Goal: Information Seeking & Learning: Learn about a topic

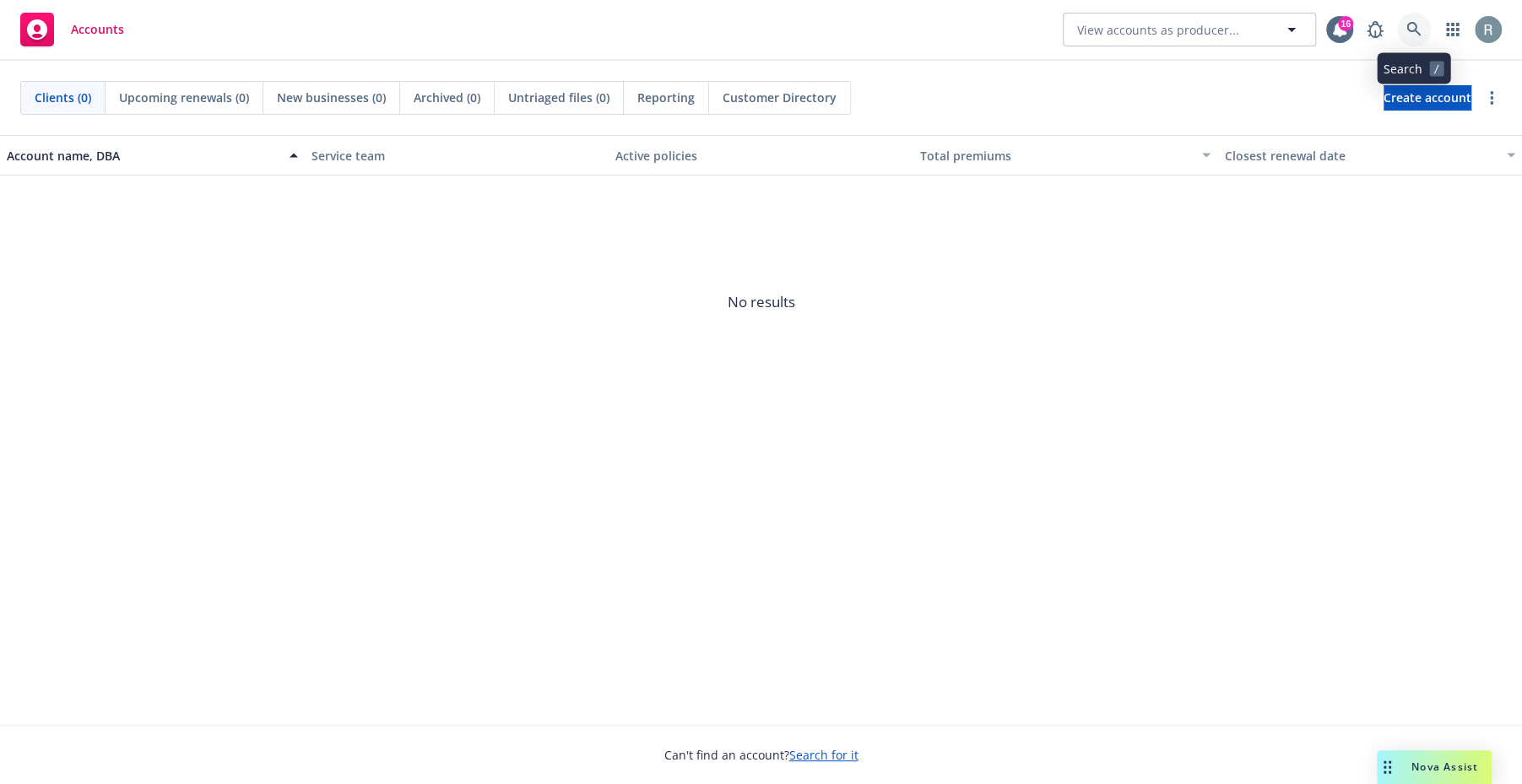
click at [1407, 34] on icon at bounding box center [1414, 29] width 15 height 15
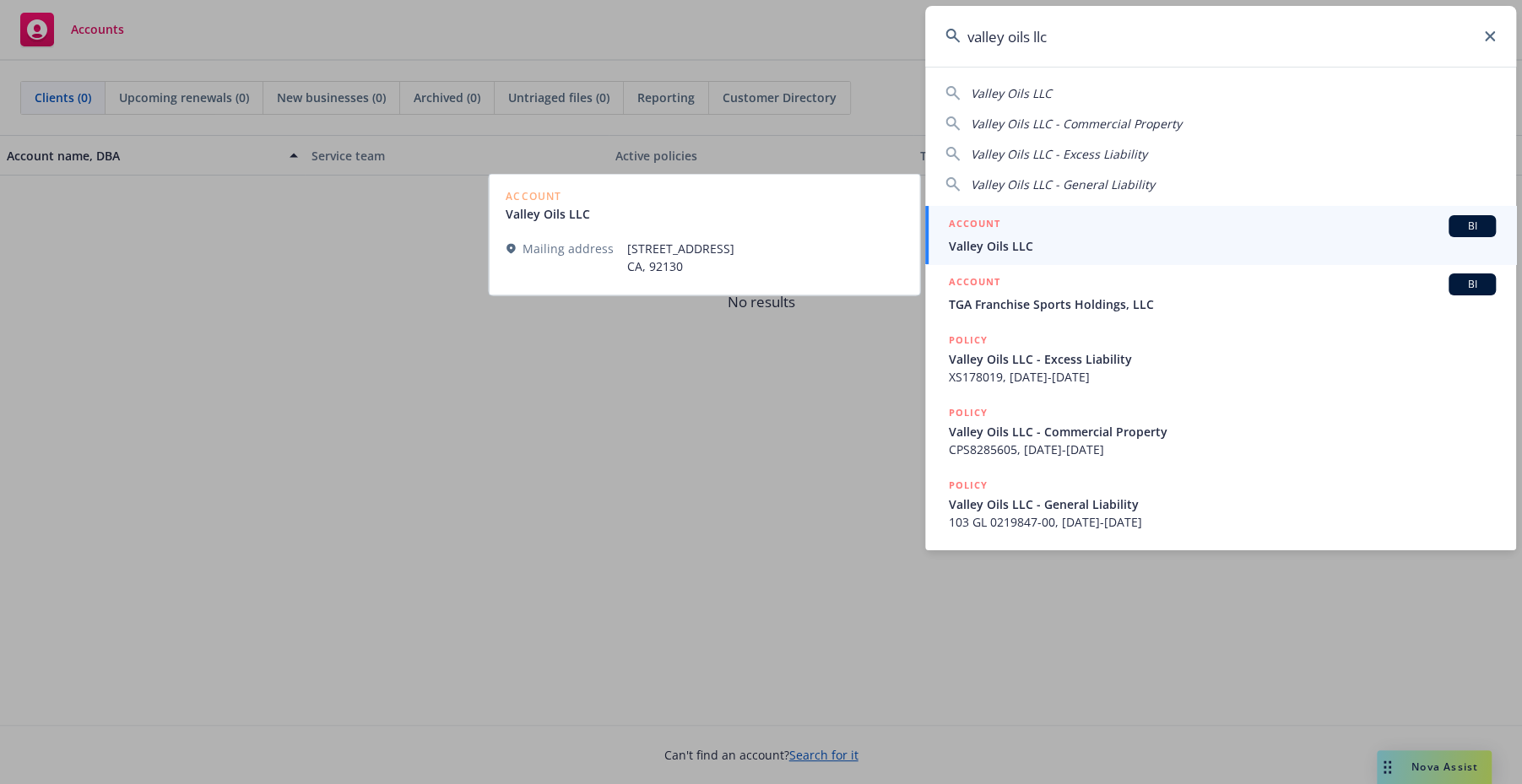
type input "valley oils llc"
click at [1327, 247] on span "Valley Oils LLC" at bounding box center [1223, 245] width 547 height 18
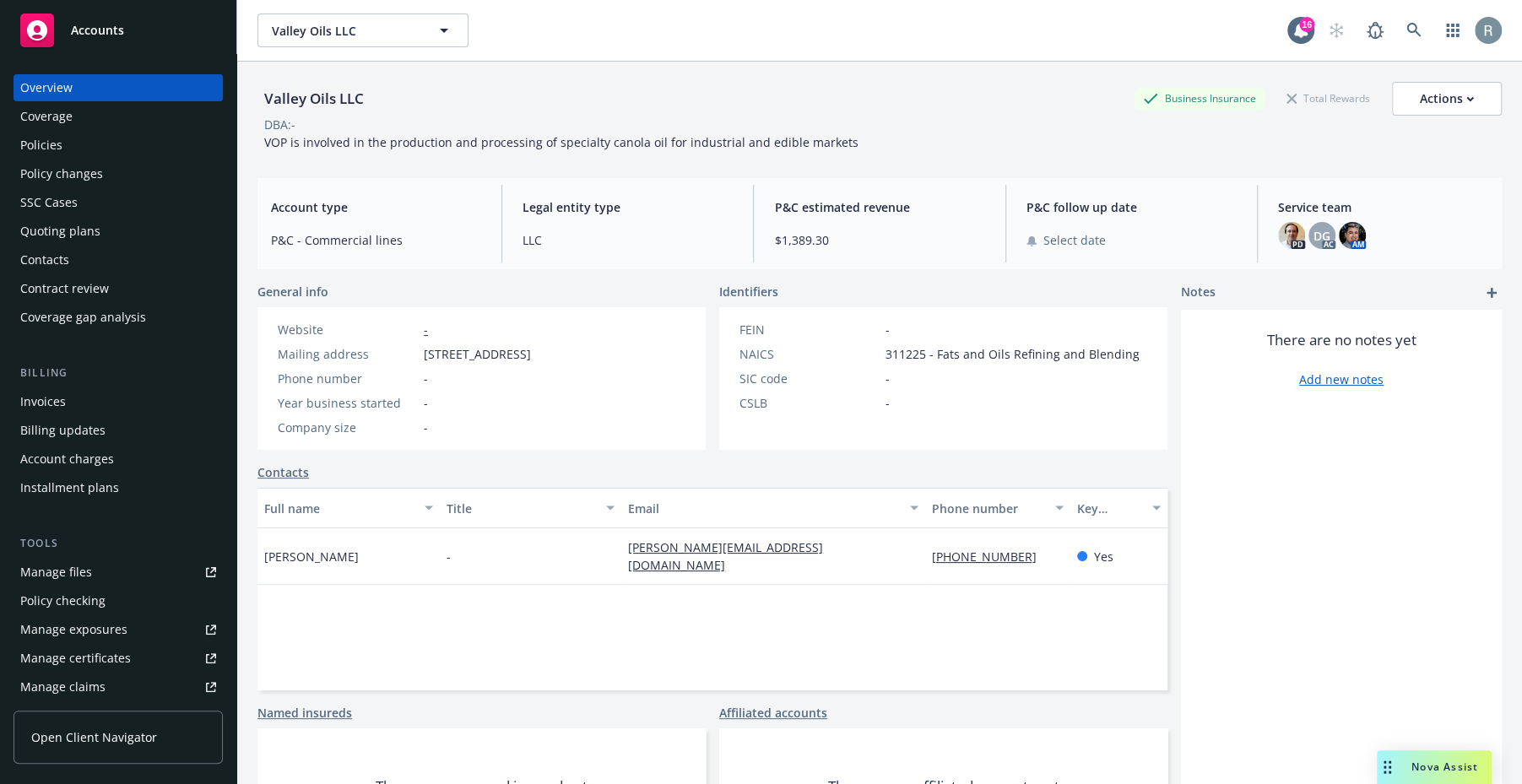
click at [75, 151] on div "Policies" at bounding box center [118, 145] width 196 height 27
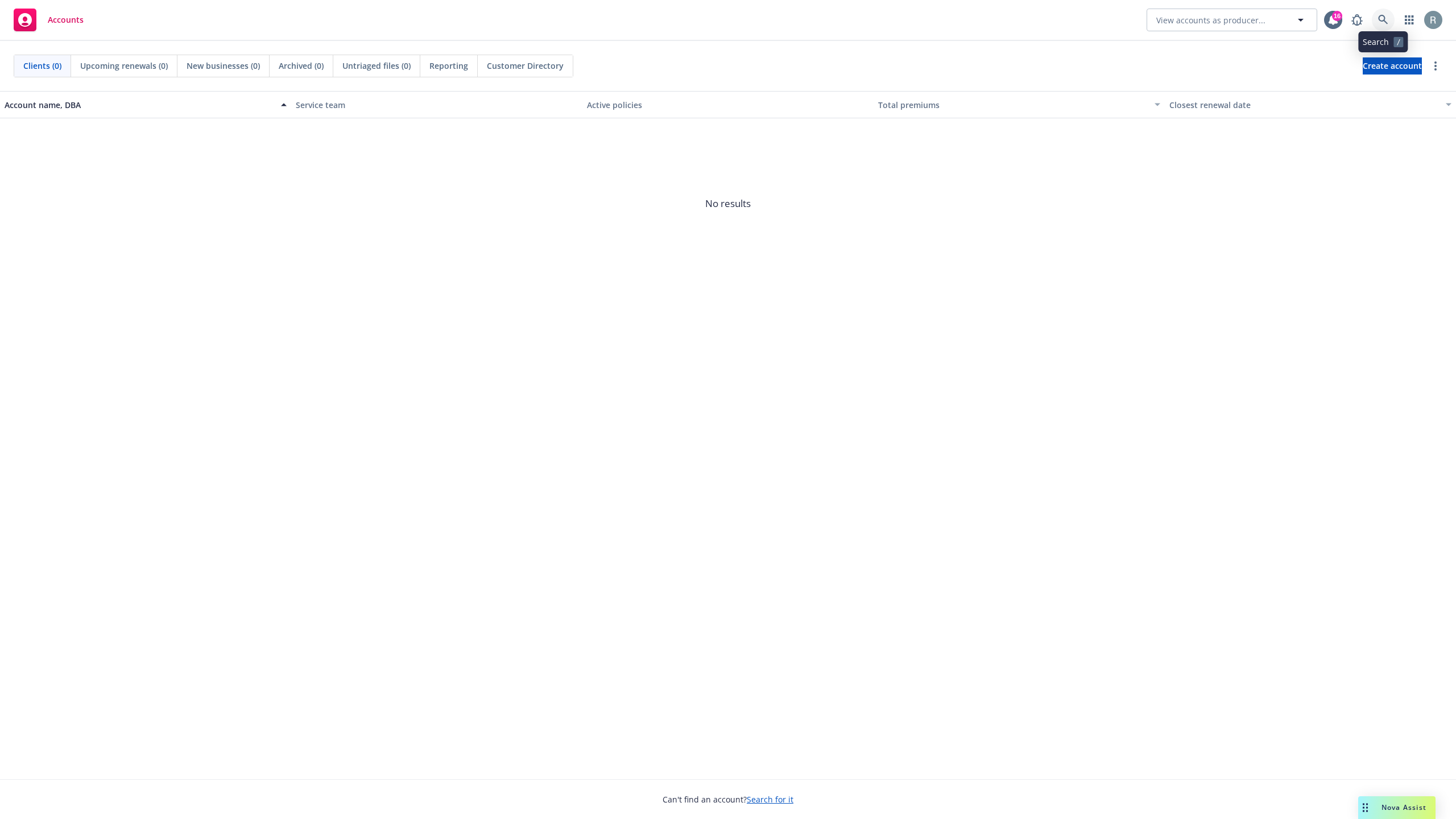
click at [1385, 21] on icon at bounding box center [1382, 19] width 10 height 10
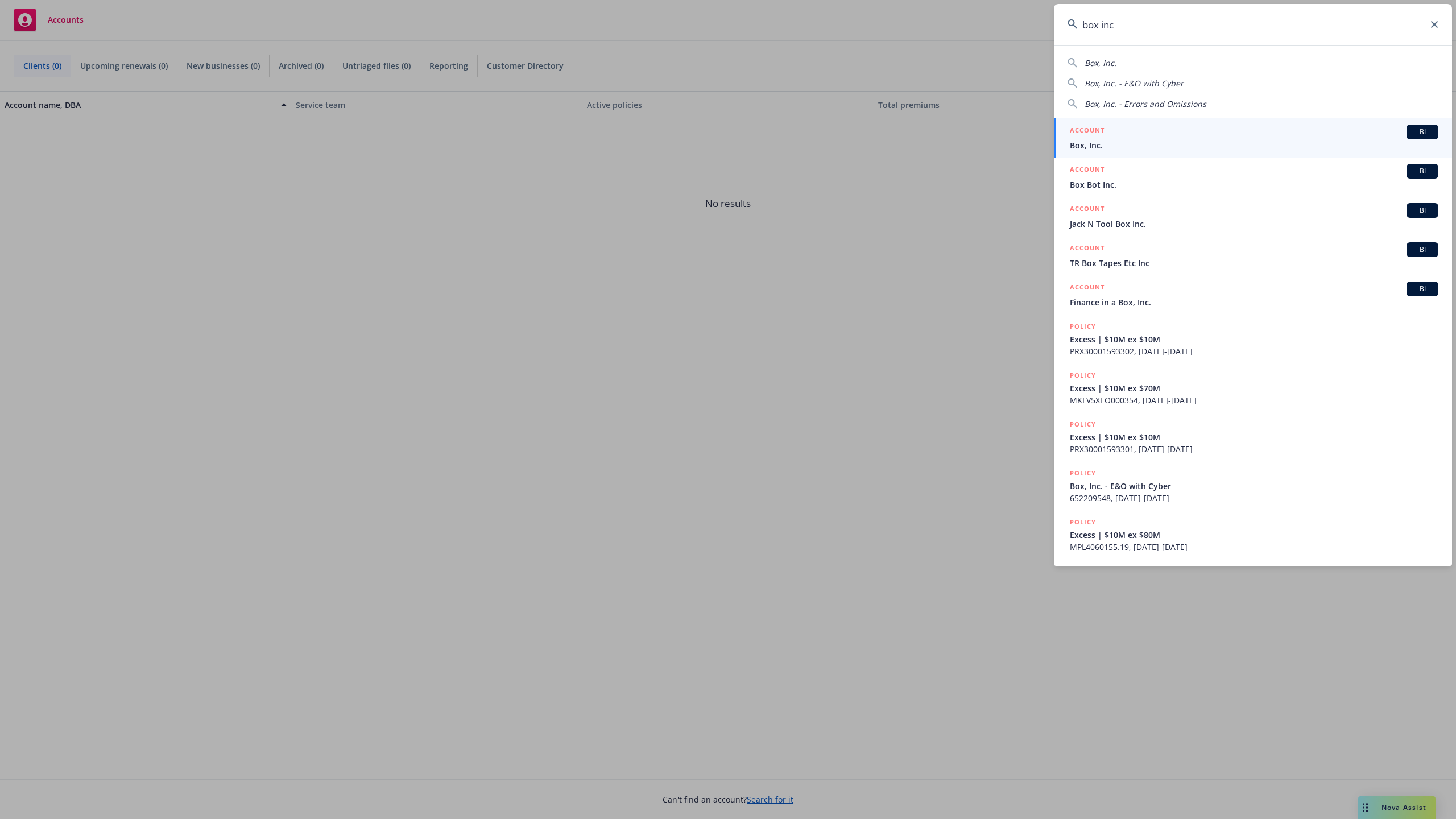
type input "box inc"
click at [1238, 125] on div "ACCOUNT BI" at bounding box center [1254, 132] width 369 height 15
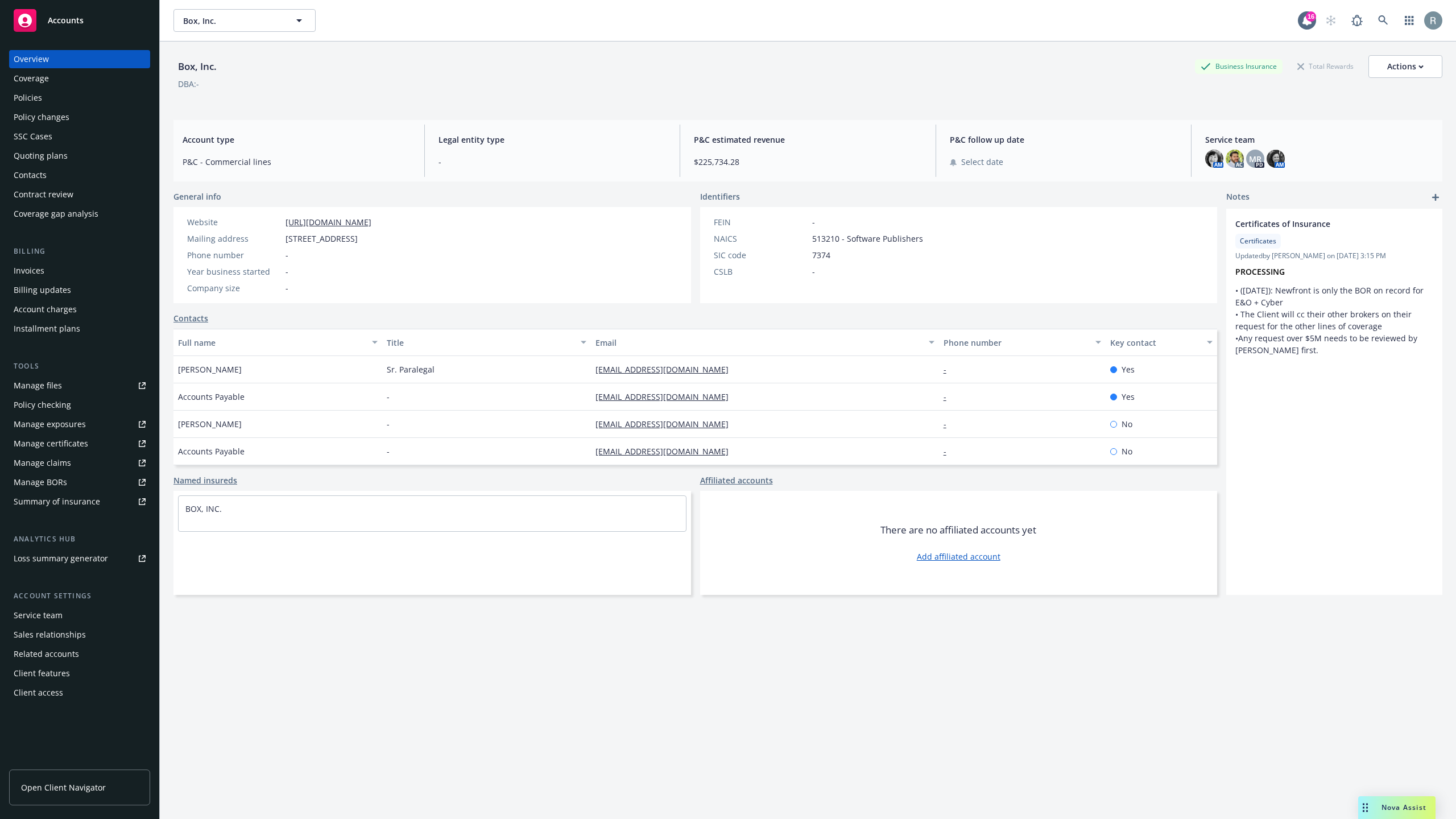
click at [40, 97] on div "Policies" at bounding box center [27, 98] width 29 height 18
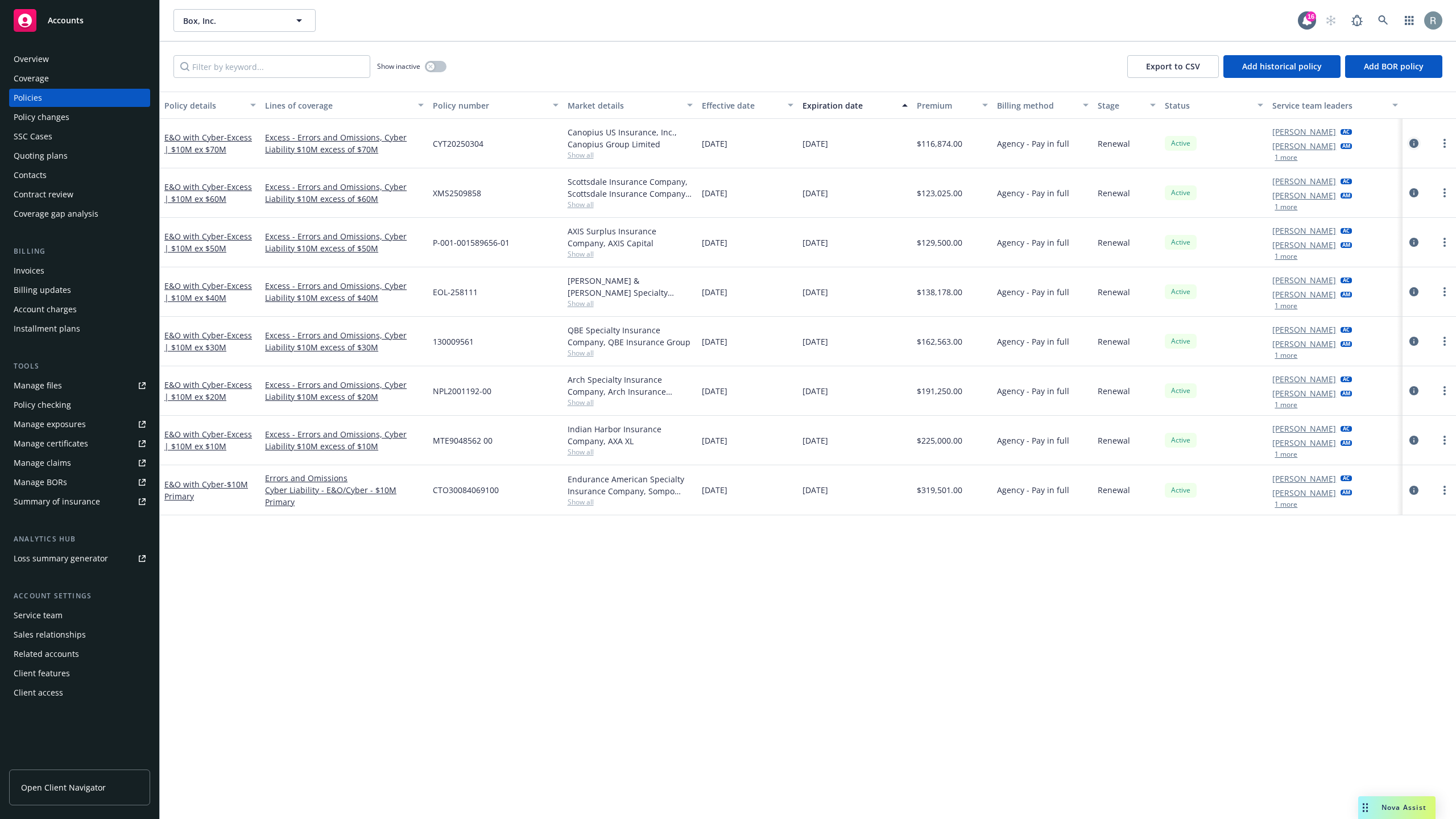
click at [1414, 143] on icon "circleInformation" at bounding box center [1413, 143] width 9 height 9
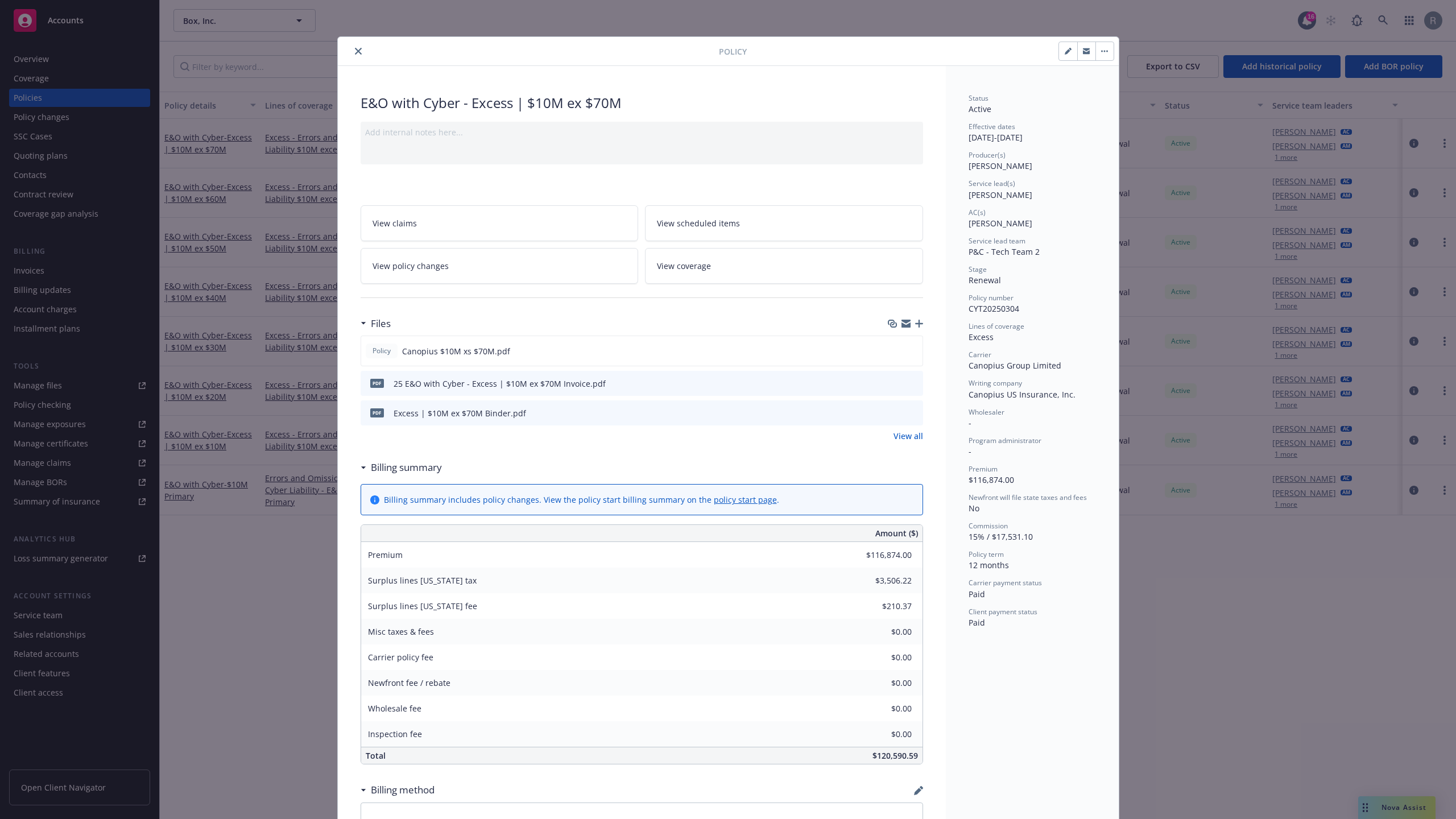
click at [1241, 633] on div "Policy E&O with Cyber - Excess | $10M ex $70M Add internal notes here... View c…" at bounding box center [728, 410] width 1456 height 819
click at [360, 53] on div at bounding box center [531, 51] width 376 height 13
click at [355, 53] on icon "close" at bounding box center [358, 51] width 7 height 7
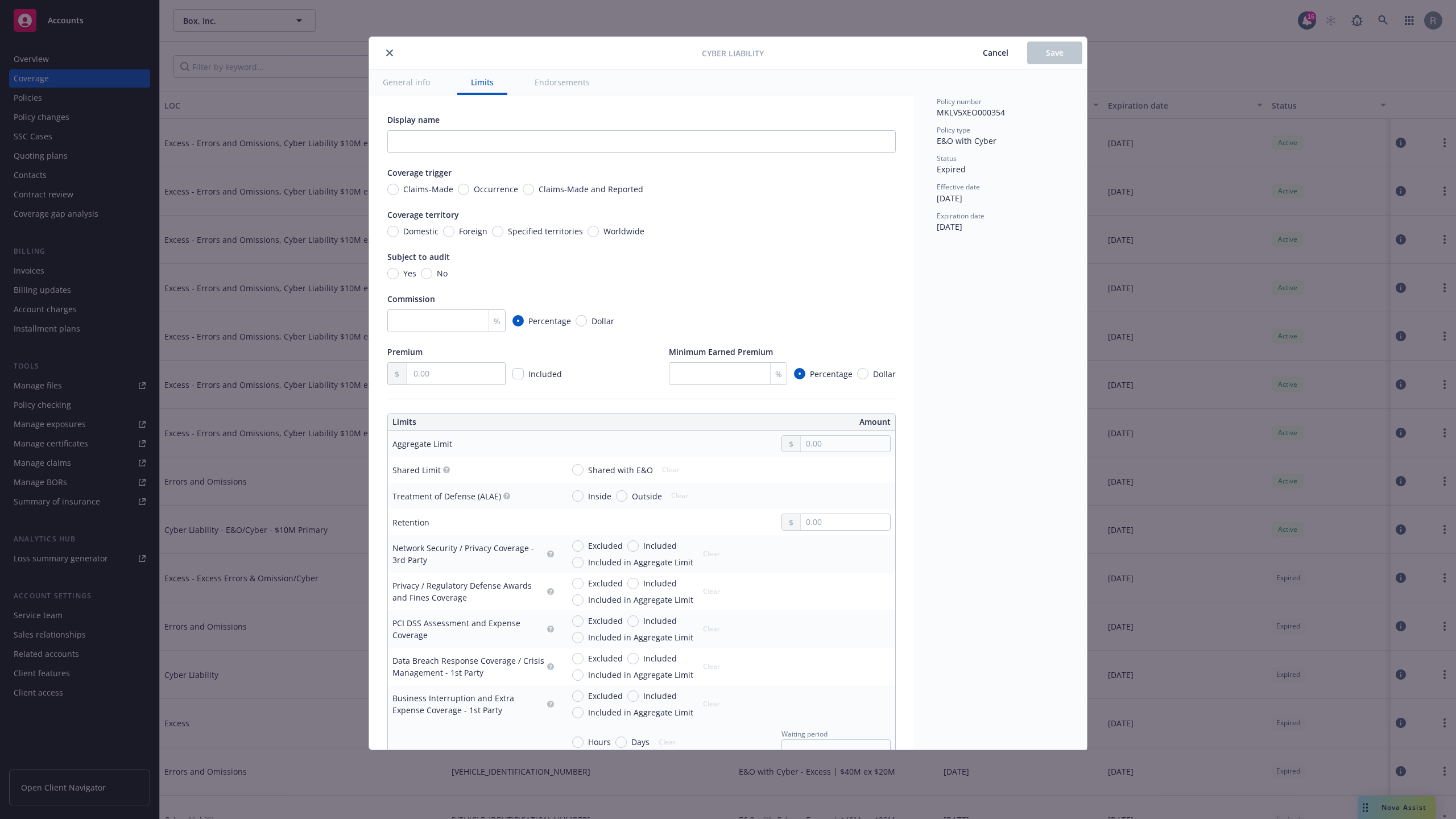
click at [393, 57] on button "close" at bounding box center [389, 52] width 13 height 13
click at [274, 374] on div "Cyber Liability Cancel Save General info Limits Endorsements Display name Cover…" at bounding box center [728, 410] width 1456 height 819
click at [386, 54] on icon "close" at bounding box center [390, 53] width 7 height 7
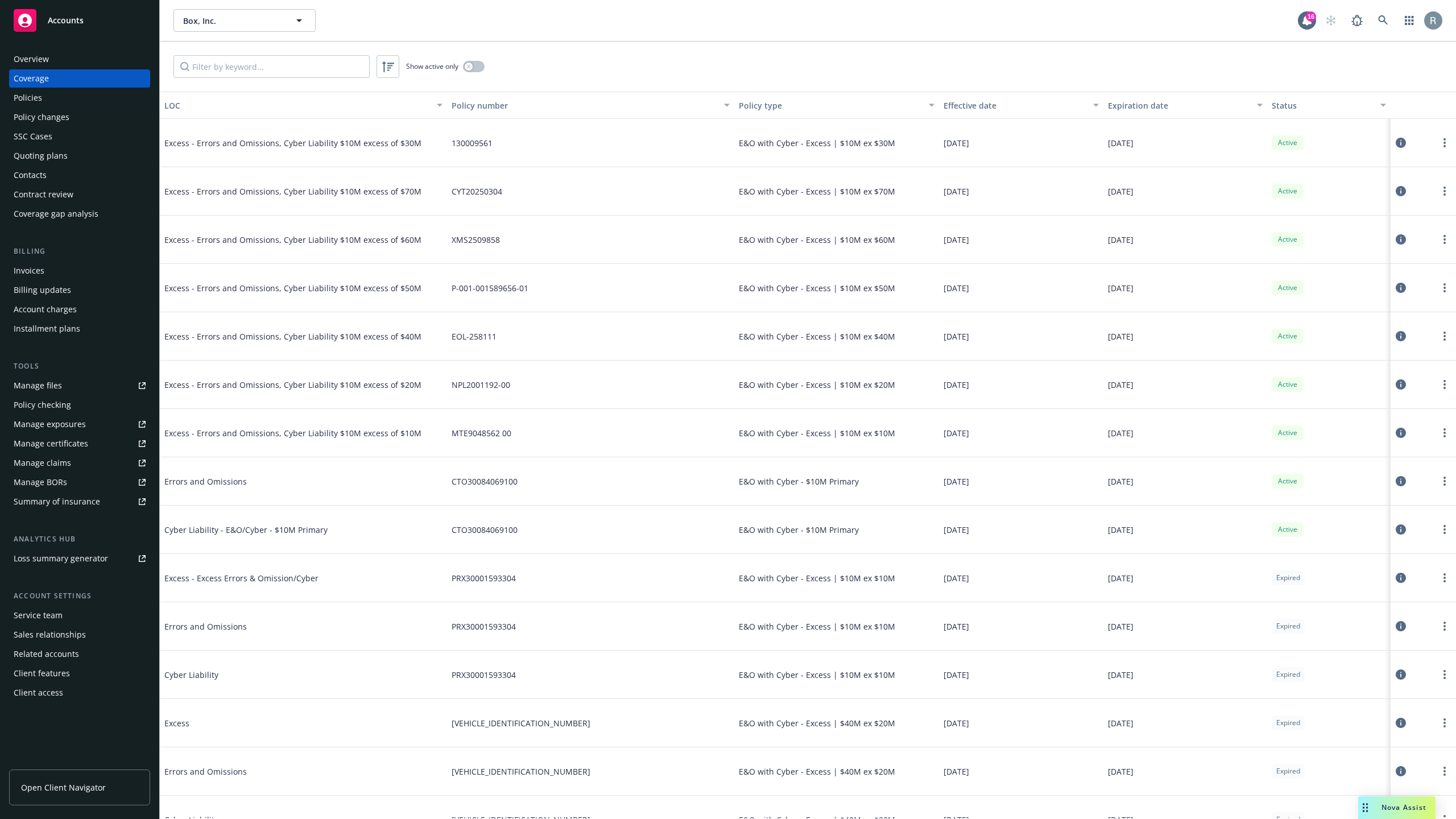
click at [301, 538] on div "Cyber Liability - E&O/Cyber - $10M Primary" at bounding box center [250, 530] width 170 height 34
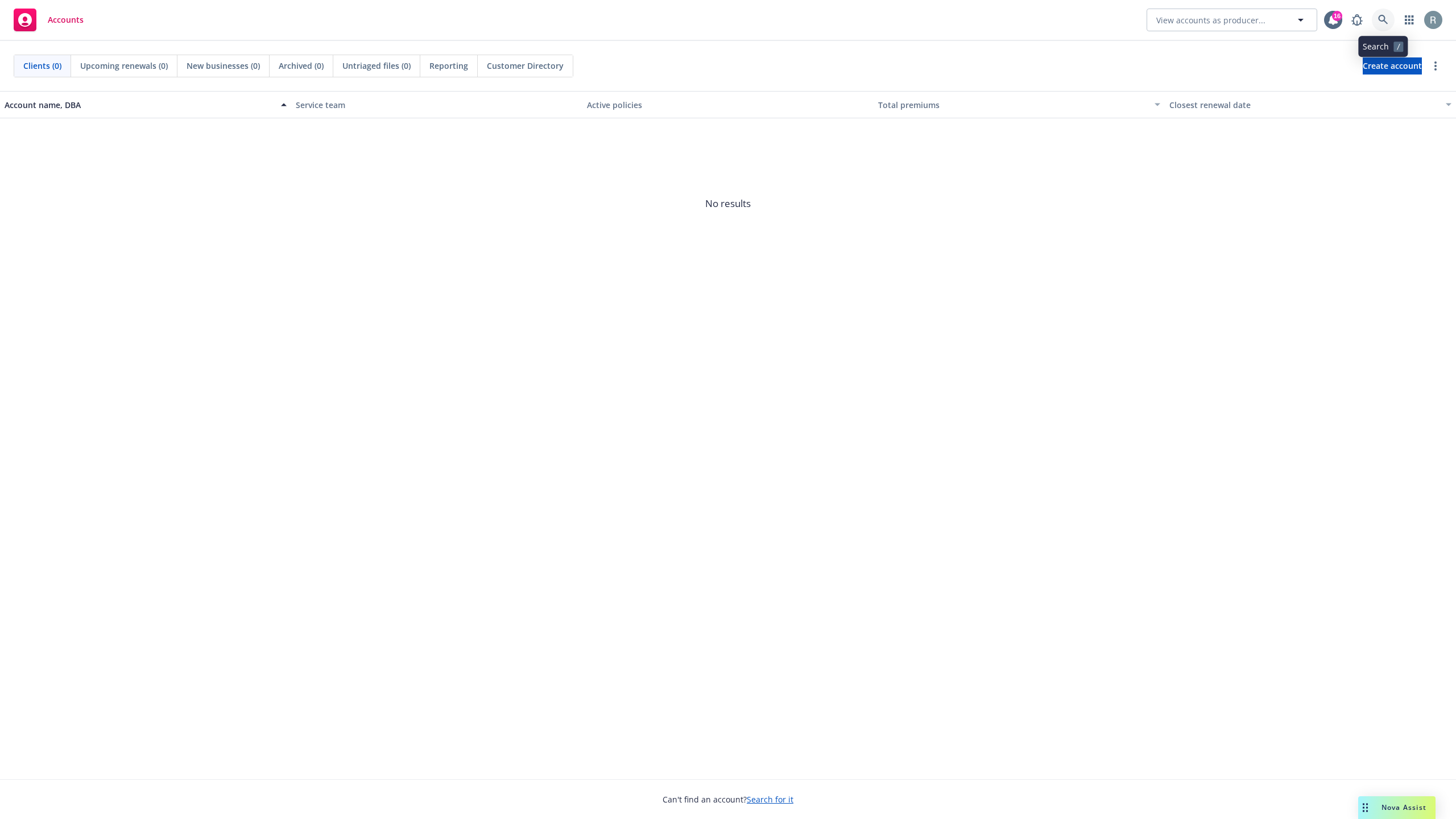
click at [1378, 19] on icon at bounding box center [1383, 20] width 10 height 10
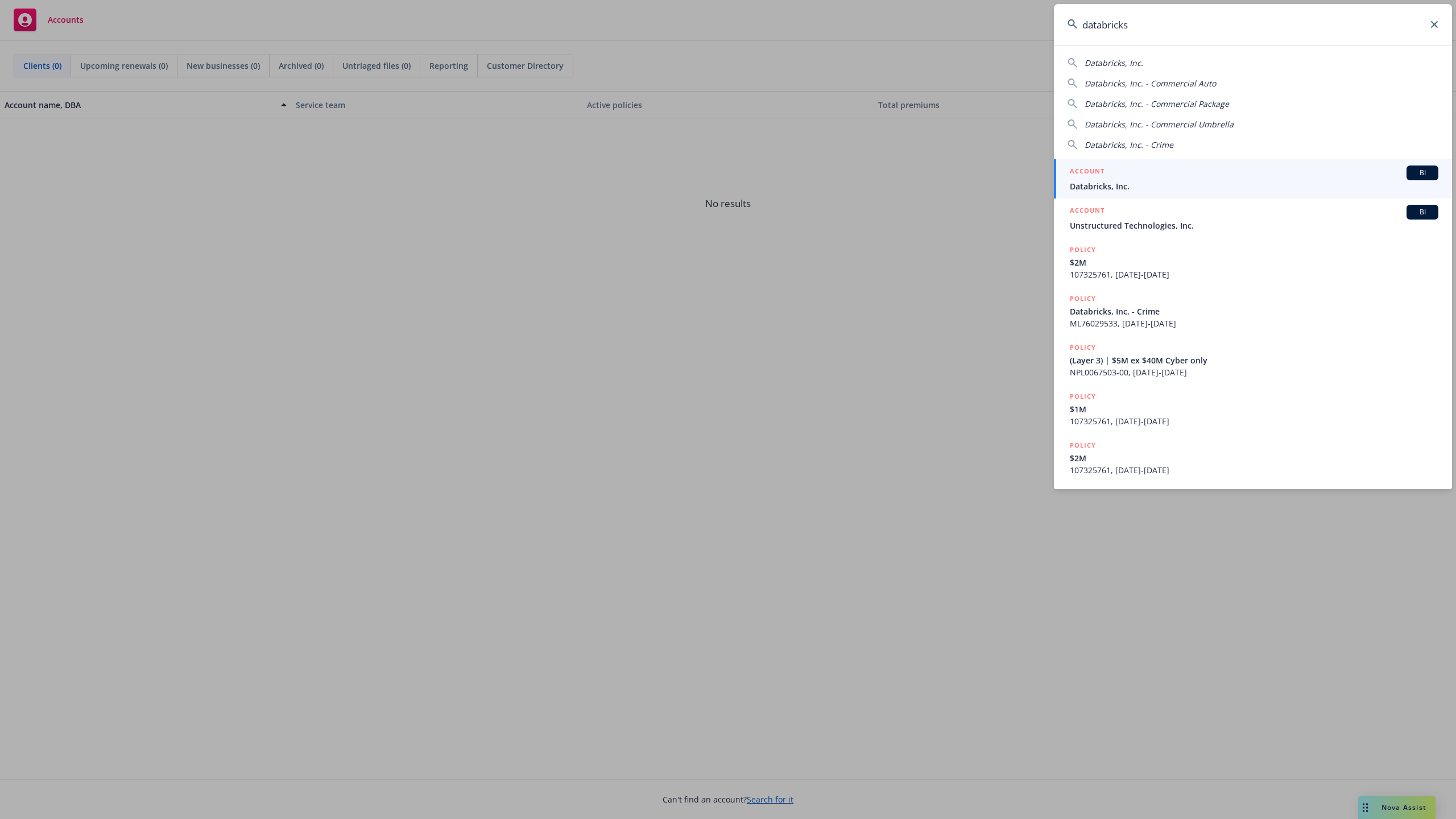
type input "databricks"
click at [1286, 182] on span "Databricks, Inc." at bounding box center [1254, 186] width 369 height 12
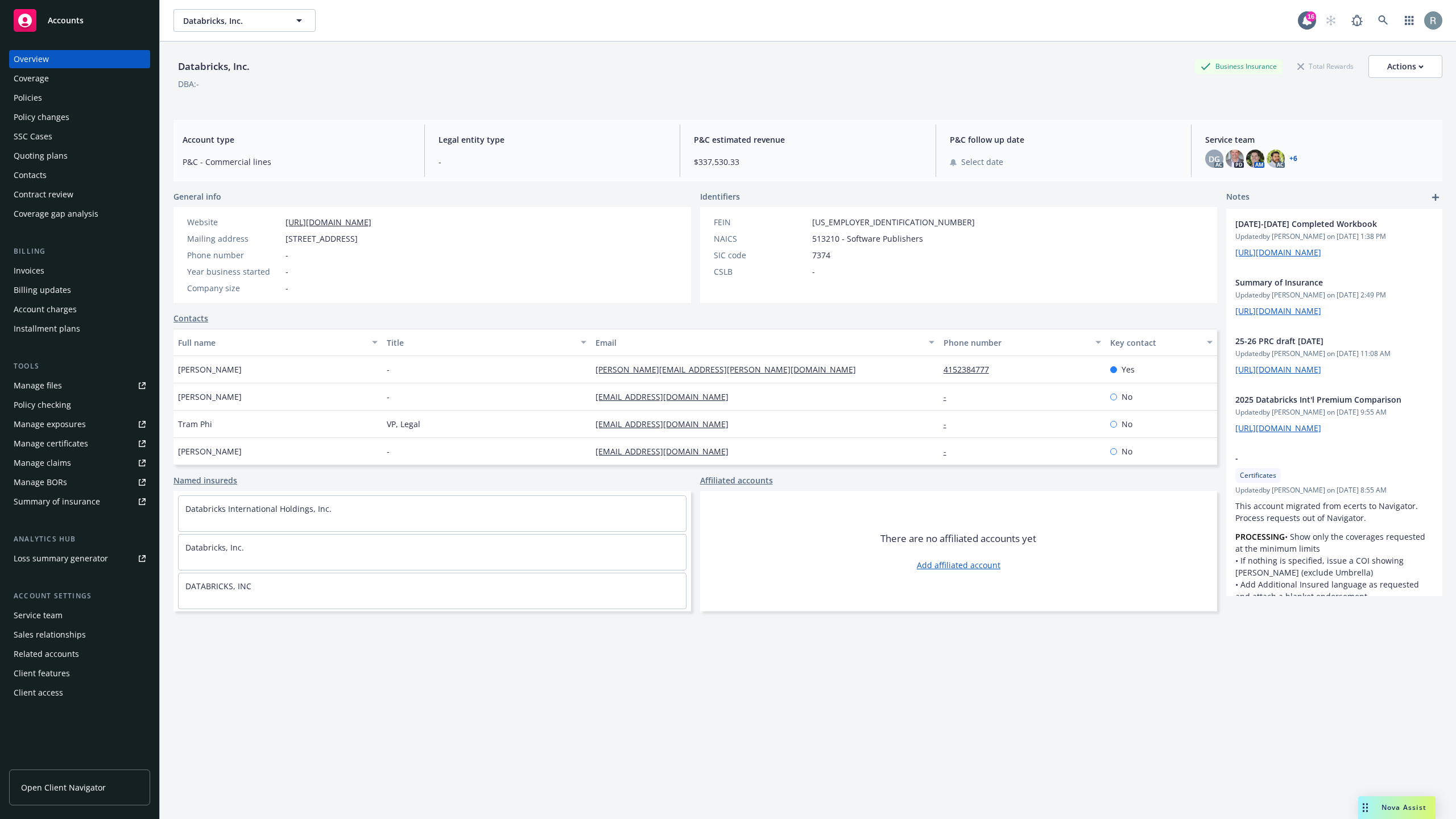
click at [60, 100] on div "Policies" at bounding box center [79, 98] width 132 height 18
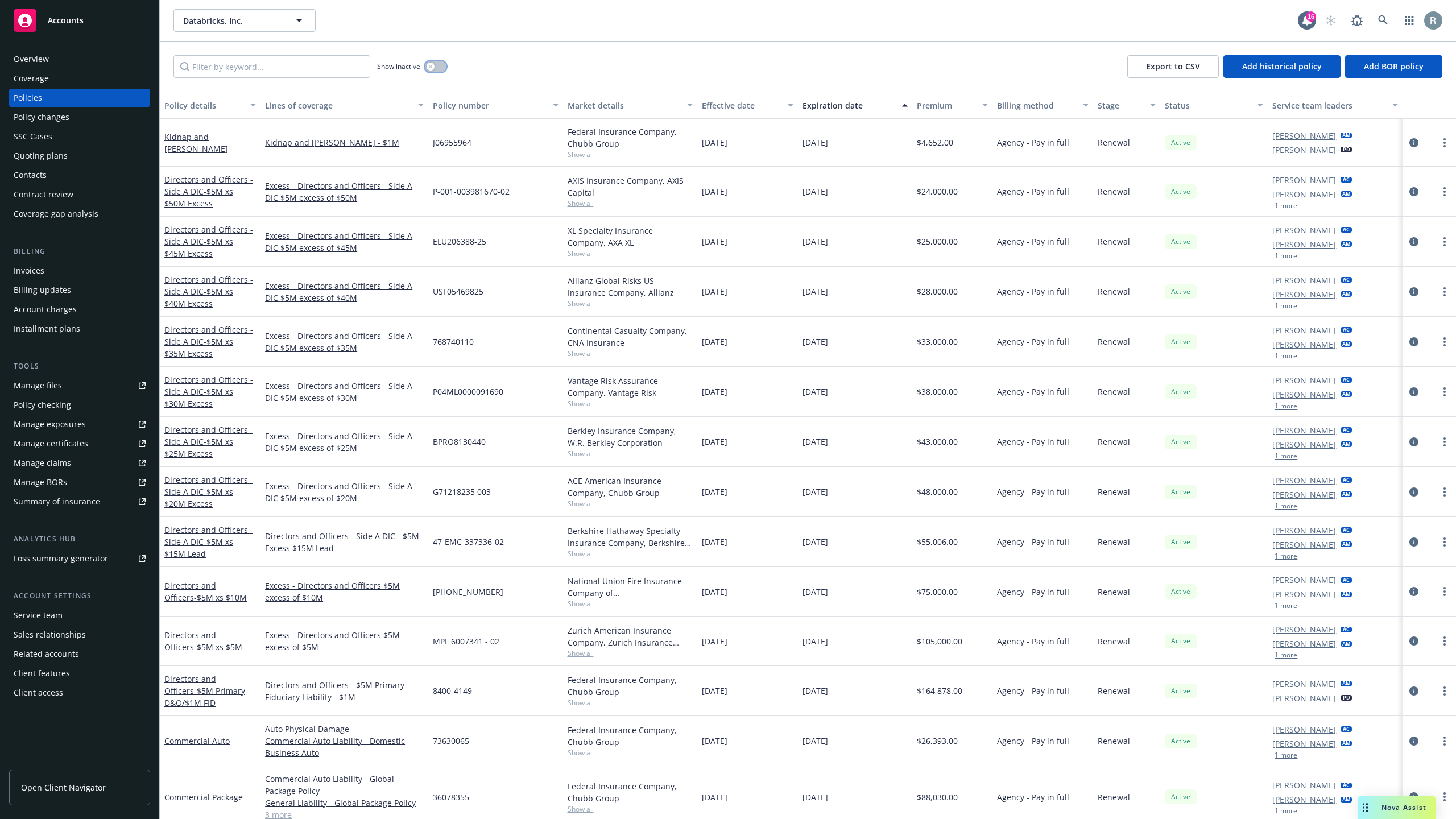
click at [435, 64] on button "button" at bounding box center [435, 67] width 22 height 11
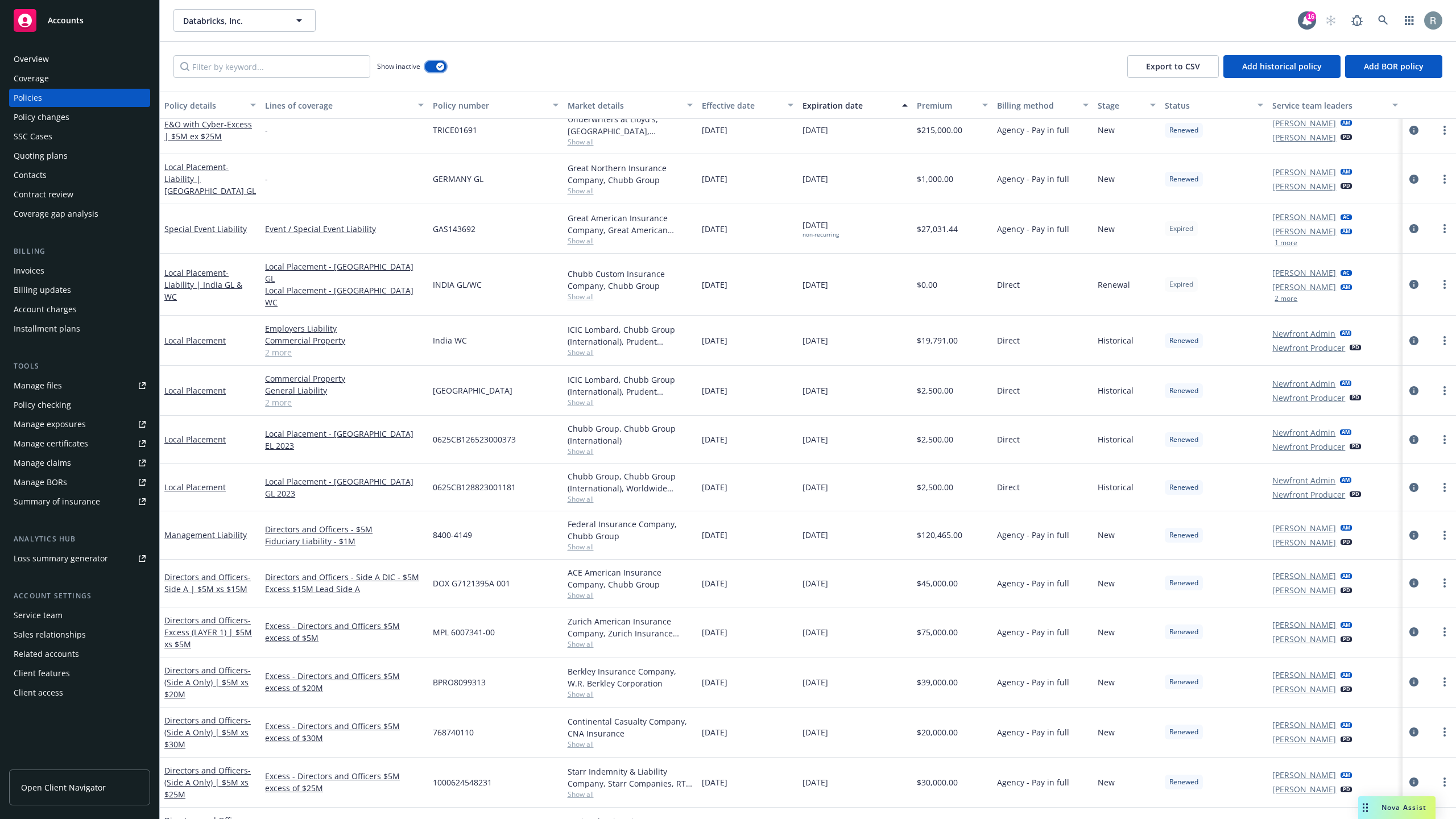
scroll to position [3114, 0]
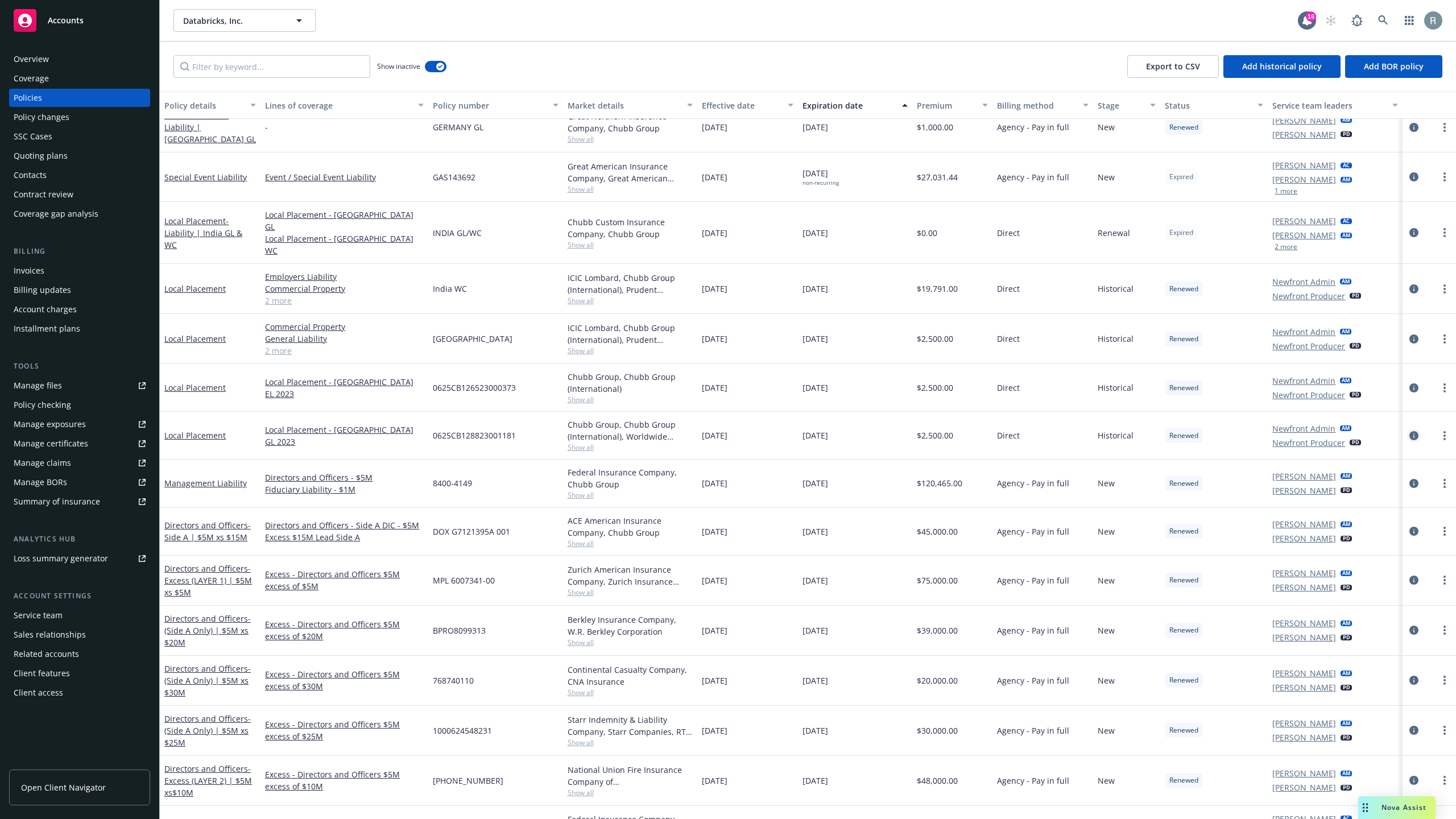
click at [1409, 431] on icon "circleInformation" at bounding box center [1413, 436] width 9 height 9
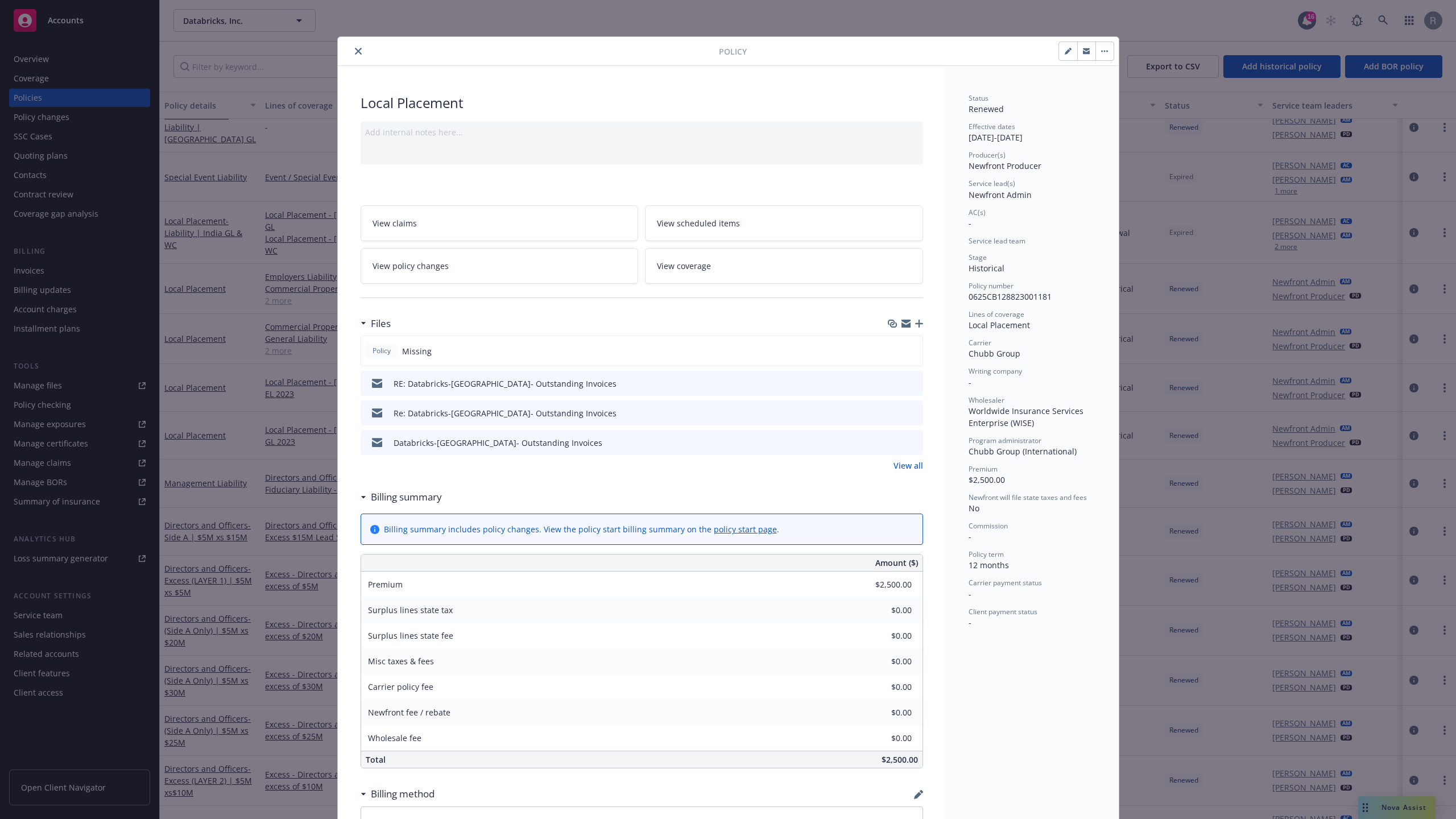
click at [1162, 323] on div "Policy Local Placement Add internal notes here... View claims View scheduled it…" at bounding box center [728, 410] width 1456 height 819
click at [351, 52] on button "close" at bounding box center [358, 51] width 13 height 13
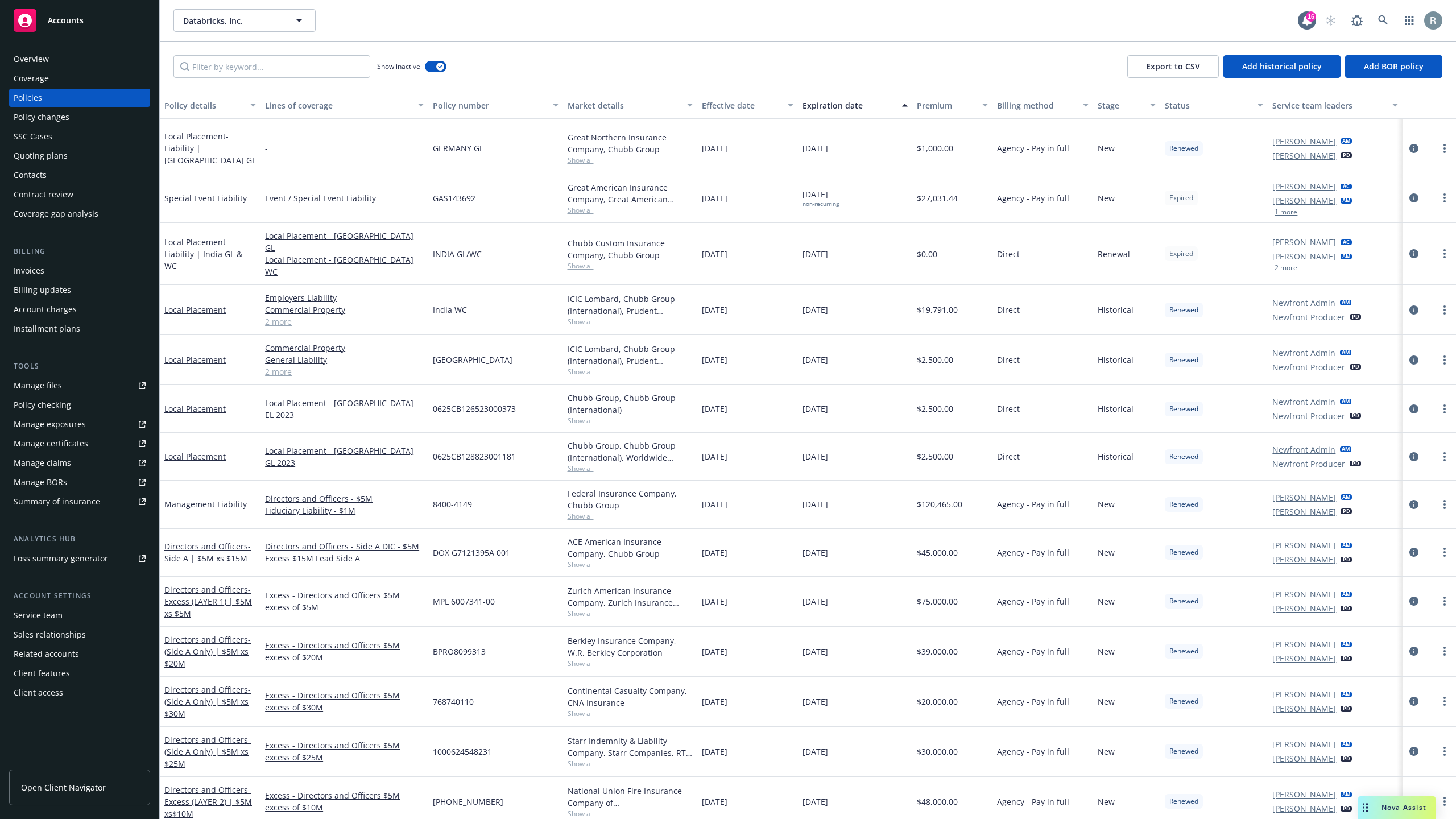
scroll to position [3090, 0]
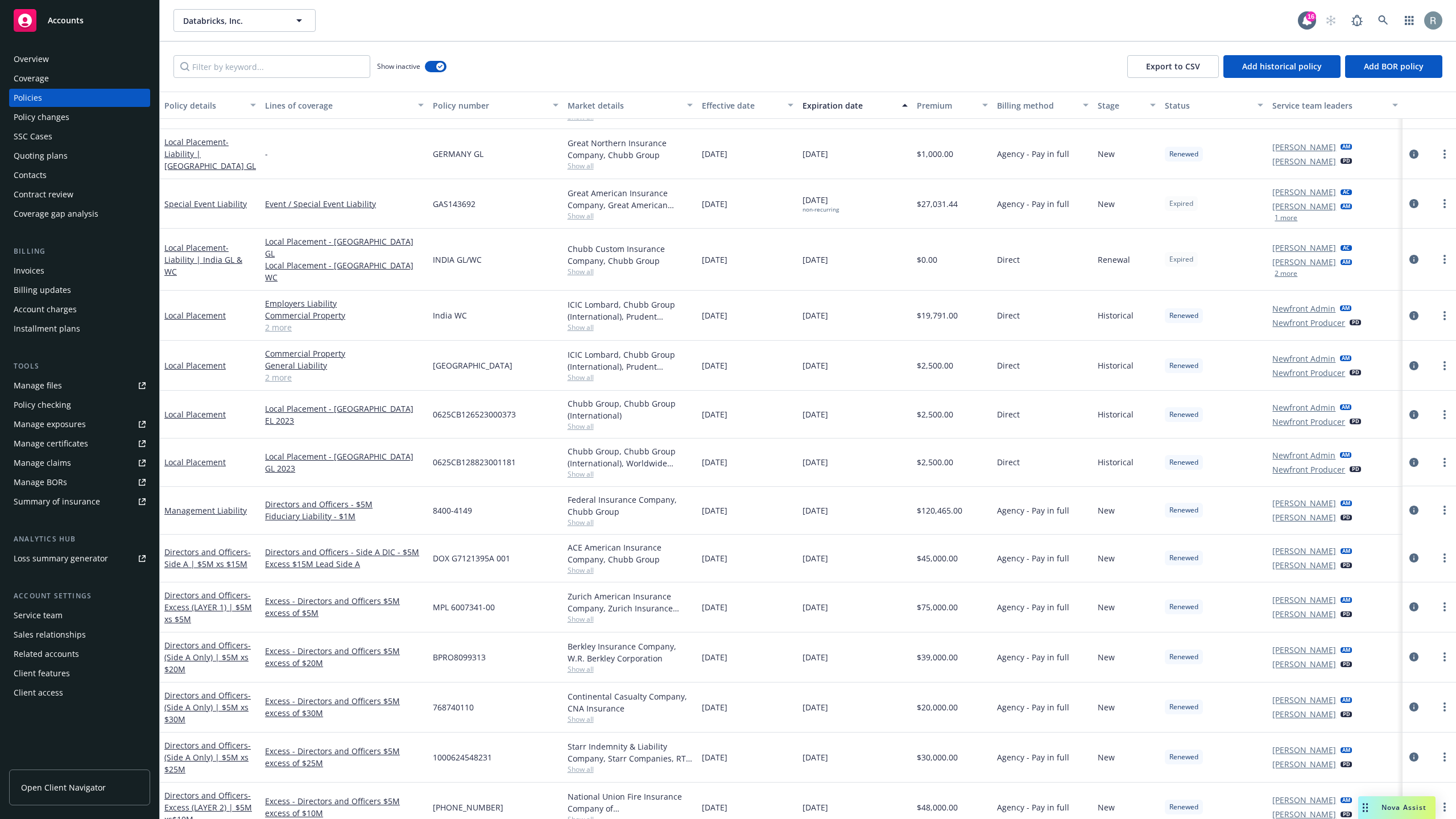
click at [310, 100] on div "Lines of coverage" at bounding box center [338, 106] width 146 height 12
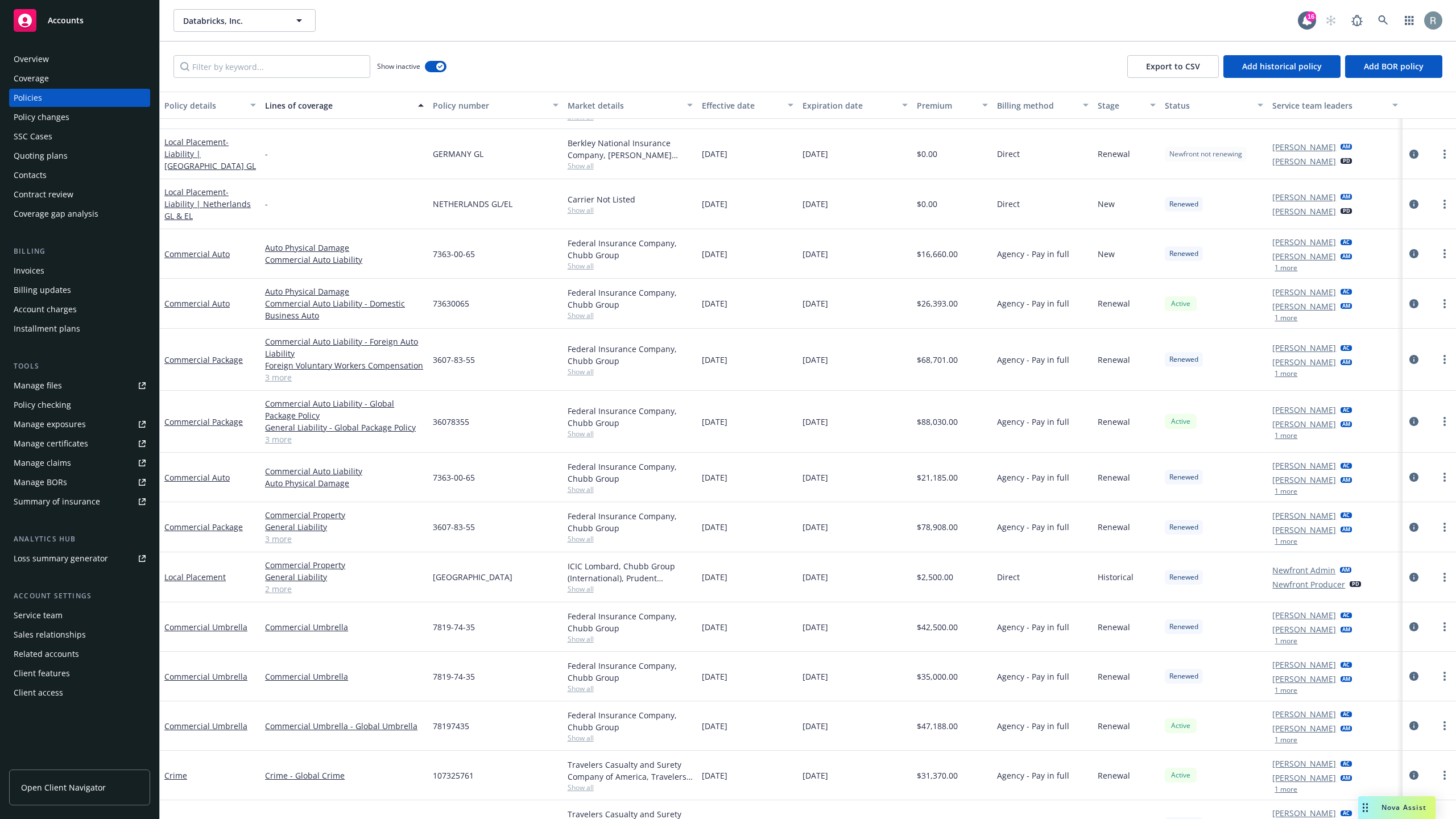
click at [322, 107] on div "Lines of coverage" at bounding box center [338, 106] width 146 height 12
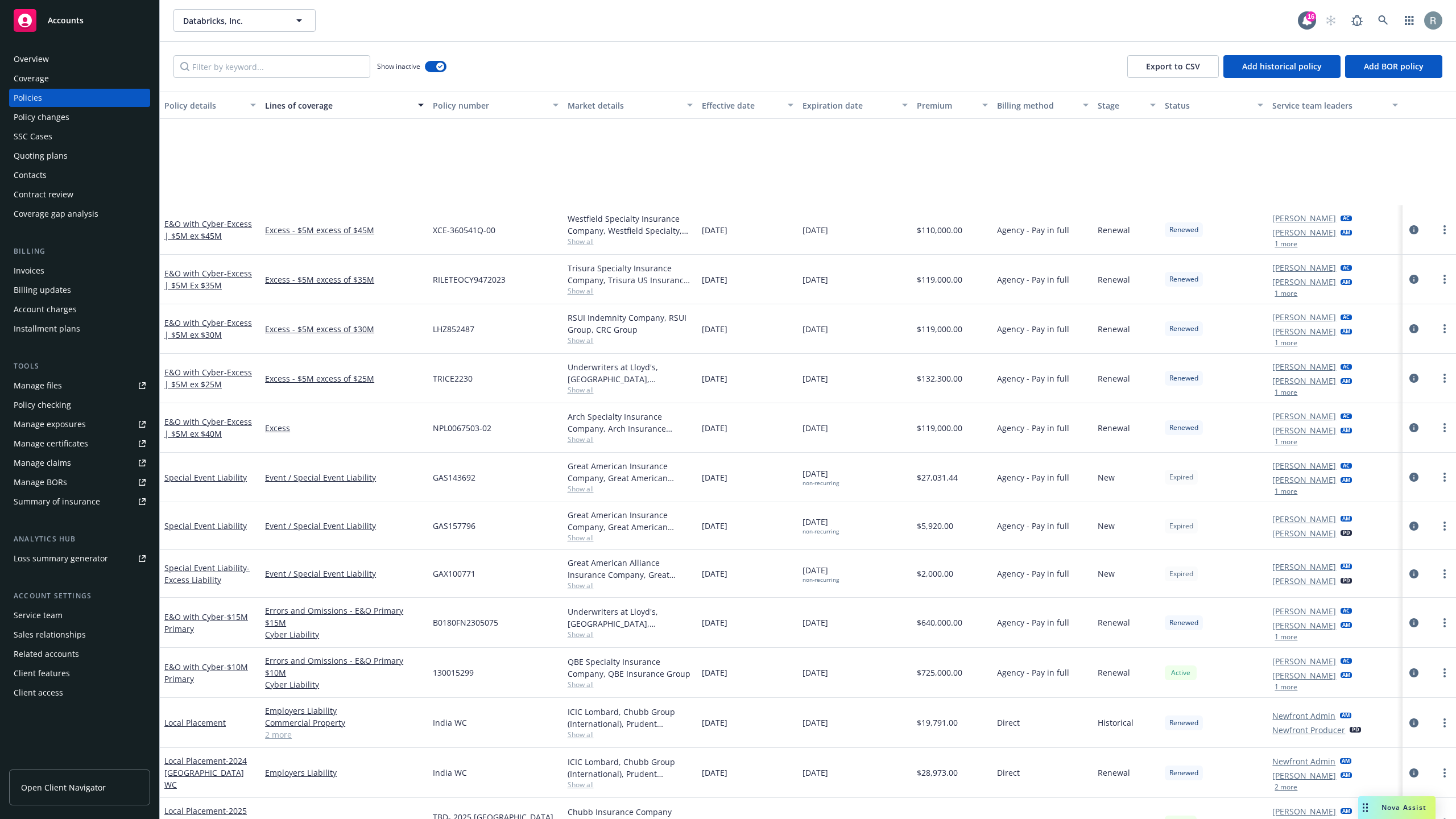
scroll to position [4372, 0]
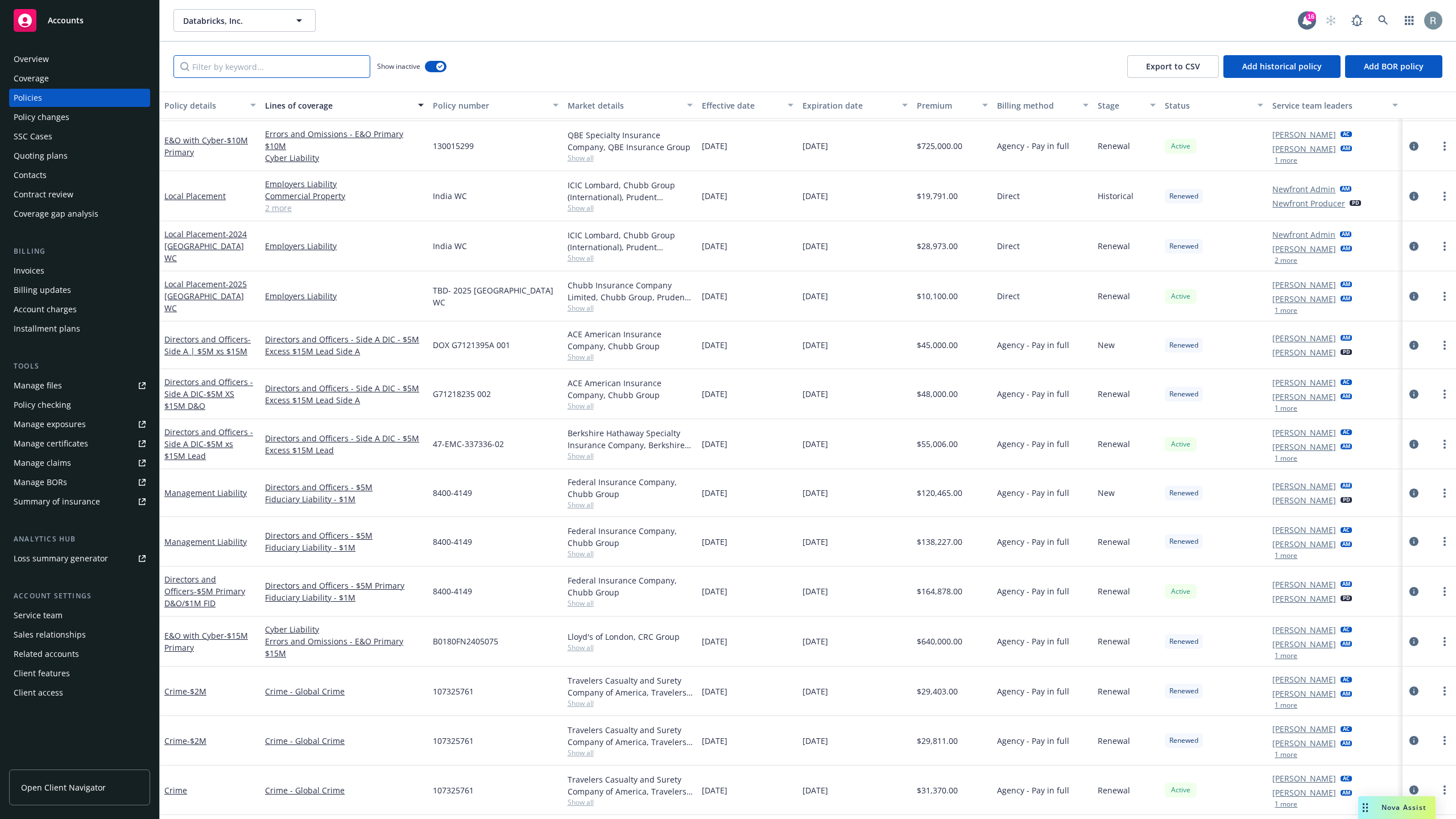
click at [282, 59] on input "Filter by keyword..." at bounding box center [272, 67] width 197 height 23
click at [419, 106] on div "button" at bounding box center [422, 105] width 6 height 26
click at [263, 71] on input "Filter by keyword..." at bounding box center [272, 67] width 197 height 23
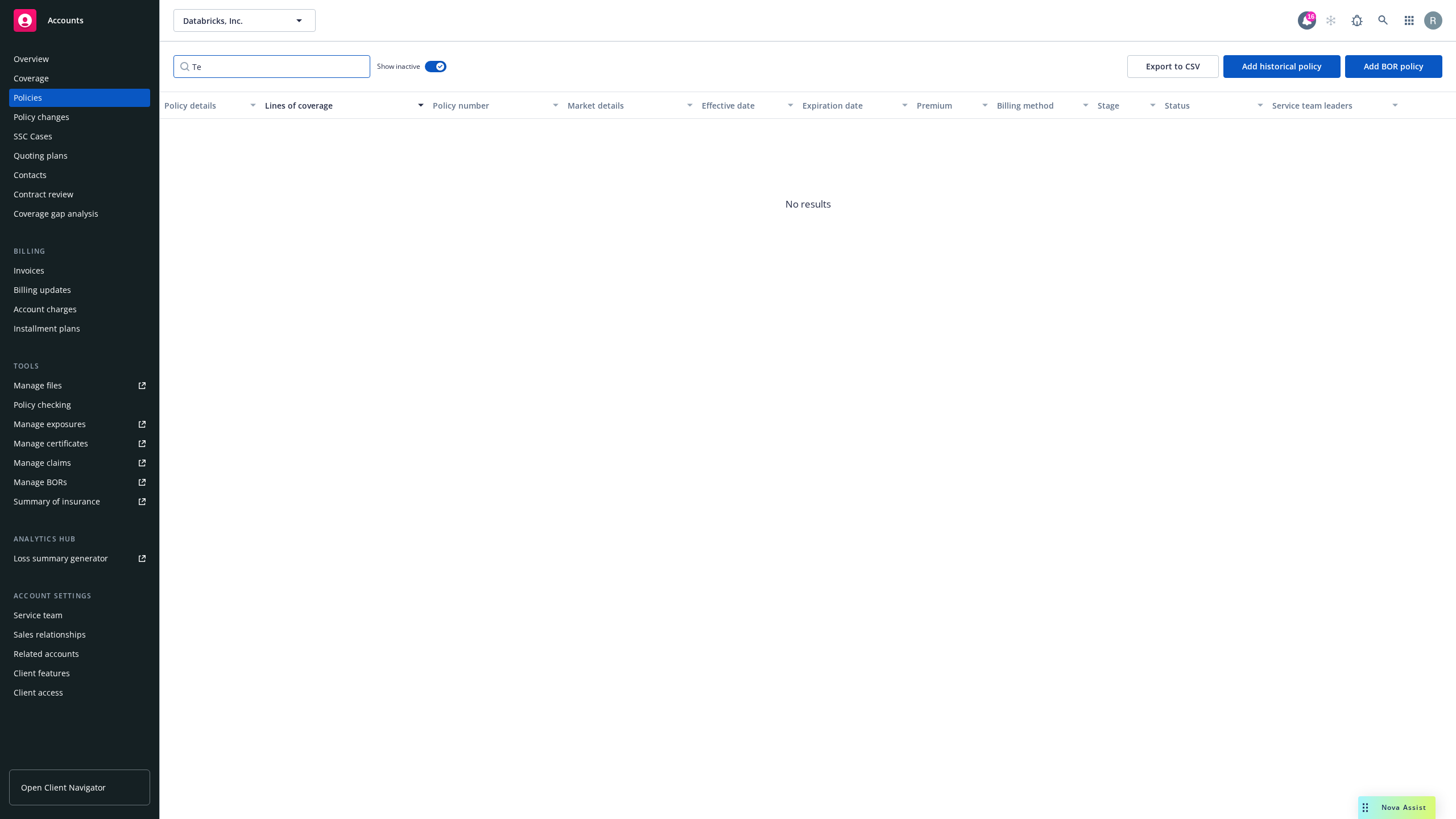
type input "T"
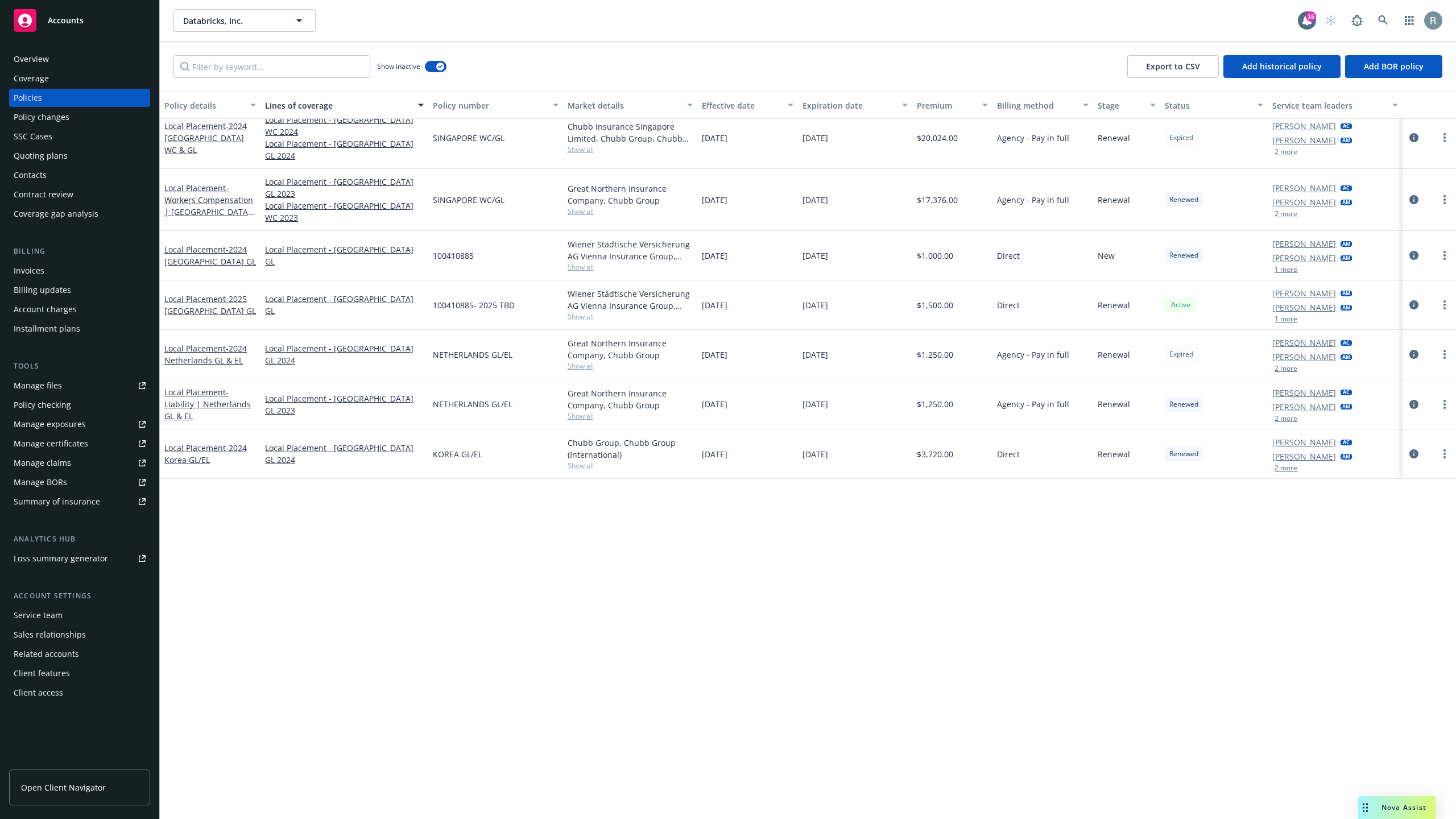
scroll to position [0, 0]
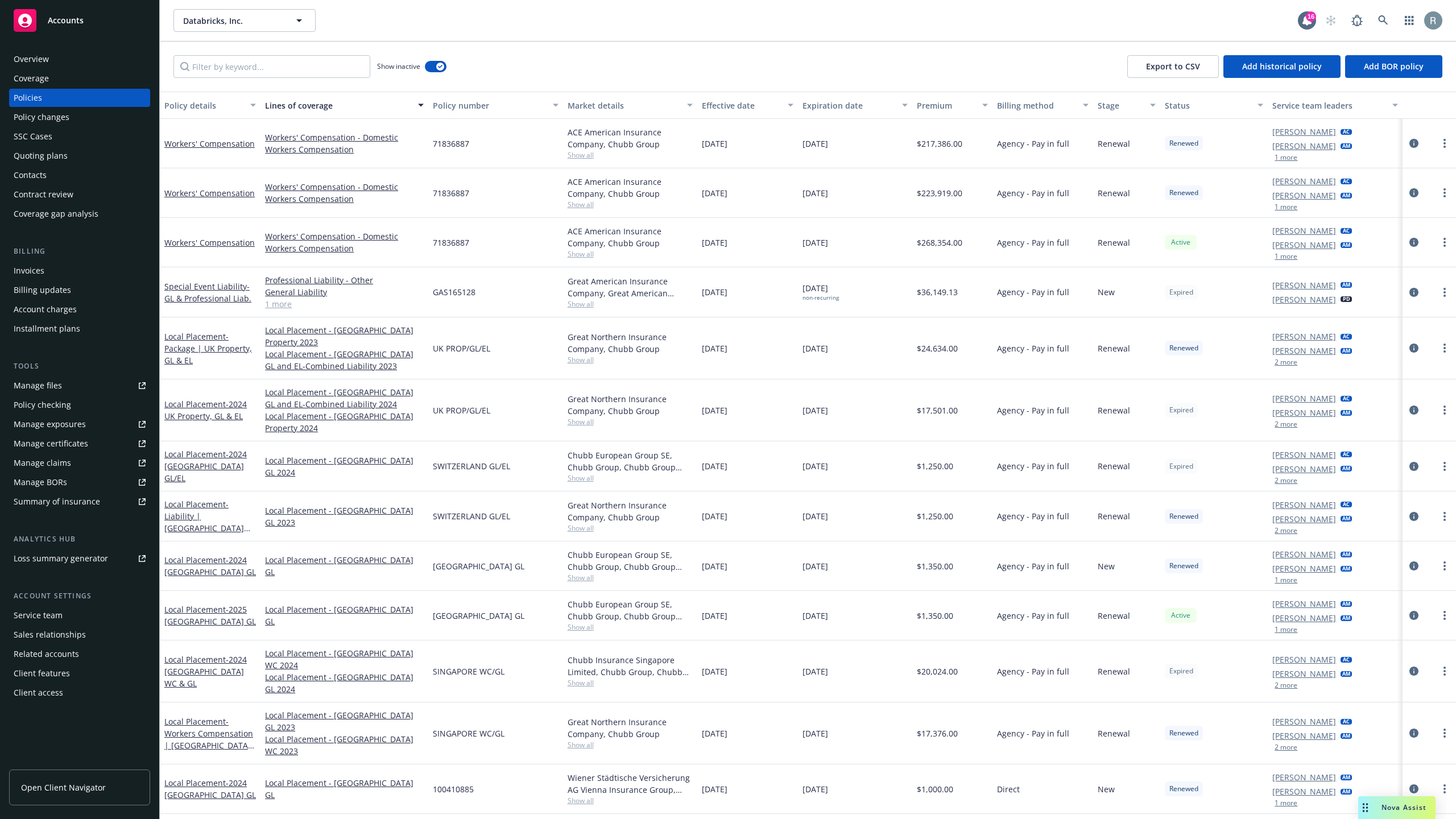
click at [943, 100] on div "Premium" at bounding box center [946, 106] width 59 height 12
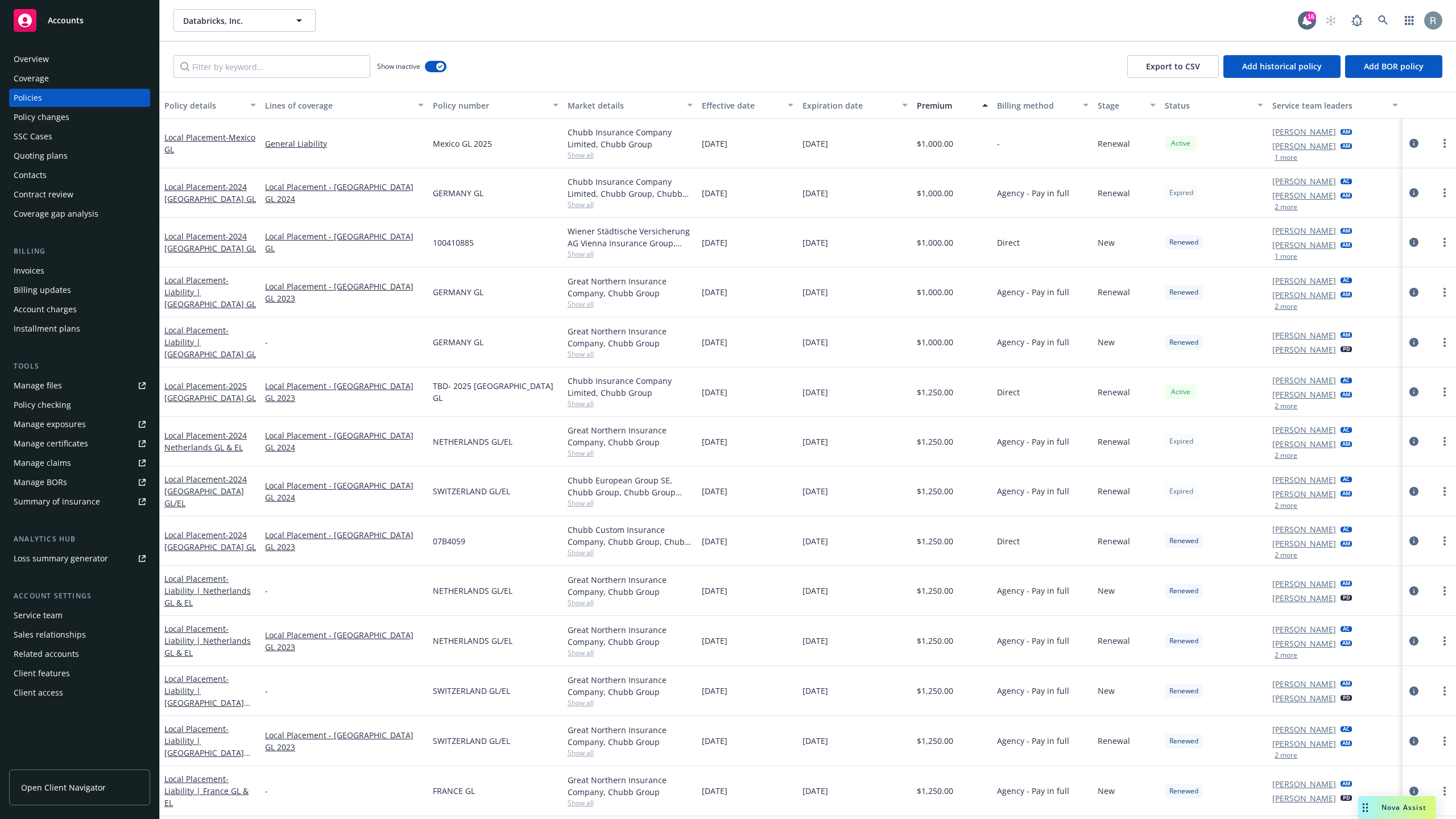
click at [928, 102] on div "Premium" at bounding box center [946, 106] width 59 height 12
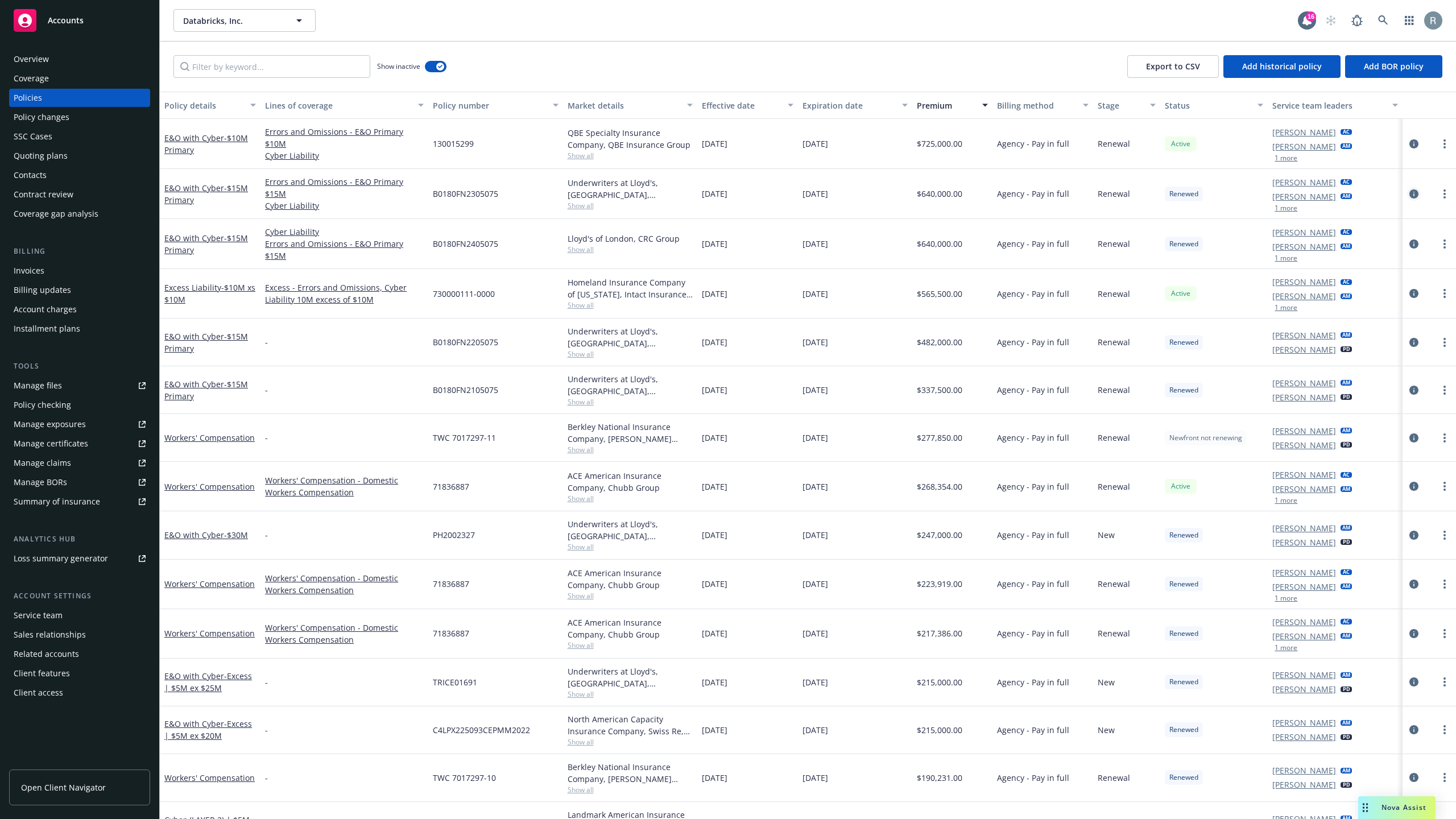
click at [1409, 195] on icon "circleInformation" at bounding box center [1413, 194] width 9 height 9
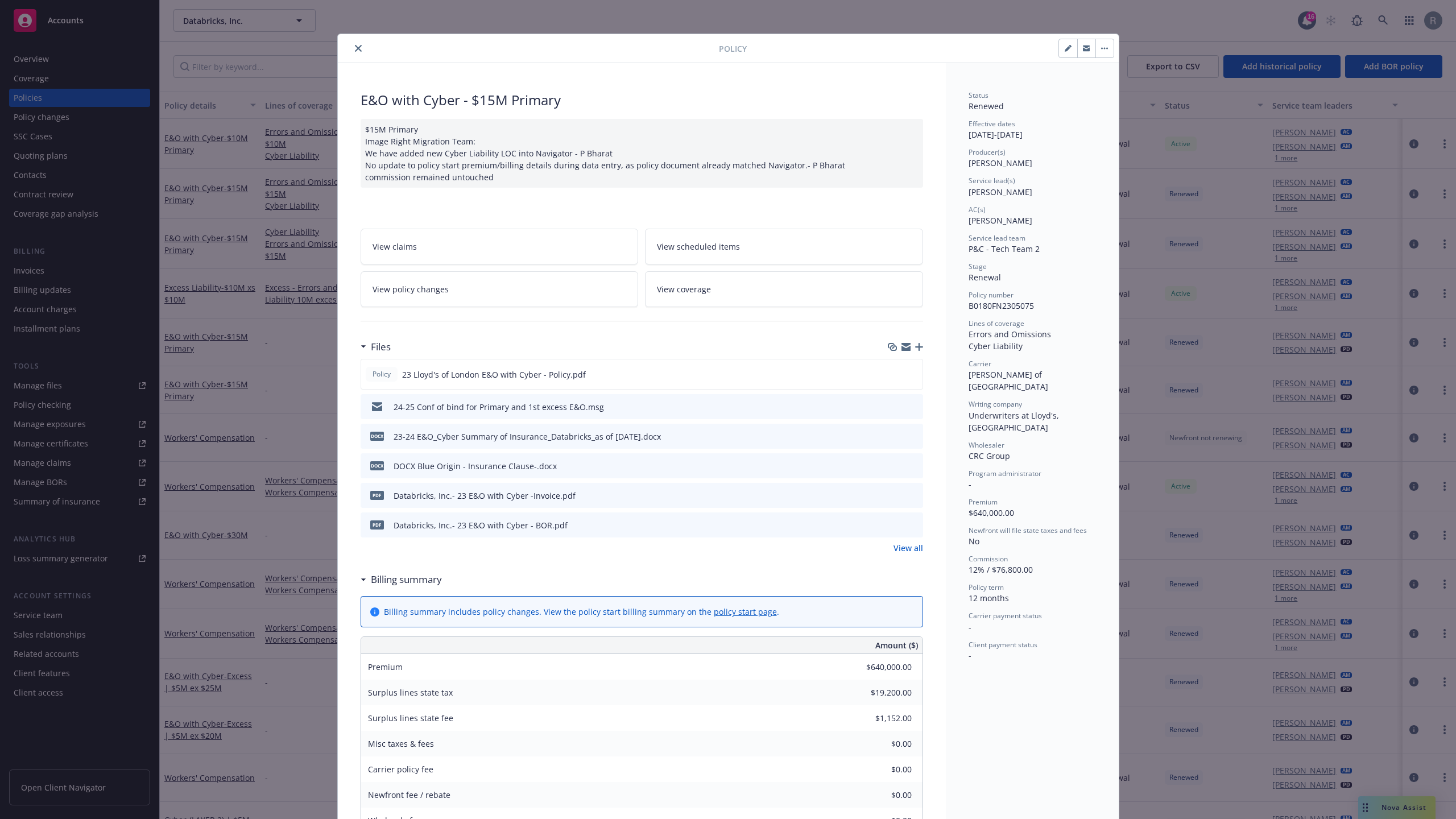
scroll to position [6, 0]
click at [737, 286] on link "View coverage" at bounding box center [784, 286] width 278 height 36
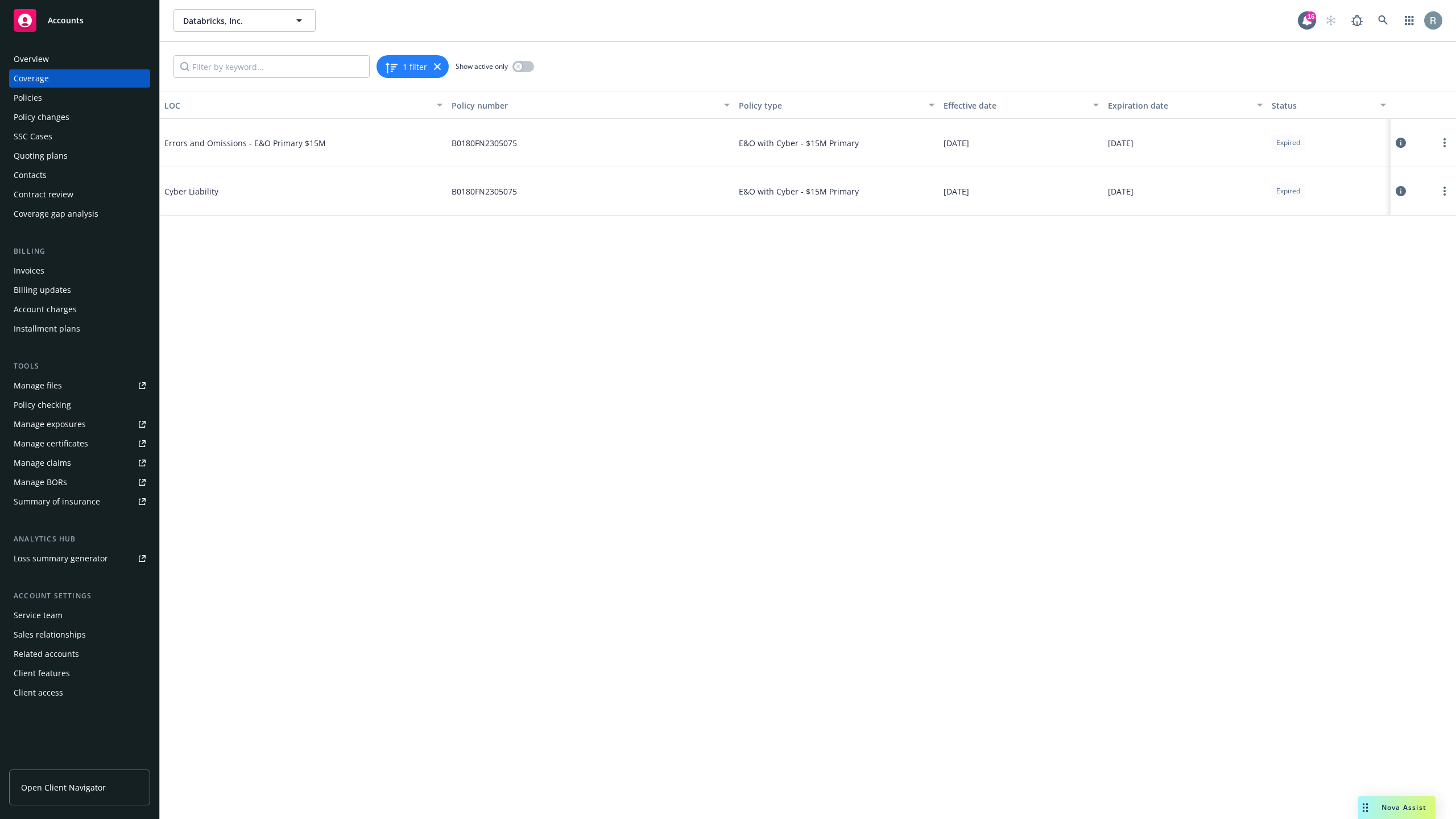
click at [1403, 136] on button at bounding box center [1401, 143] width 11 height 23
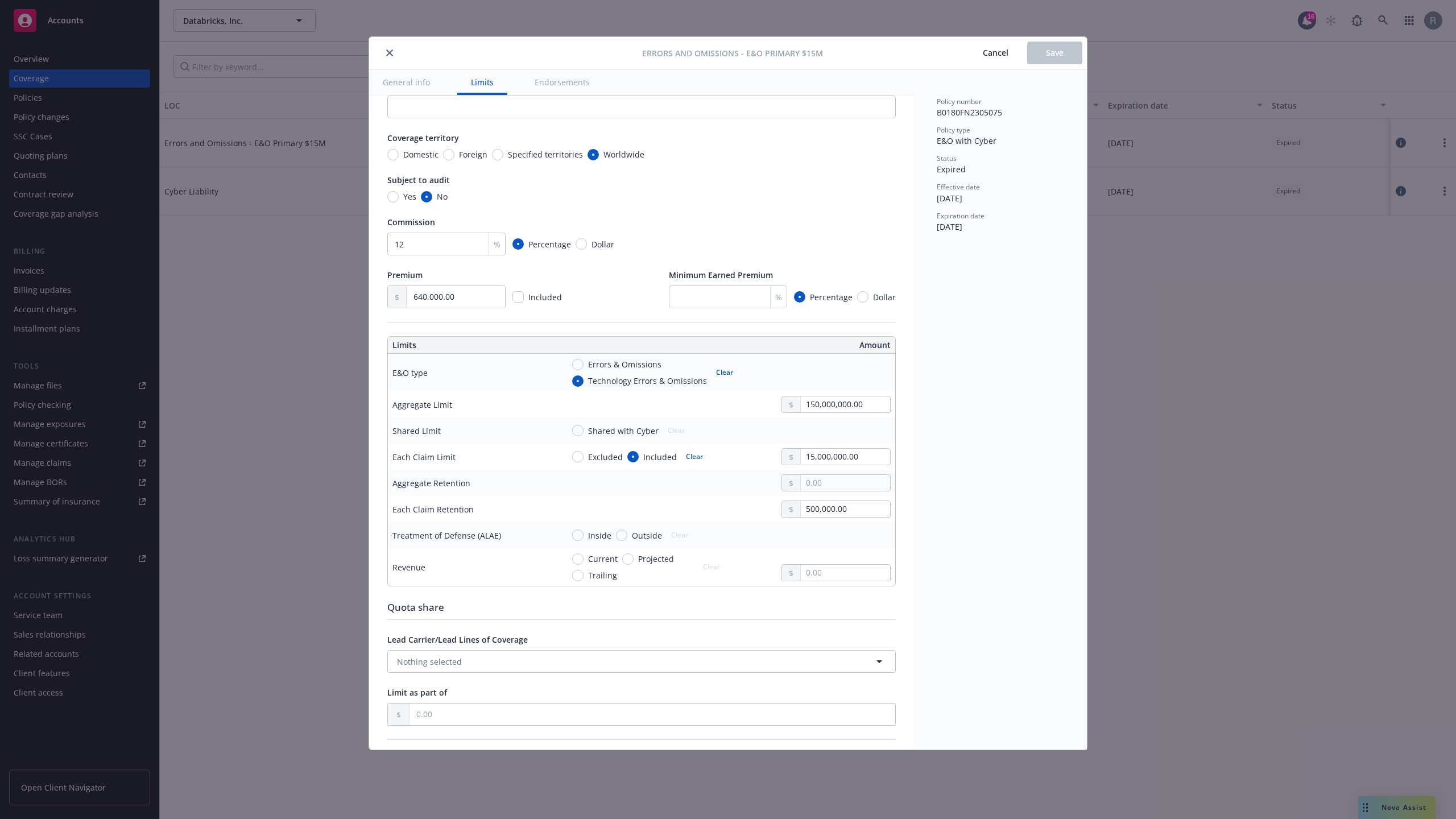
scroll to position [210, 0]
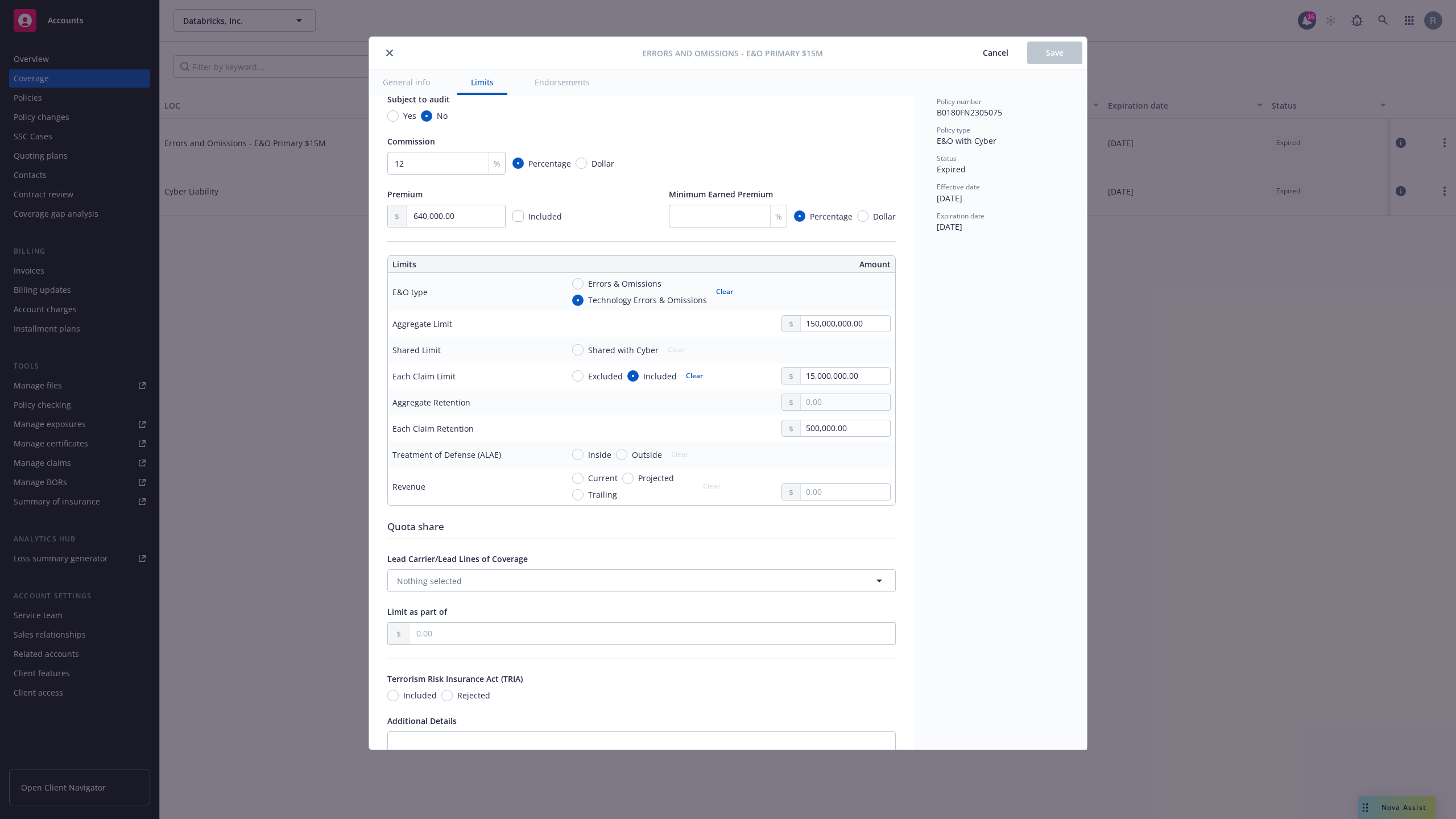
click at [983, 43] on button "Cancel" at bounding box center [995, 53] width 63 height 23
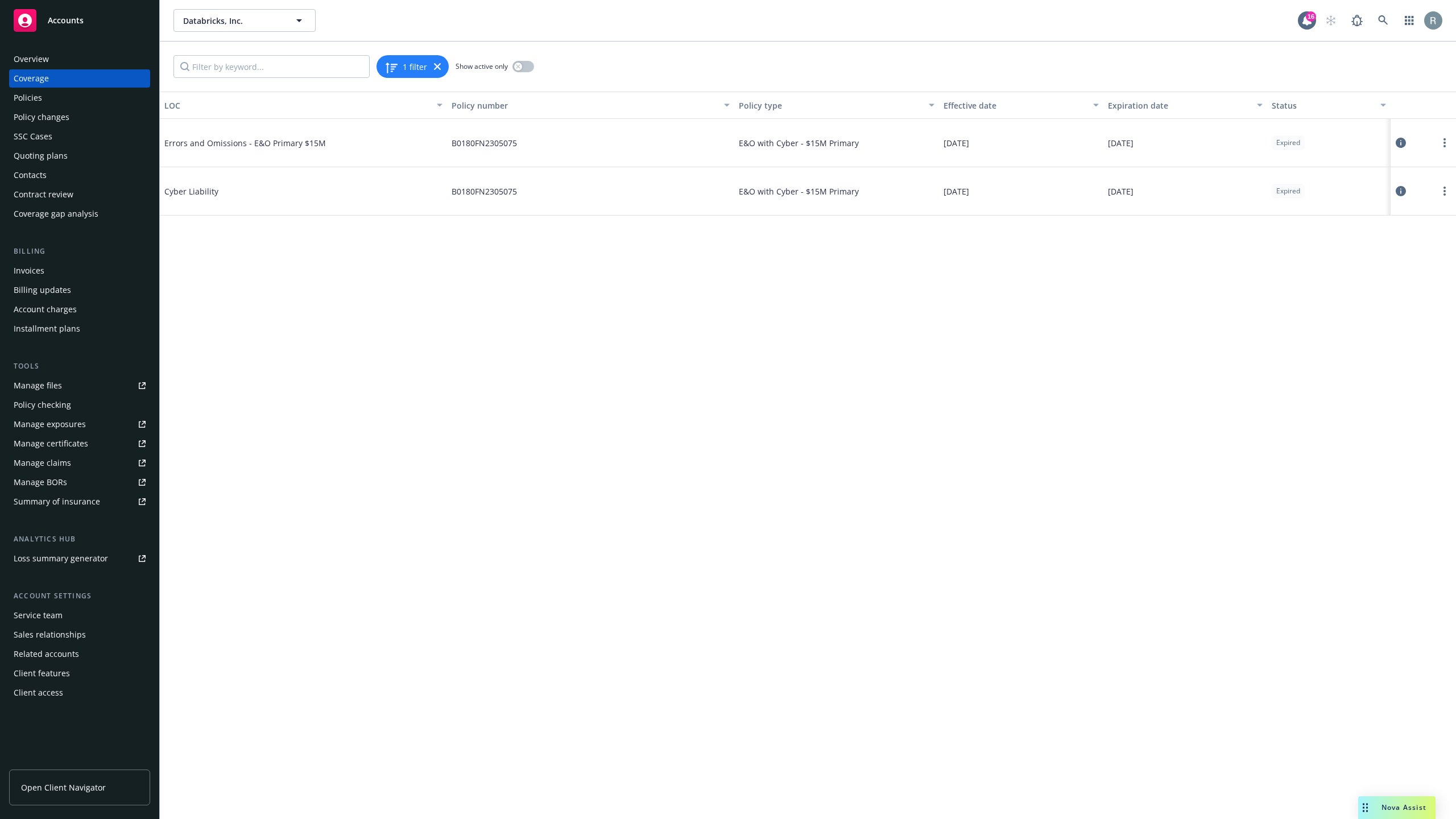
click at [773, 462] on div "LOC Policy number Policy type Effective date Expiration date Status Errors and …" at bounding box center [807, 455] width 1296 height 727
click at [831, 150] on div "E&O with Cyber - $15M Primary" at bounding box center [836, 143] width 205 height 48
click at [890, 240] on div "LOC Policy number Policy type Effective date Expiration date Status Errors and …" at bounding box center [807, 455] width 1296 height 727
click at [1402, 144] on icon at bounding box center [1401, 143] width 10 height 10
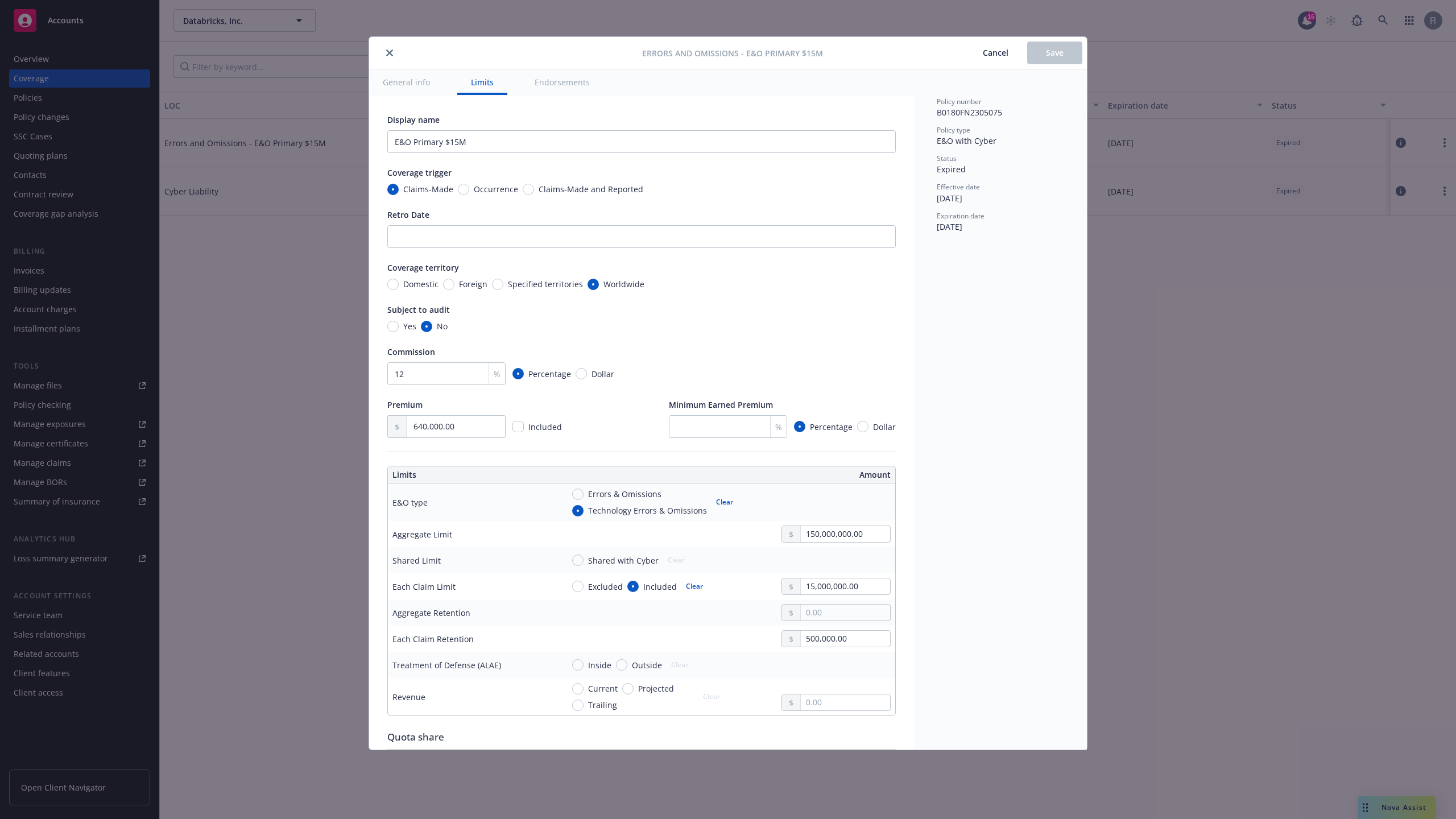
click at [1213, 331] on div "Errors and Omissions - E&O Primary $15M Cancel Save General info Limits Endorse…" at bounding box center [728, 410] width 1456 height 819
click at [995, 45] on button "Cancel" at bounding box center [995, 53] width 63 height 23
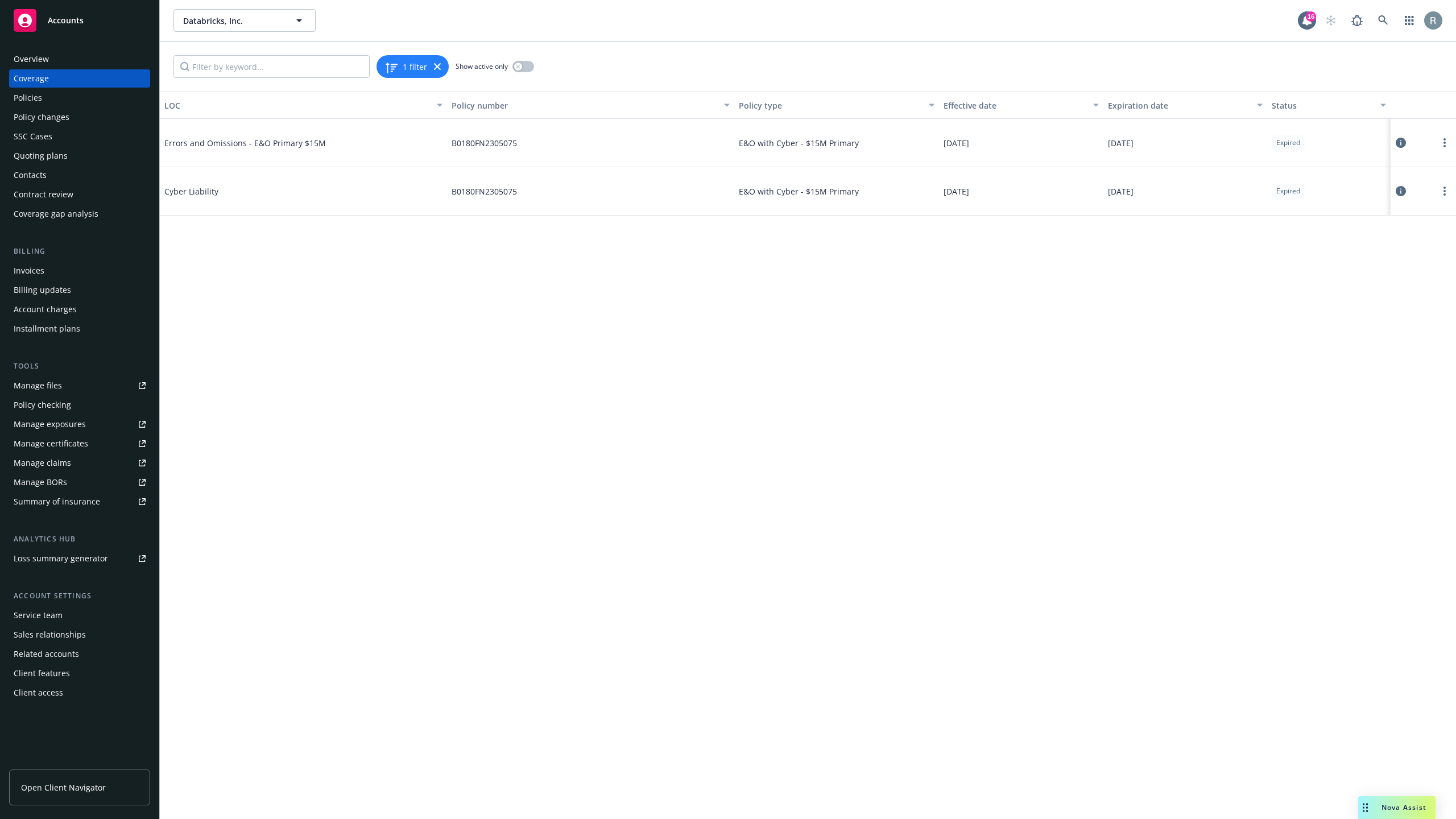
click at [1402, 138] on icon at bounding box center [1401, 143] width 10 height 10
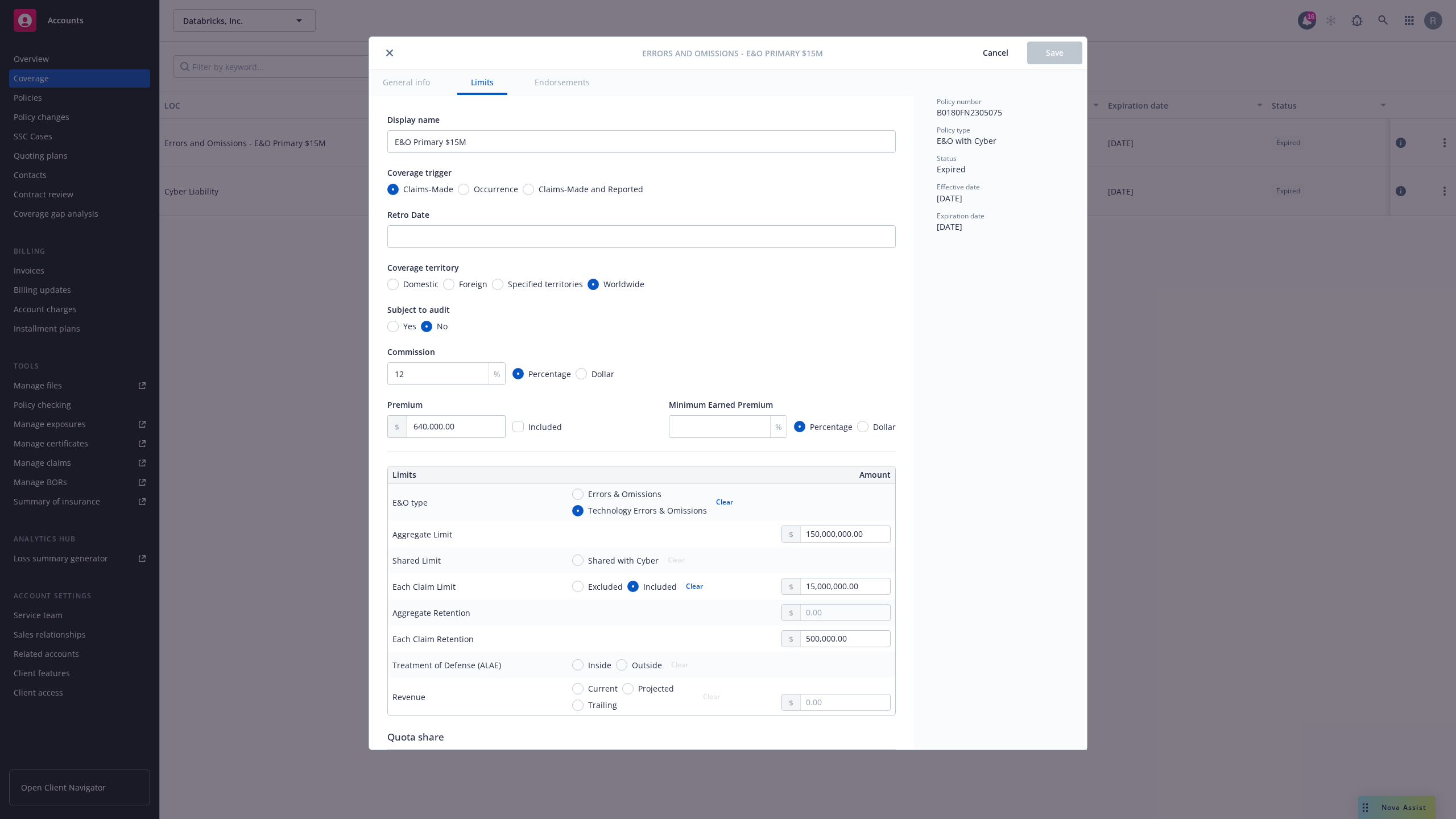
click at [1171, 522] on div "Errors and Omissions - E&O Primary $15M Cancel Save General info Limits Endorse…" at bounding box center [728, 410] width 1456 height 819
click at [998, 48] on span "Cancel" at bounding box center [995, 52] width 25 height 11
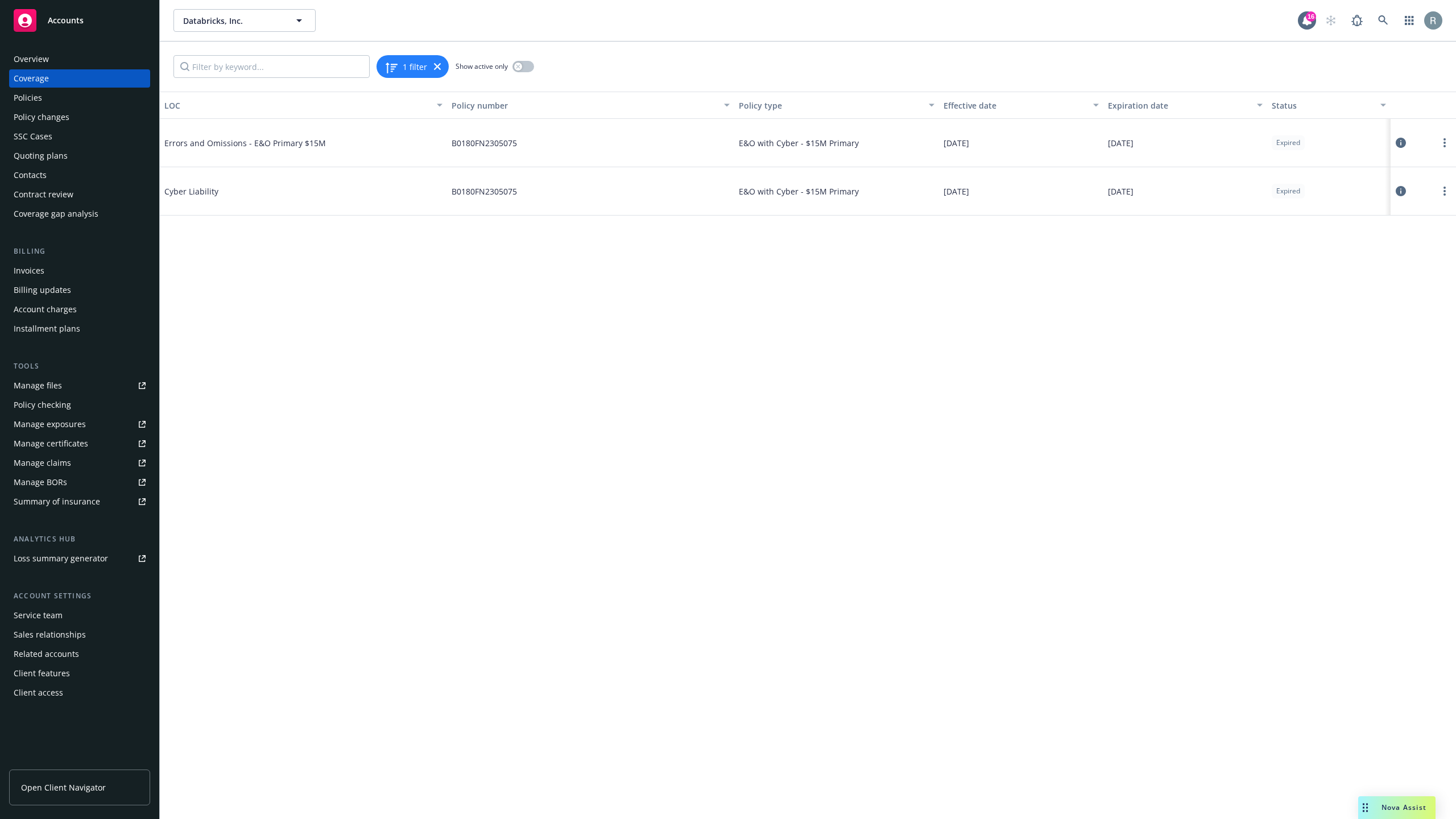
click at [1402, 140] on icon at bounding box center [1401, 143] width 10 height 10
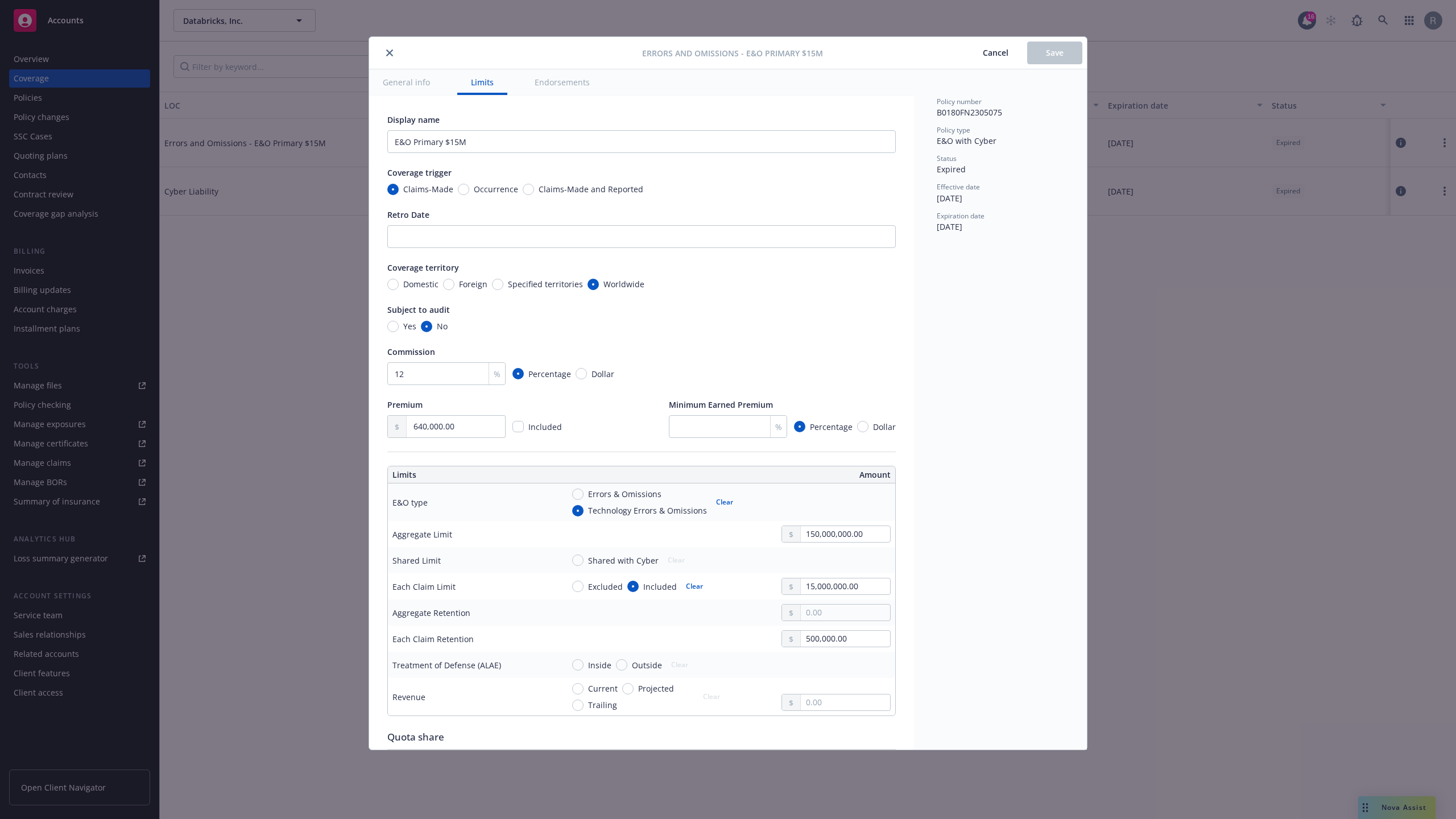
click at [1227, 382] on div "Errors and Omissions - E&O Primary $15M Cancel Save General info Limits Endorse…" at bounding box center [728, 410] width 1456 height 819
click at [1002, 55] on span "Cancel" at bounding box center [995, 52] width 25 height 11
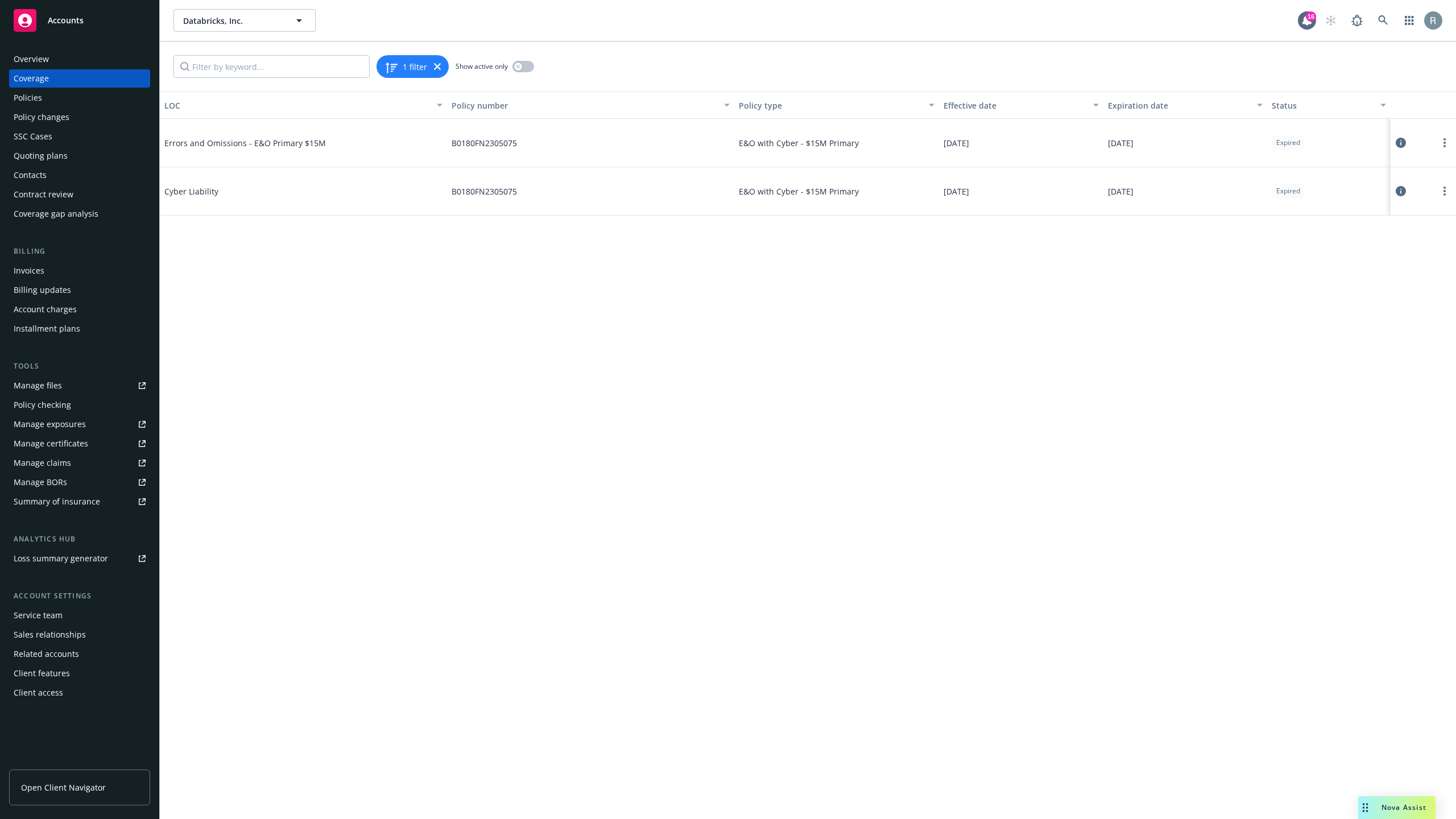
click at [1000, 513] on div "LOC Policy number Policy type Effective date Expiration date Status Errors and …" at bounding box center [807, 455] width 1296 height 727
click at [1386, 18] on icon at bounding box center [1383, 20] width 10 height 10
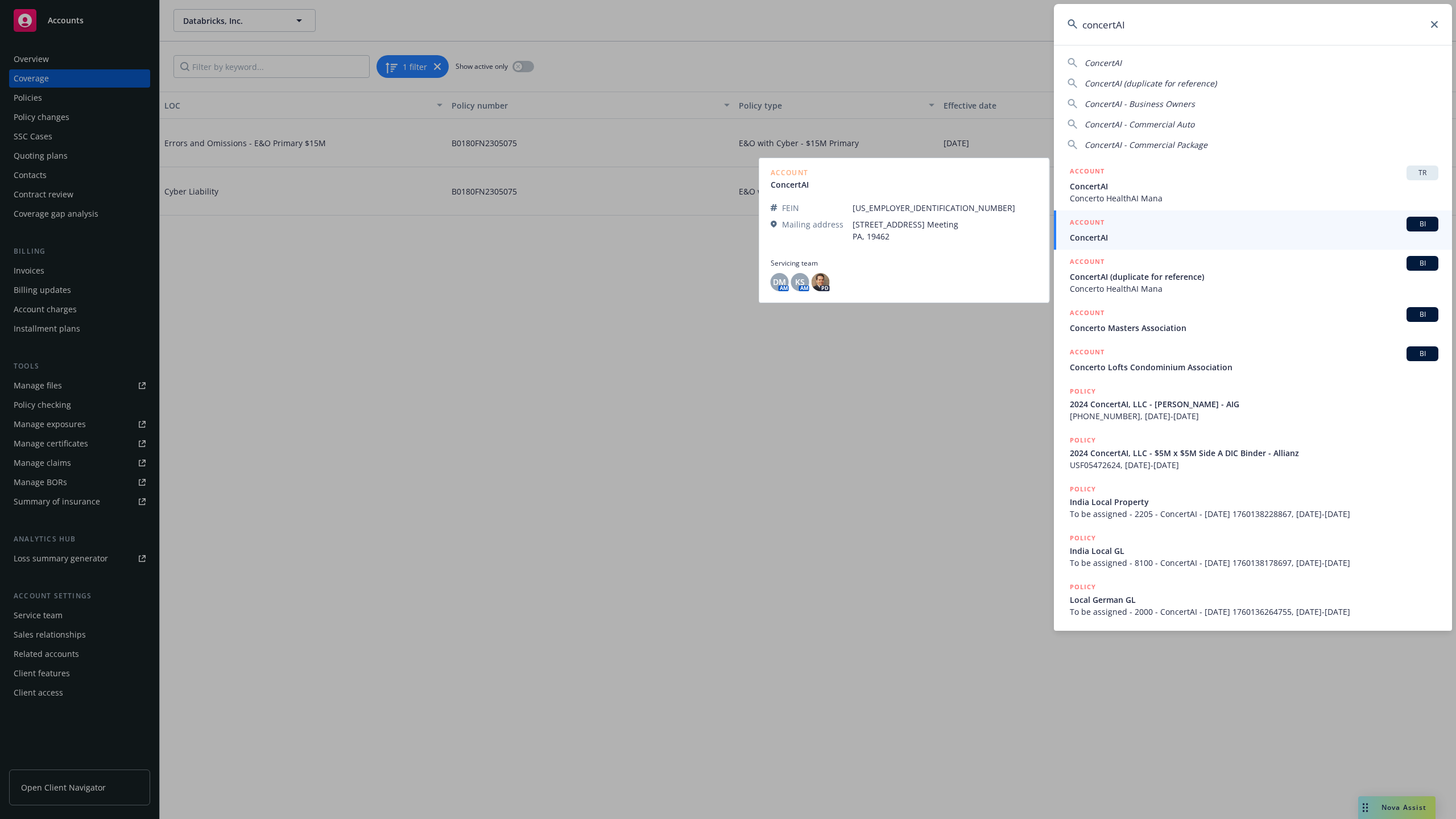
type input "concertAI"
click at [1256, 238] on span "ConcertAI" at bounding box center [1254, 237] width 369 height 12
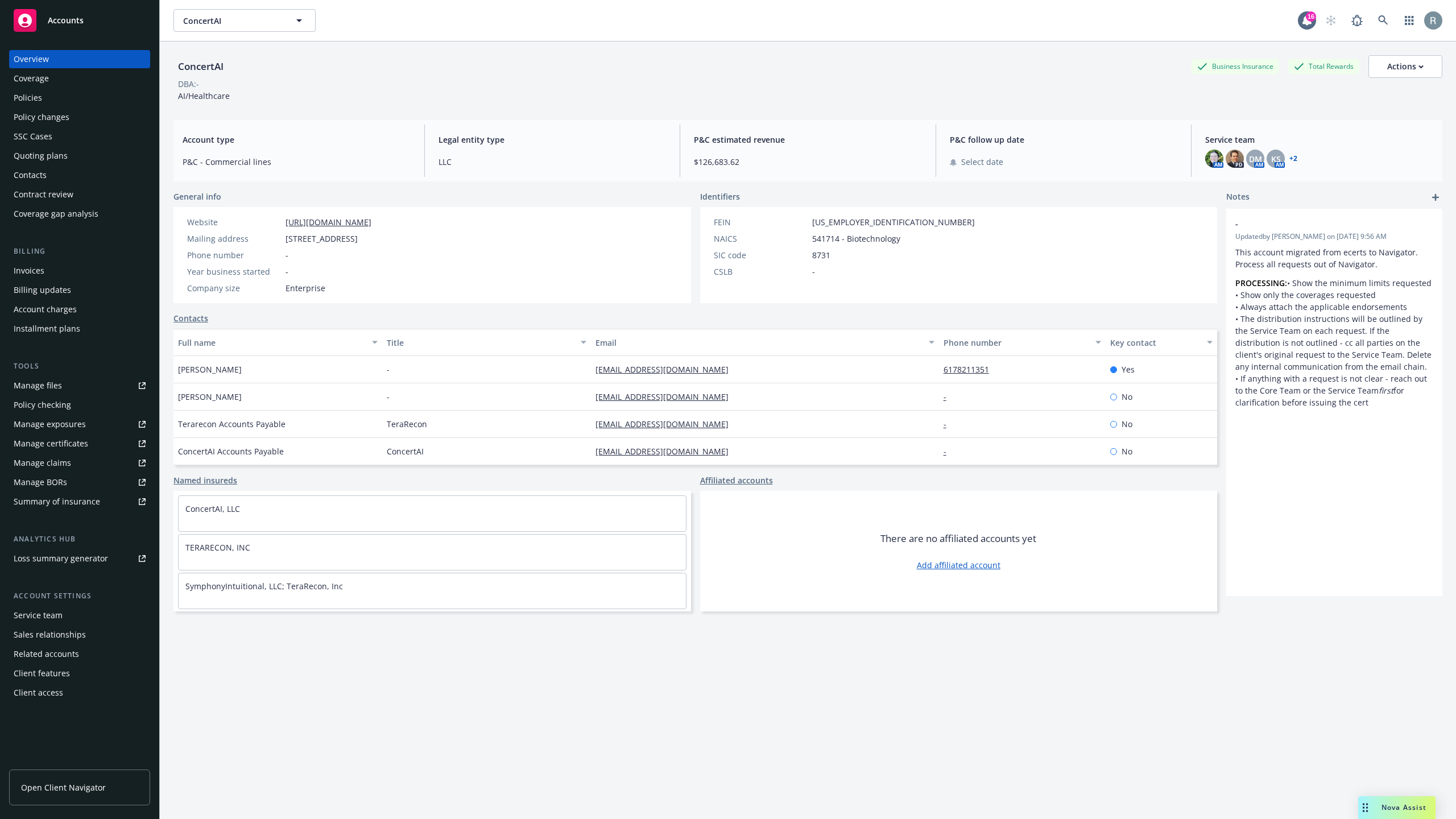
click at [48, 94] on div "Policies" at bounding box center [79, 98] width 132 height 18
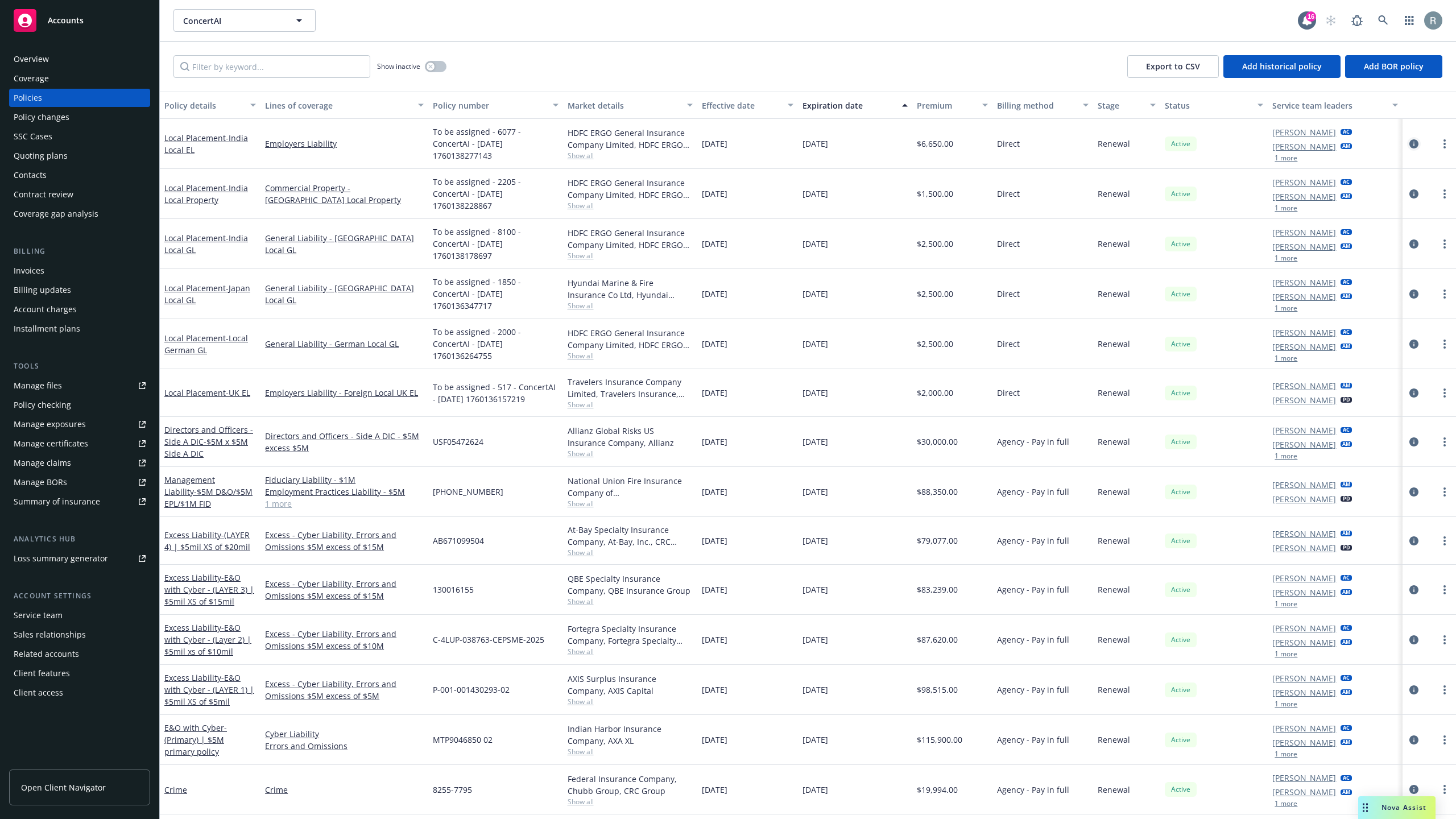
click at [1409, 143] on icon "circleInformation" at bounding box center [1413, 144] width 9 height 9
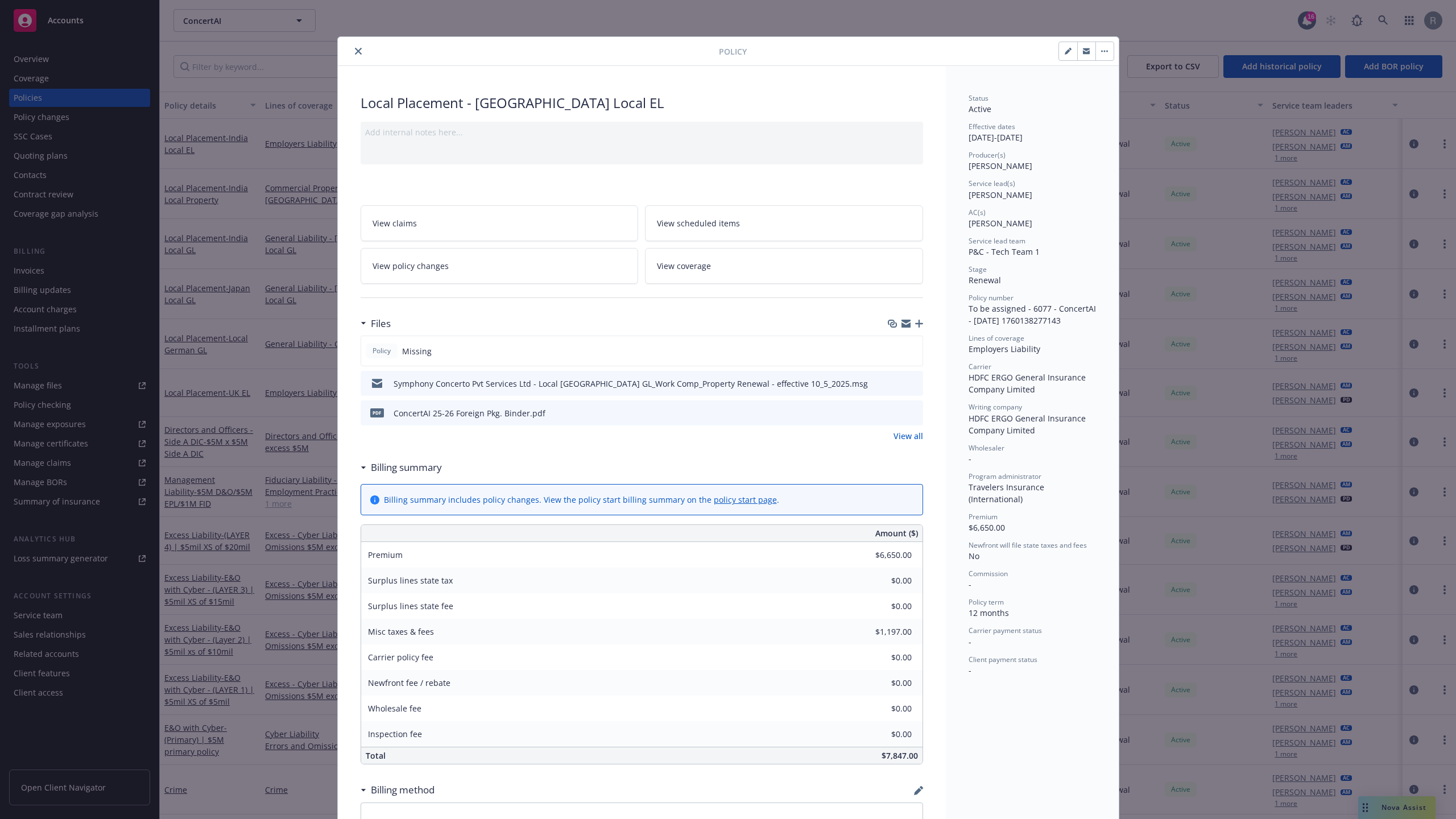
click at [1258, 209] on div "Policy Local Placement - [GEOGRAPHIC_DATA] Local EL Add internal notes here... …" at bounding box center [728, 410] width 1456 height 819
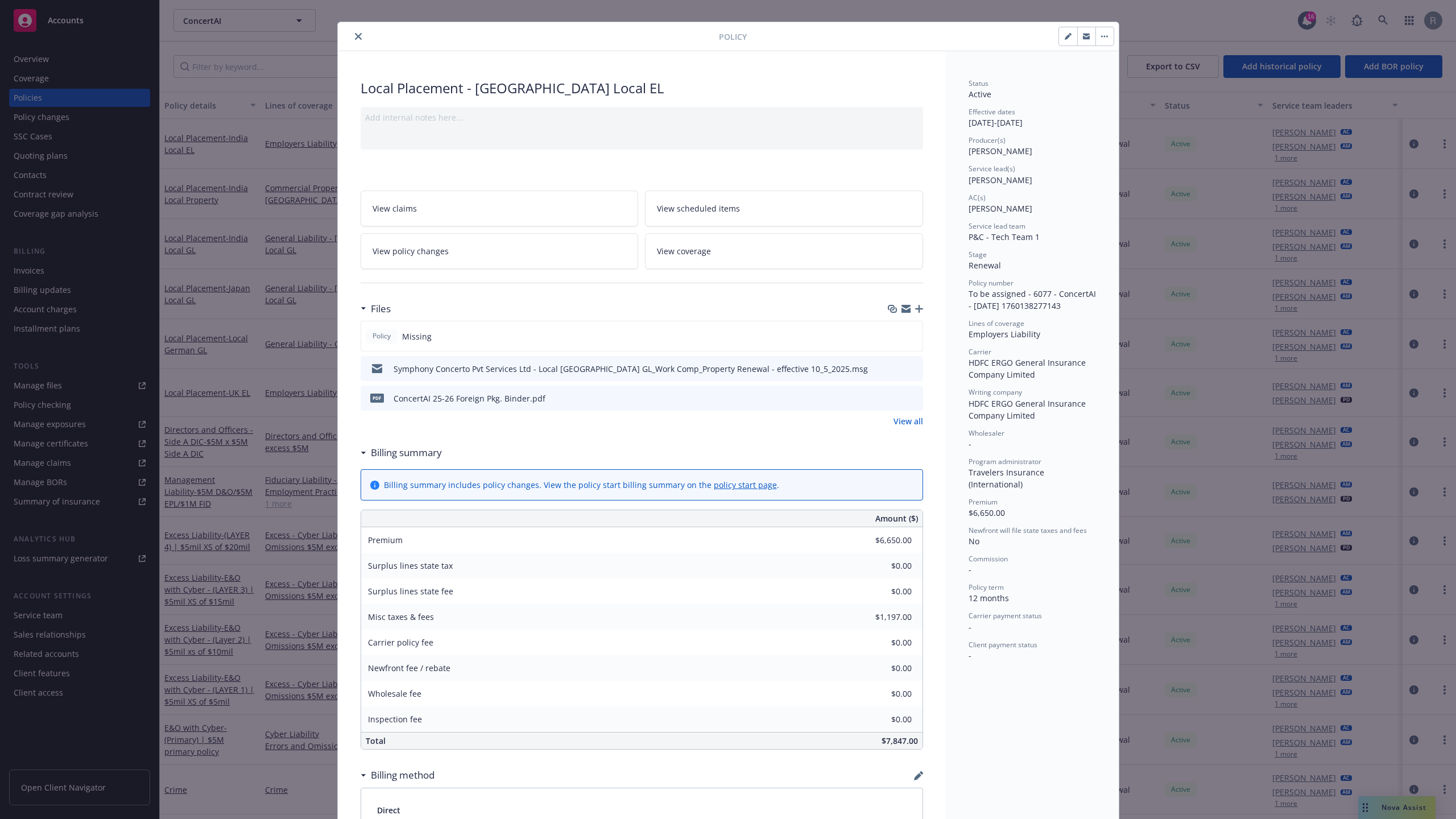
scroll to position [14, 0]
click at [1224, 314] on div "Policy Local Placement - [GEOGRAPHIC_DATA] Local EL Add internal notes here... …" at bounding box center [728, 410] width 1456 height 819
click at [700, 246] on span "View coverage" at bounding box center [683, 252] width 54 height 12
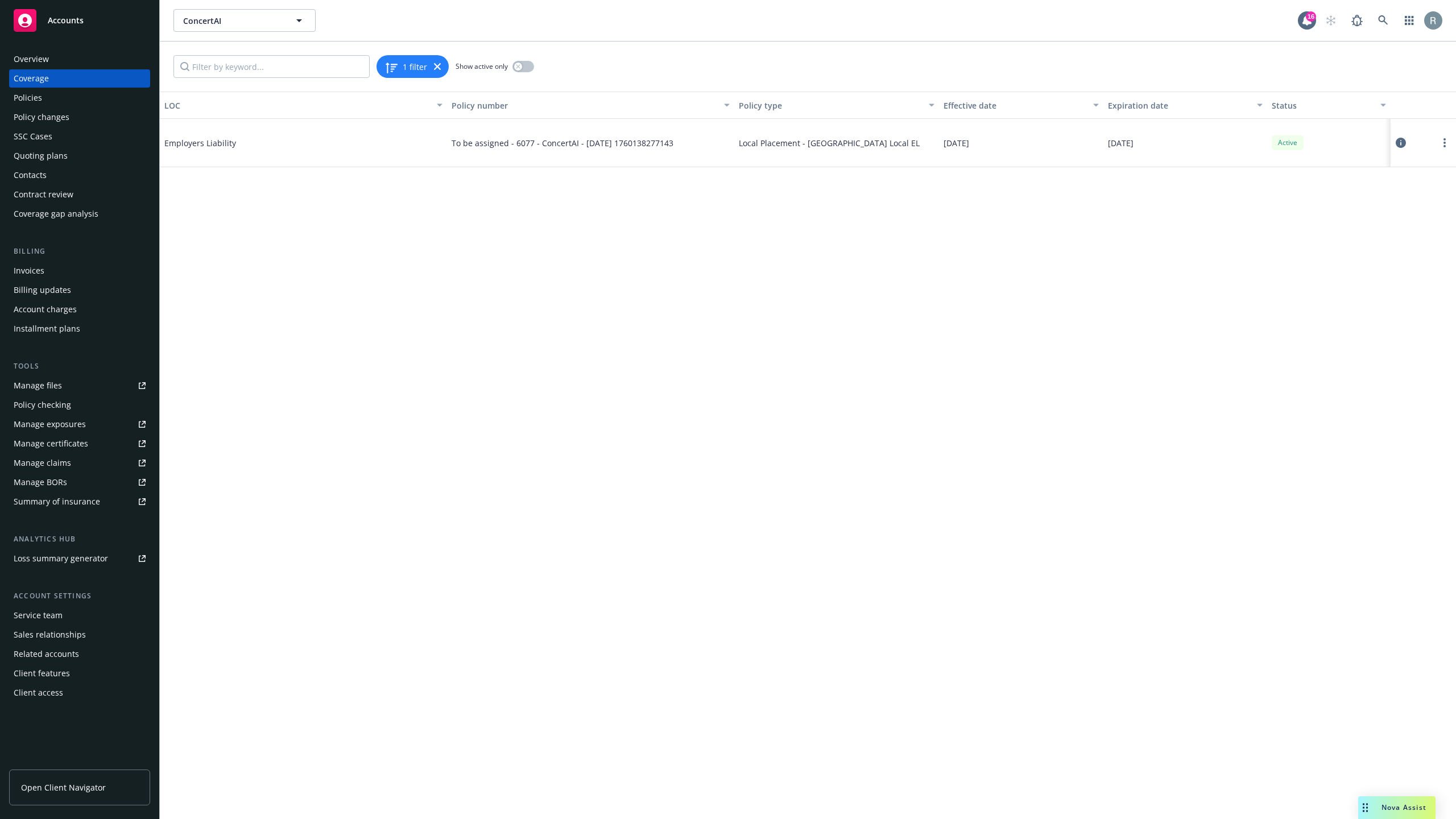
click at [1399, 142] on icon at bounding box center [1401, 143] width 10 height 10
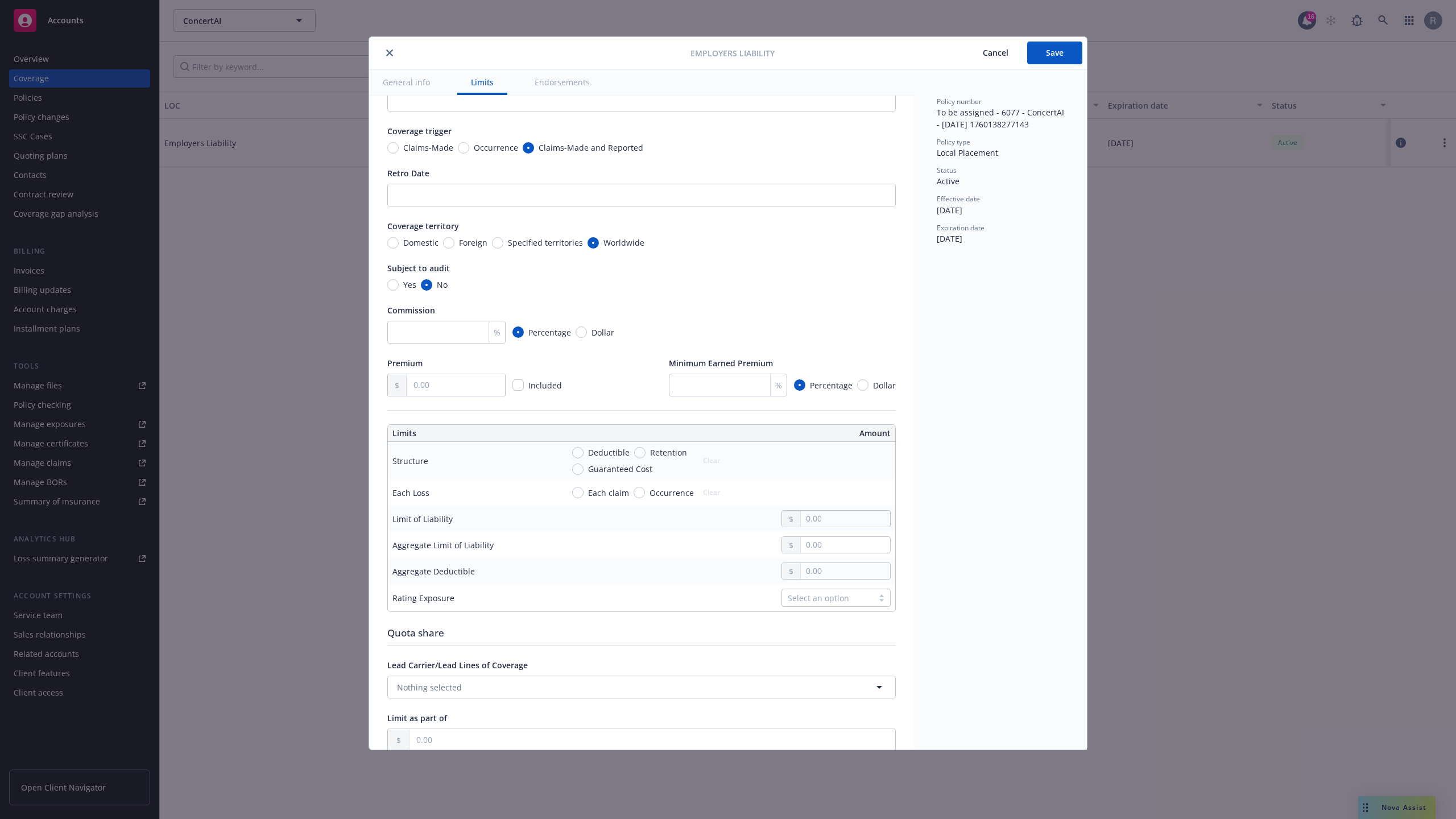
scroll to position [42, 0]
click at [1199, 365] on div "Employers Liability Cancel Save General info Limits Endorsements Display name C…" at bounding box center [728, 410] width 1456 height 819
click at [986, 56] on span "Cancel" at bounding box center [995, 52] width 25 height 11
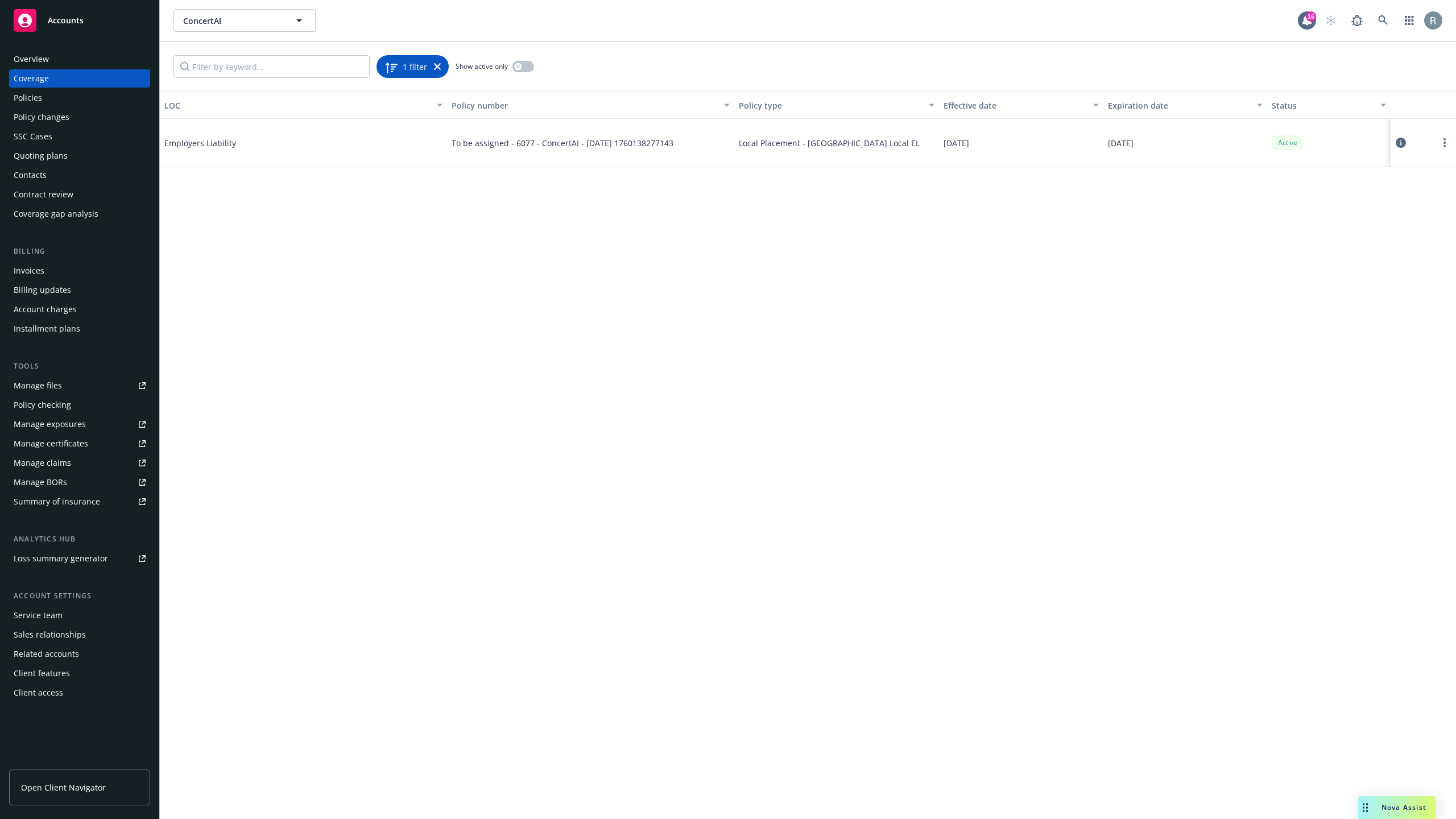
click at [434, 65] on icon at bounding box center [437, 66] width 7 height 7
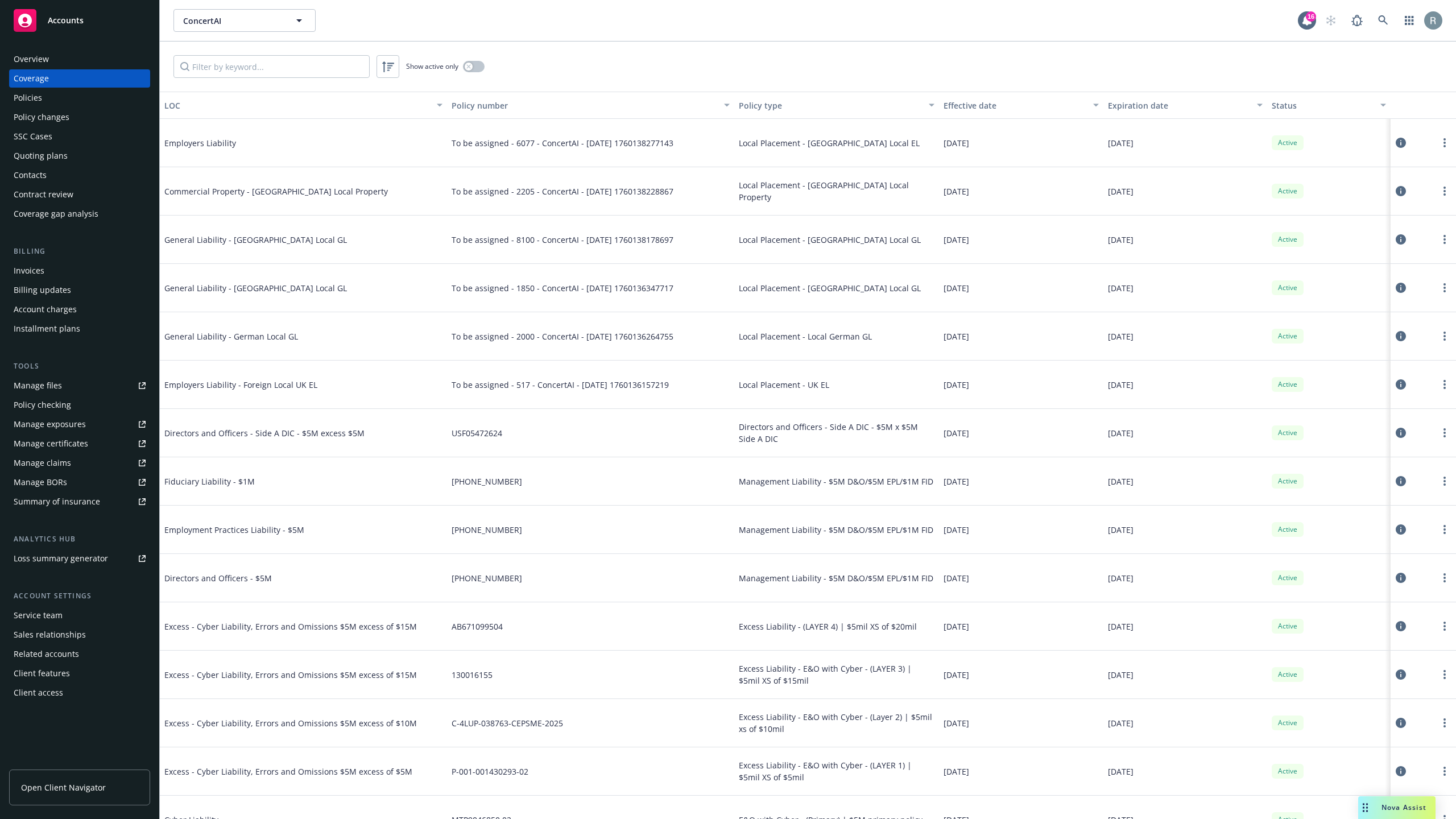
click at [168, 109] on div "LOC" at bounding box center [297, 106] width 266 height 12
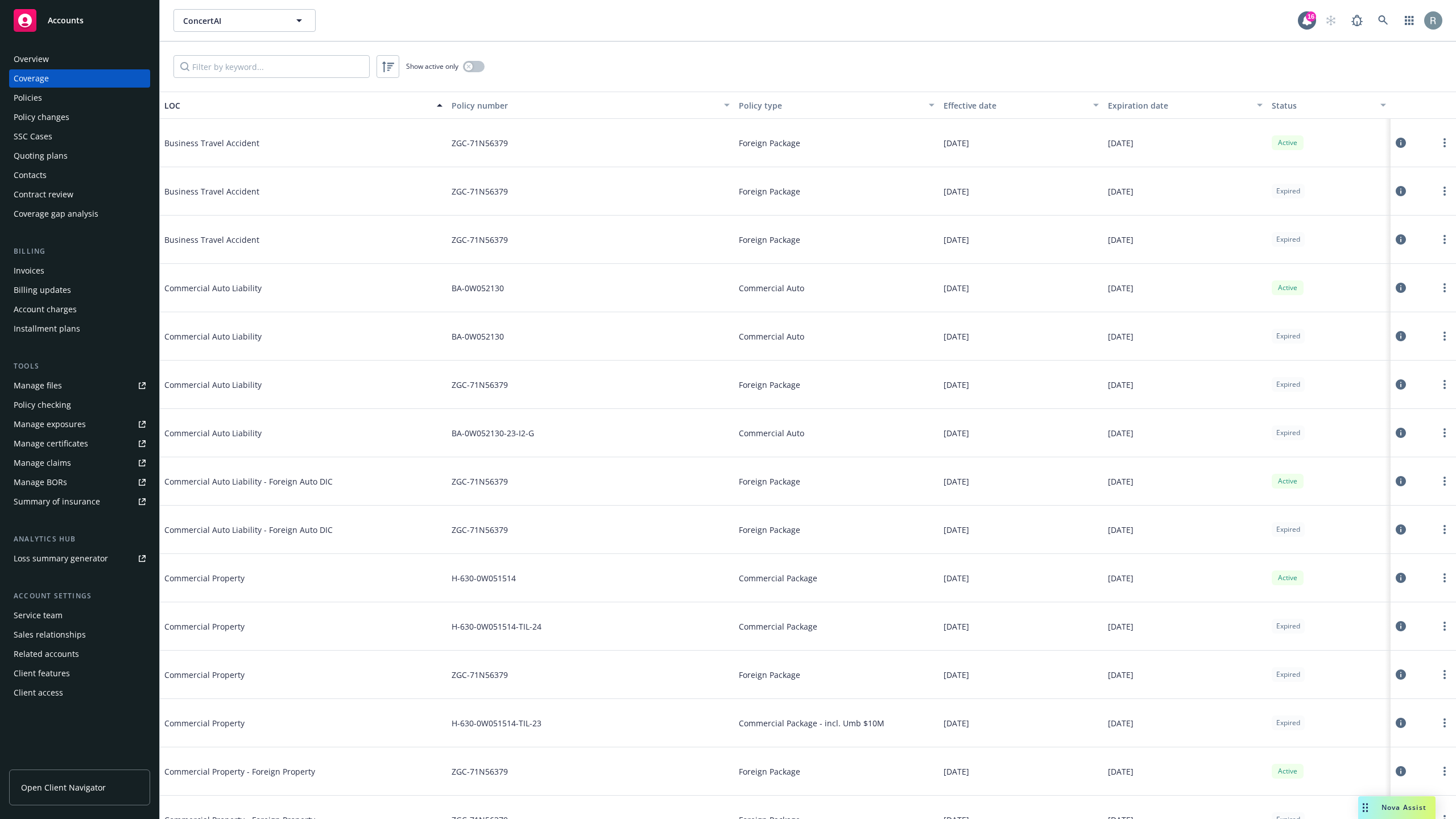
click at [170, 106] on div "LOC" at bounding box center [297, 106] width 266 height 12
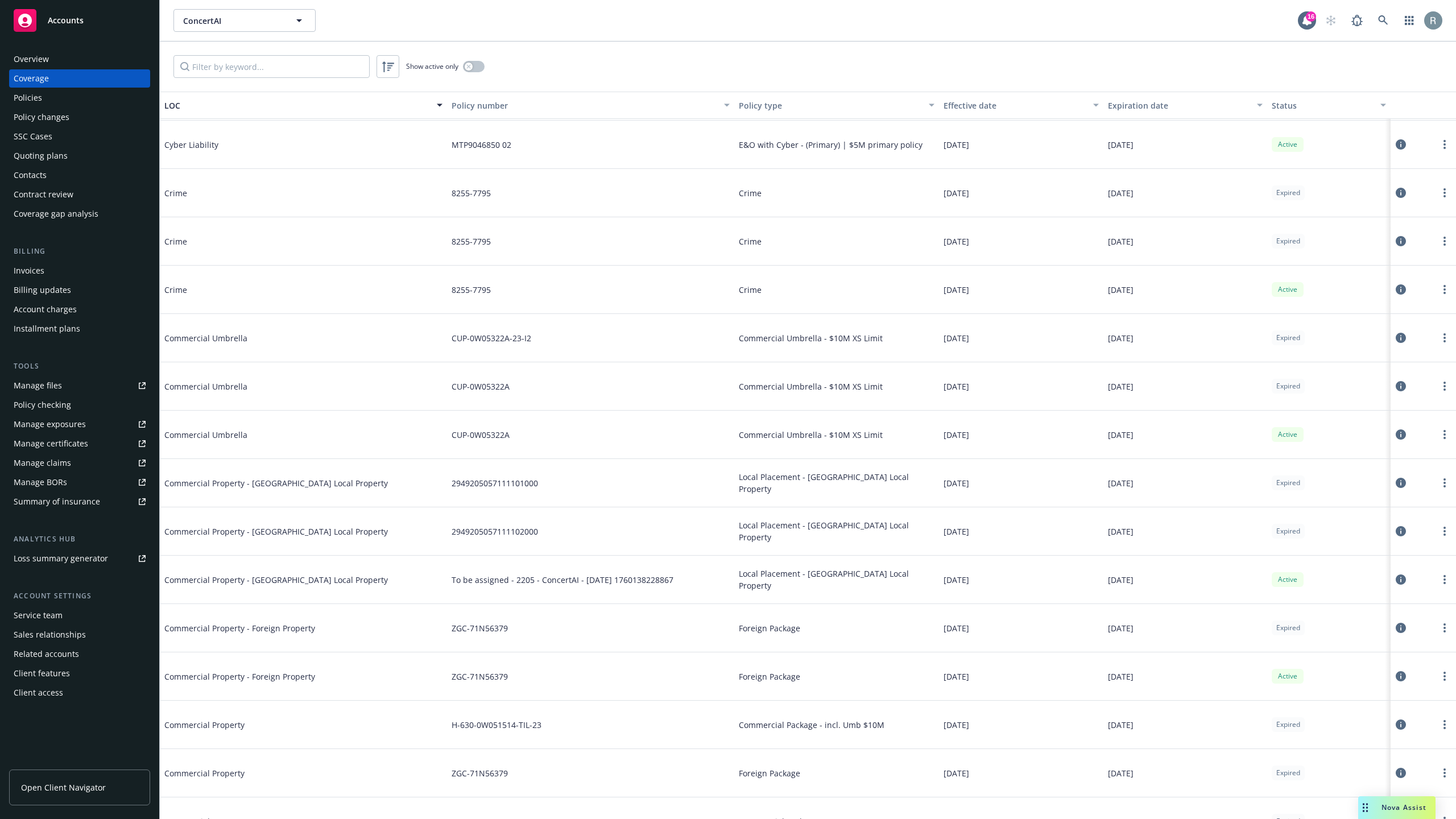
scroll to position [2906, 0]
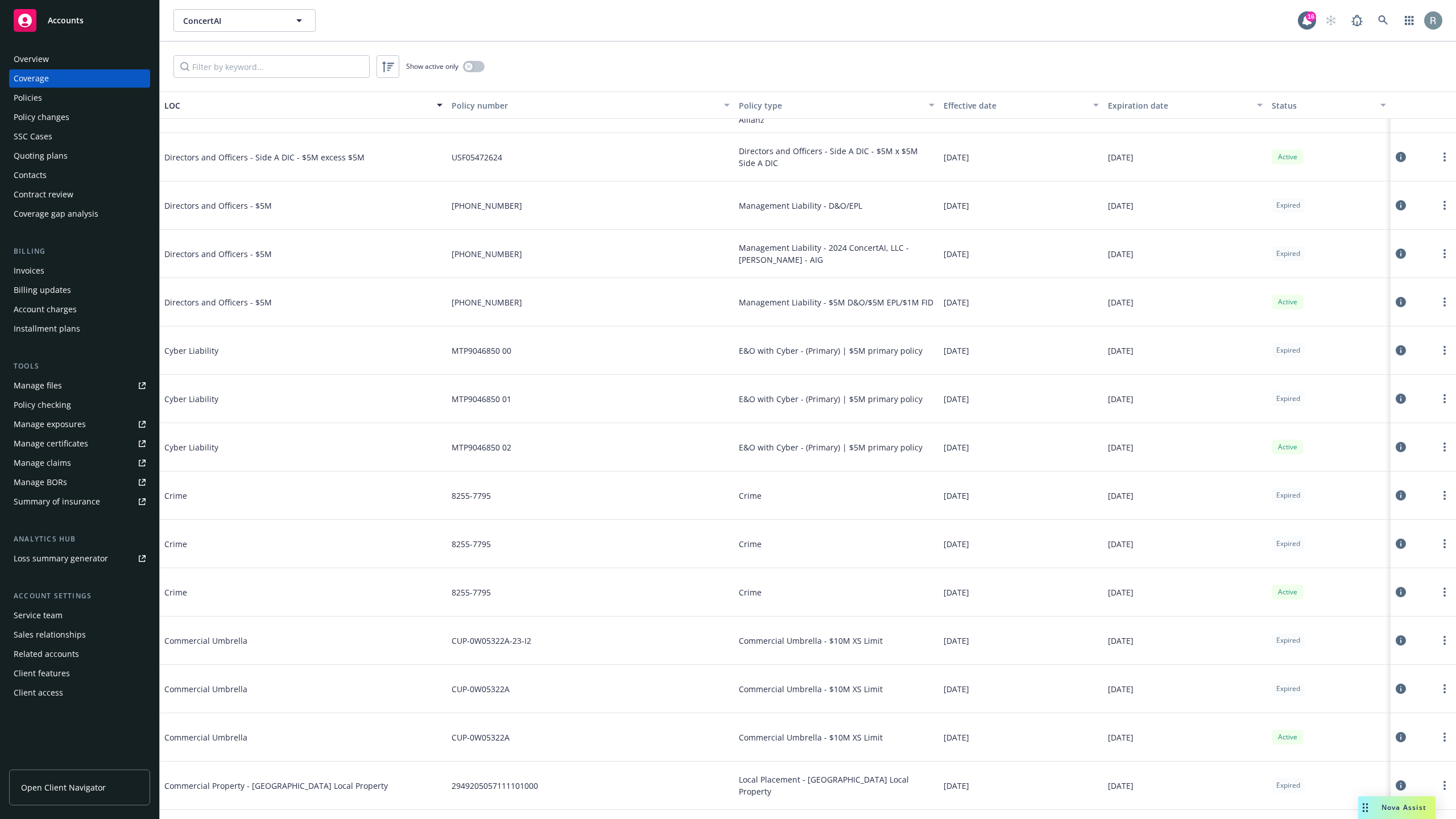
click at [1396, 446] on icon at bounding box center [1401, 447] width 10 height 10
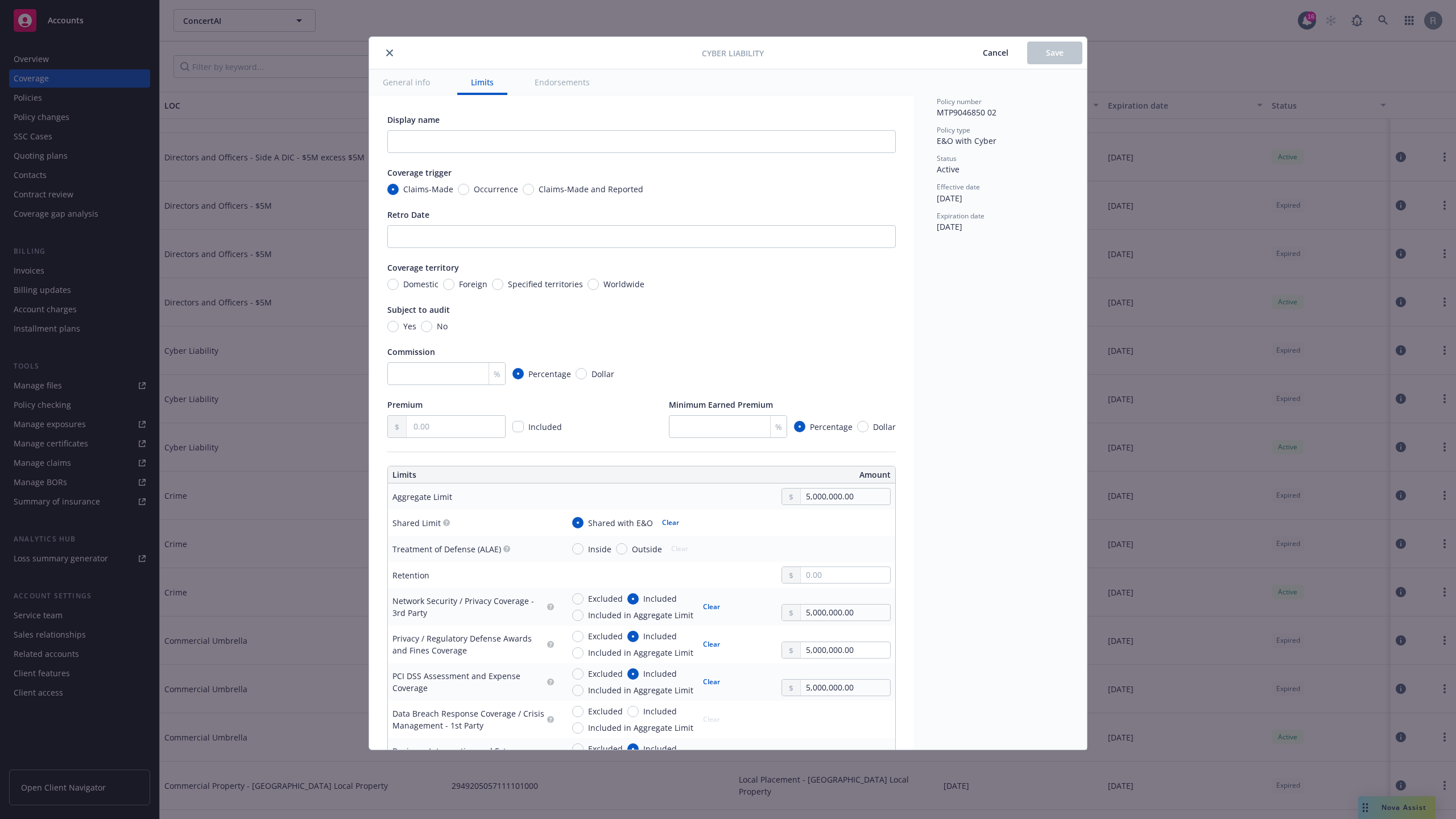
click at [1219, 441] on div "Cyber Liability Cancel Save General info Limits Endorsements Display name Cover…" at bounding box center [728, 410] width 1456 height 819
click at [993, 56] on span "Cancel" at bounding box center [995, 52] width 25 height 11
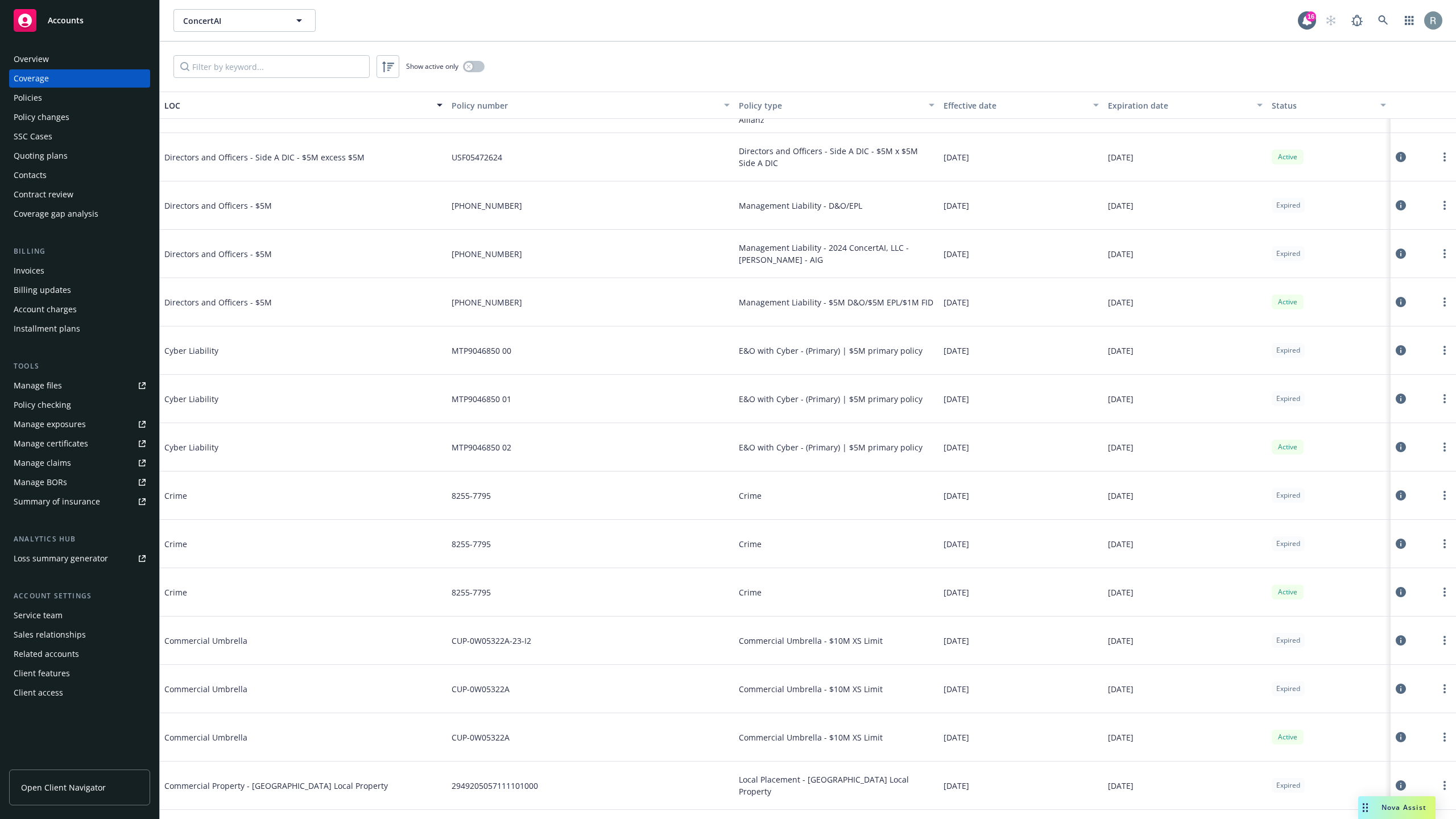
click at [1396, 444] on icon at bounding box center [1401, 447] width 10 height 10
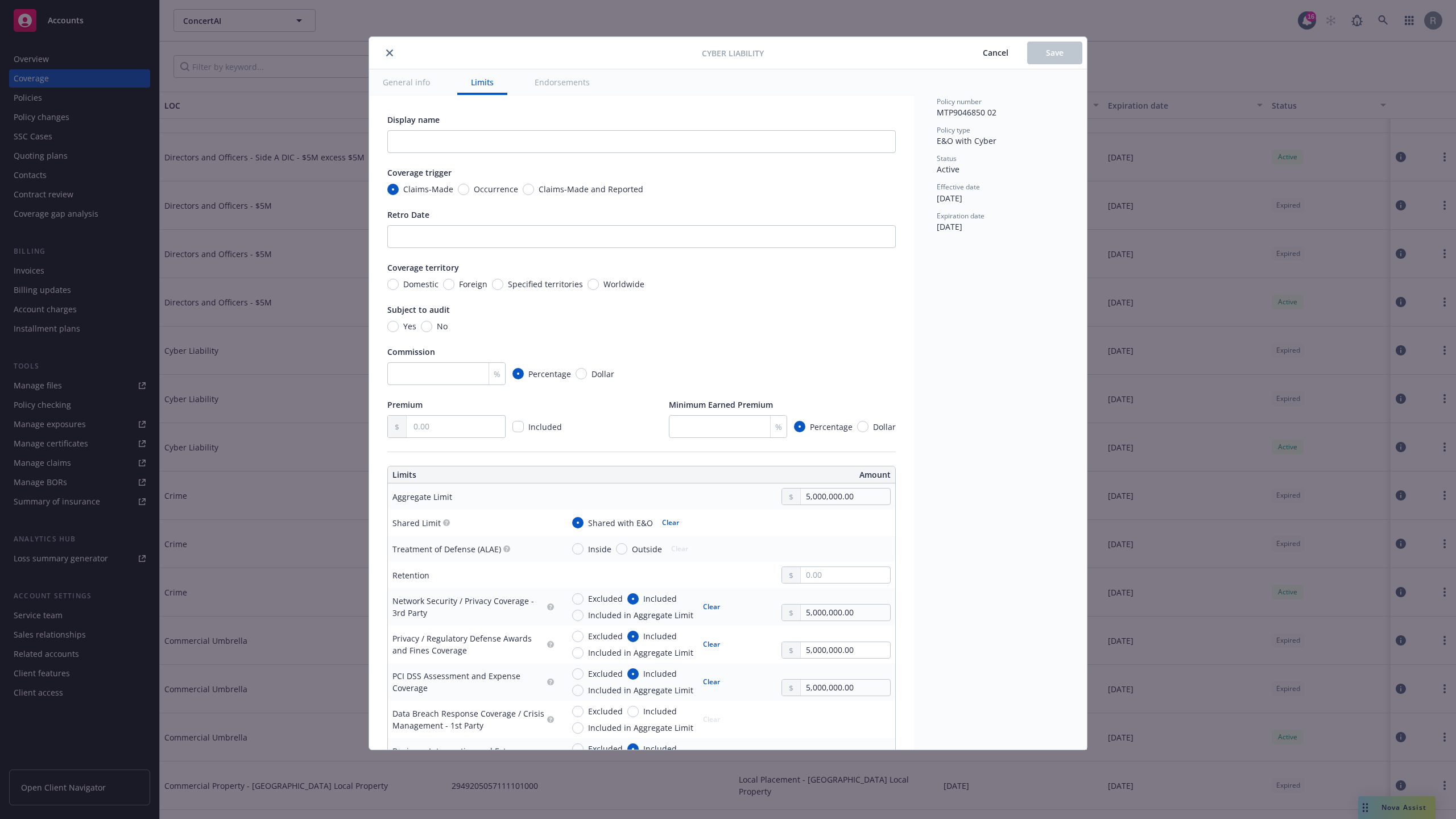
click at [990, 54] on span "Cancel" at bounding box center [995, 52] width 25 height 11
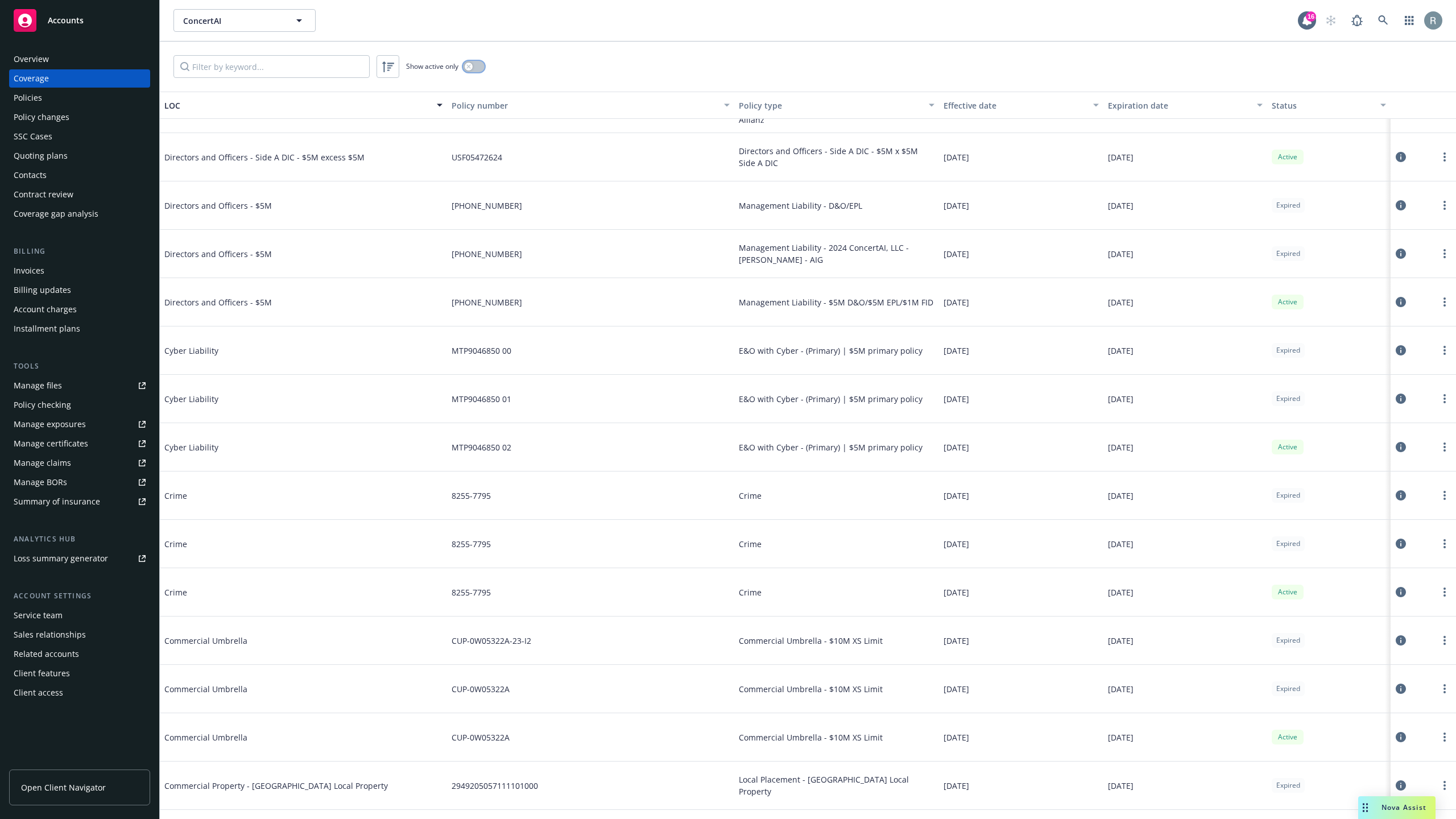
click at [471, 71] on div "button" at bounding box center [468, 66] width 8 height 8
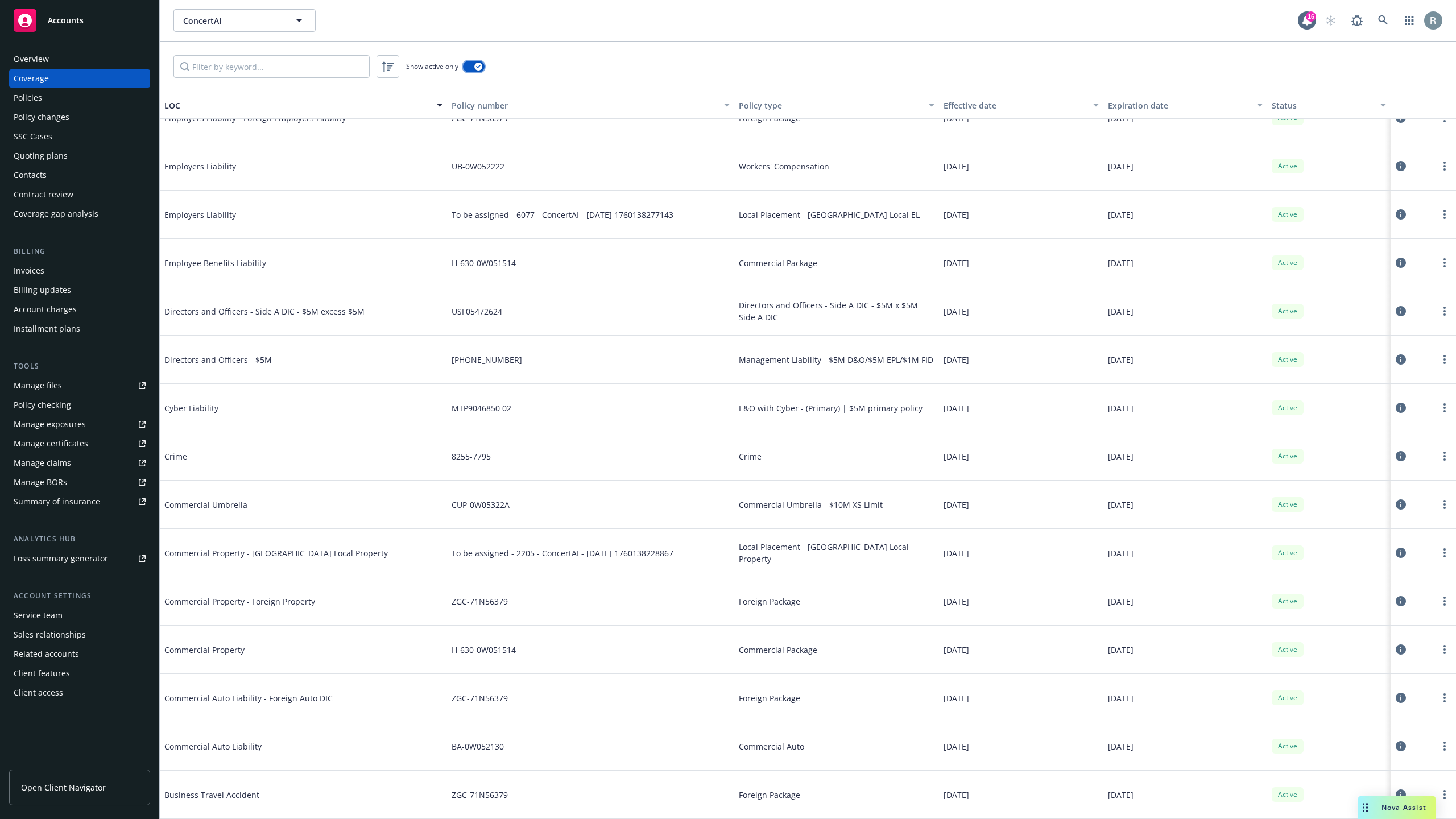
scroll to position [1, 0]
click at [481, 67] on div "button" at bounding box center [478, 66] width 8 height 8
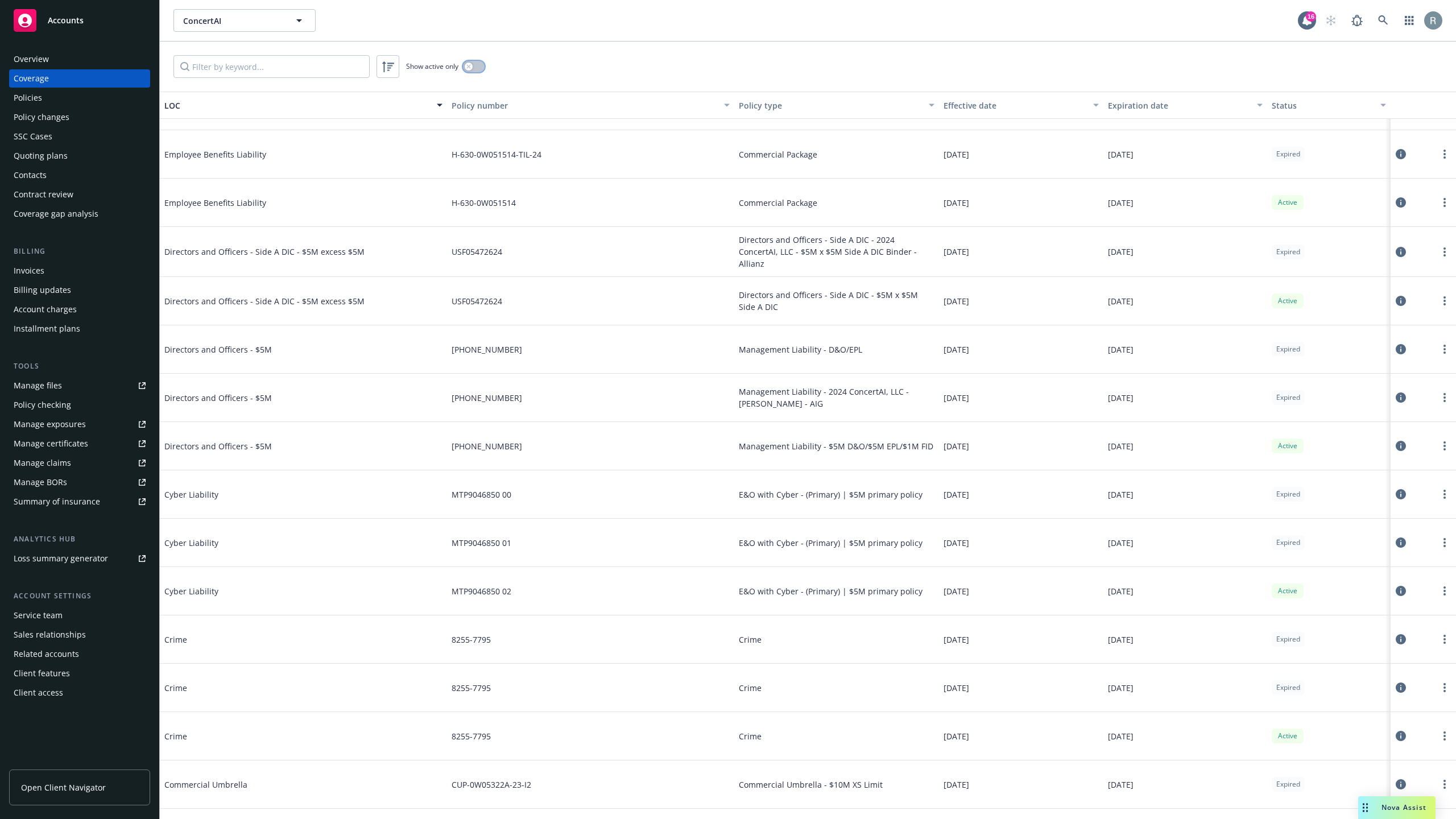
scroll to position [2772, 0]
click at [1396, 540] on icon at bounding box center [1401, 542] width 10 height 10
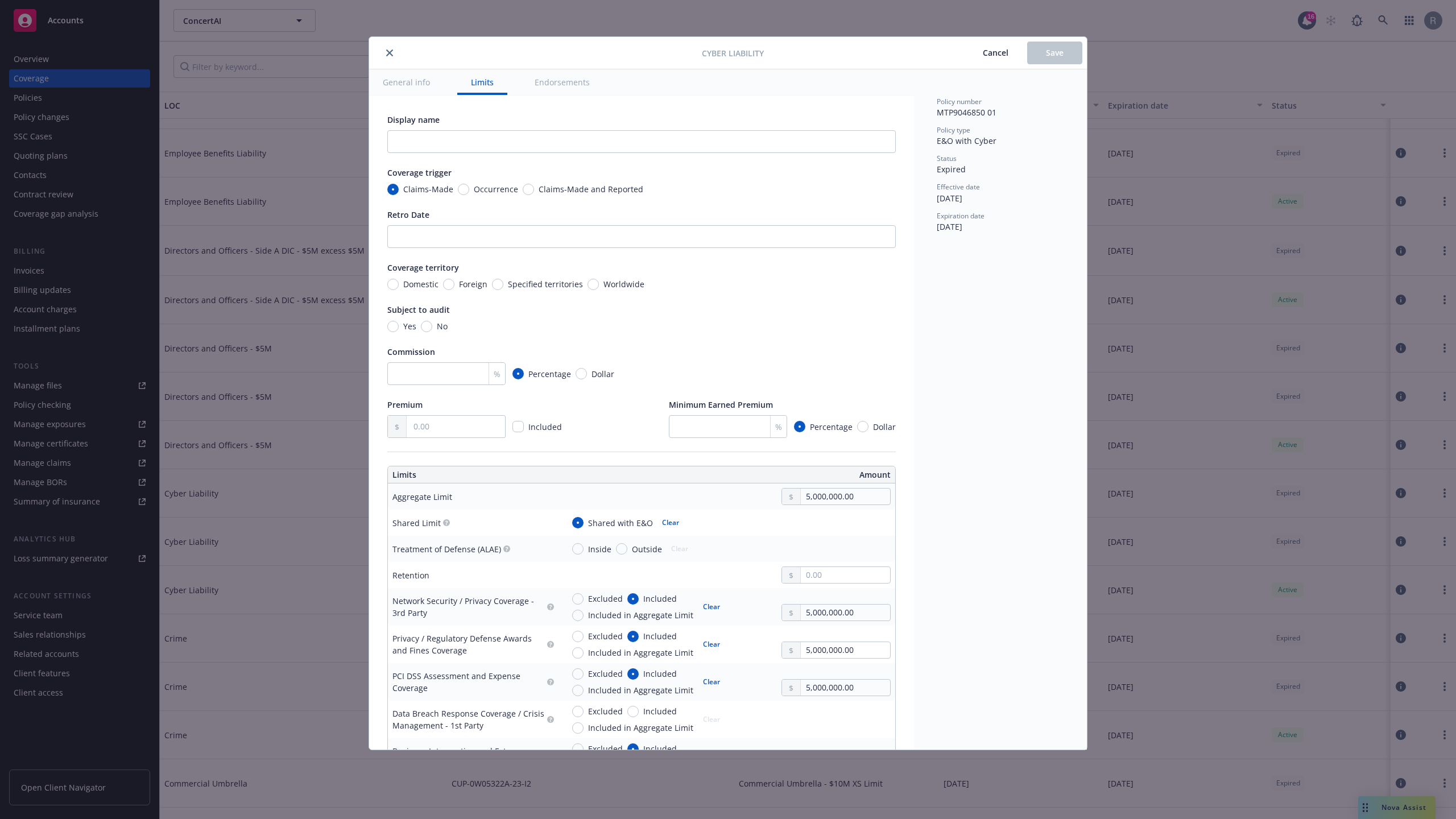
click at [400, 59] on div at bounding box center [538, 52] width 328 height 13
click at [983, 48] on span "Cancel" at bounding box center [995, 52] width 25 height 11
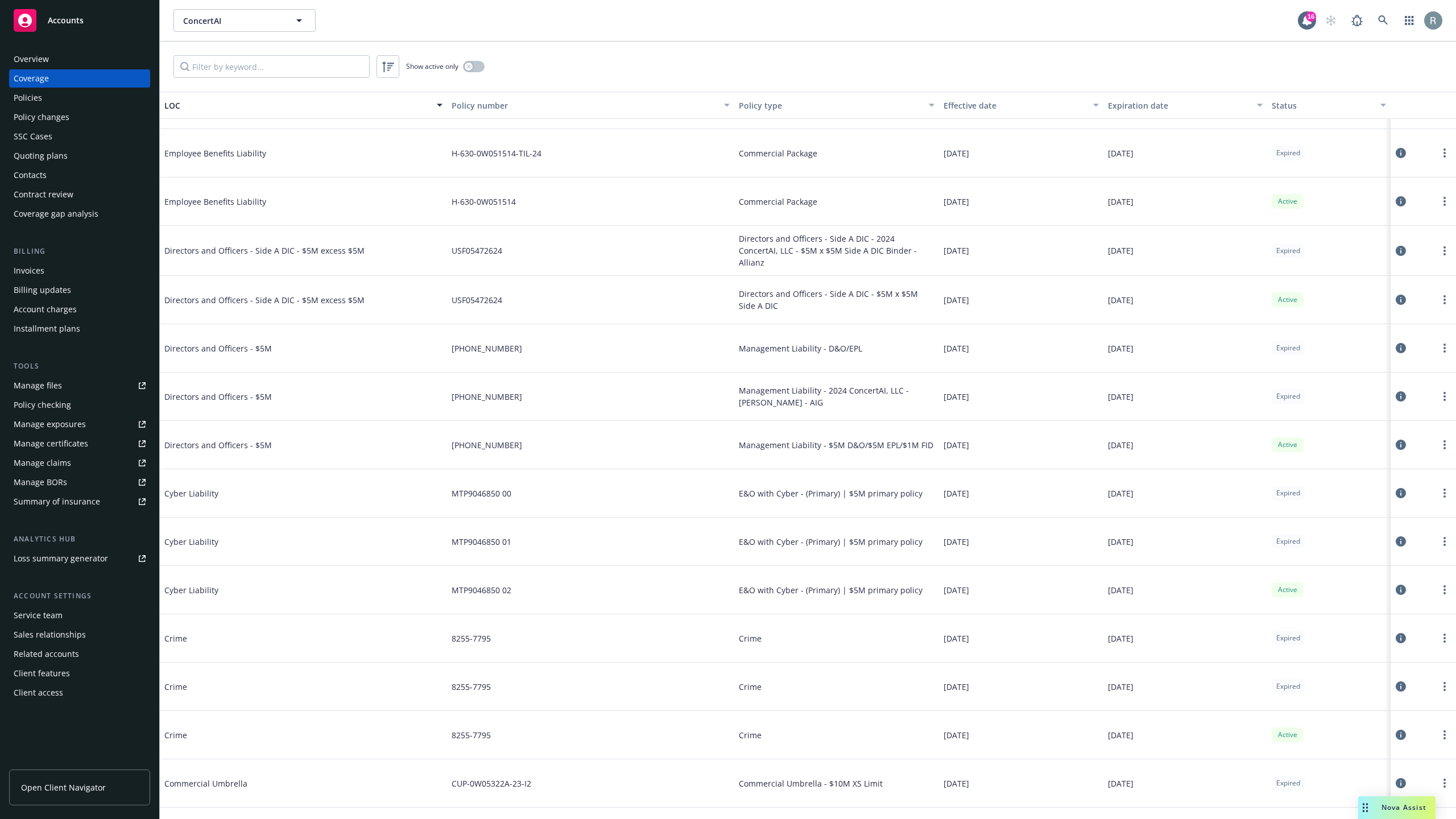
click at [630, 590] on div "MTP9046850 02" at bounding box center [590, 590] width 287 height 48
click at [1424, 534] on div at bounding box center [1423, 542] width 57 height 23
click at [1443, 539] on circle "more" at bounding box center [1445, 539] width 3 height 3
click at [786, 588] on span "E&O with Cyber - (Primary) | $5M primary policy" at bounding box center [830, 590] width 184 height 12
click at [1396, 542] on icon at bounding box center [1401, 542] width 10 height 10
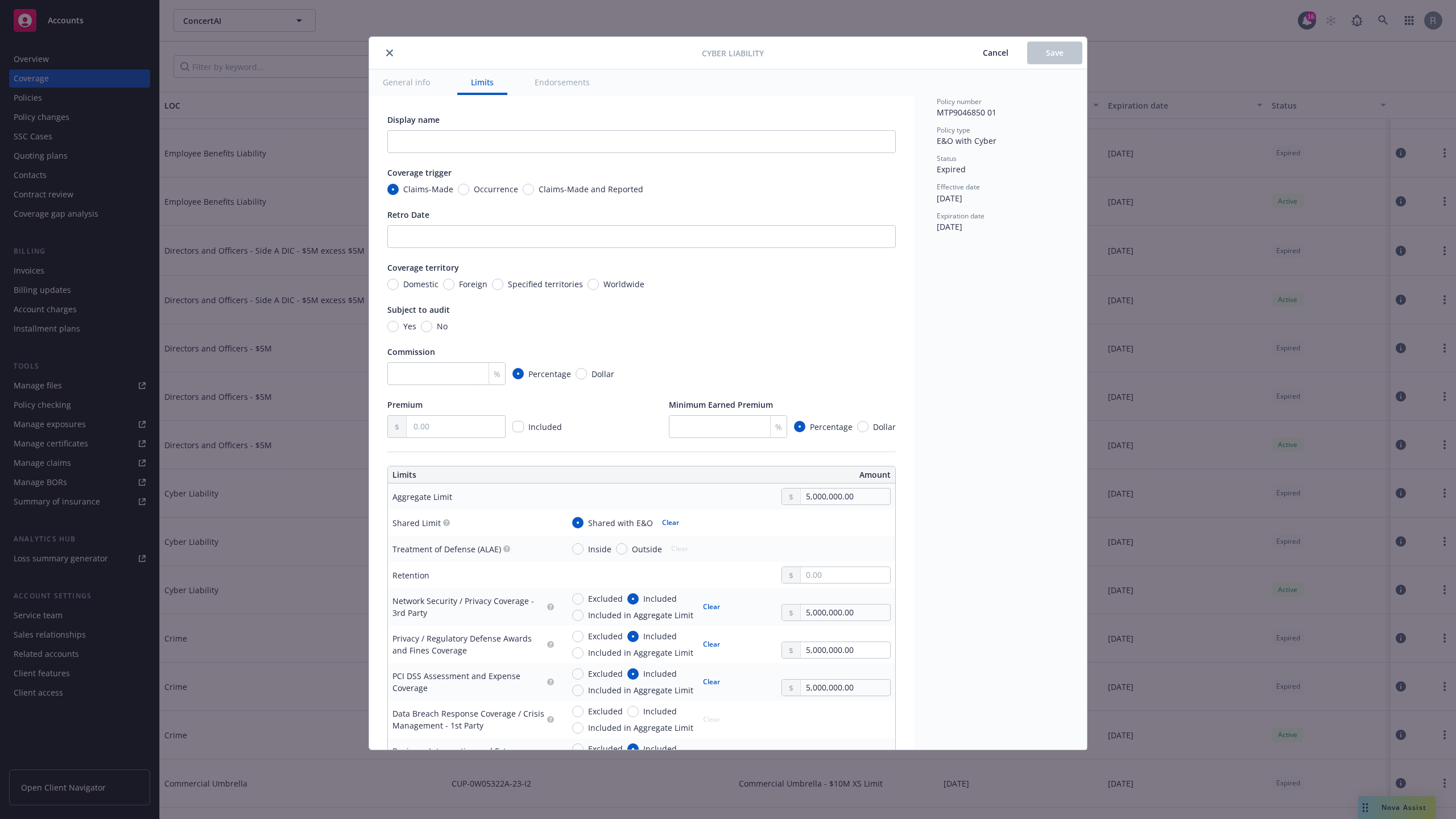
click at [421, 76] on button "General info" at bounding box center [406, 82] width 74 height 25
click at [416, 88] on button "General info" at bounding box center [406, 82] width 74 height 25
click at [422, 84] on button "General info" at bounding box center [406, 82] width 74 height 25
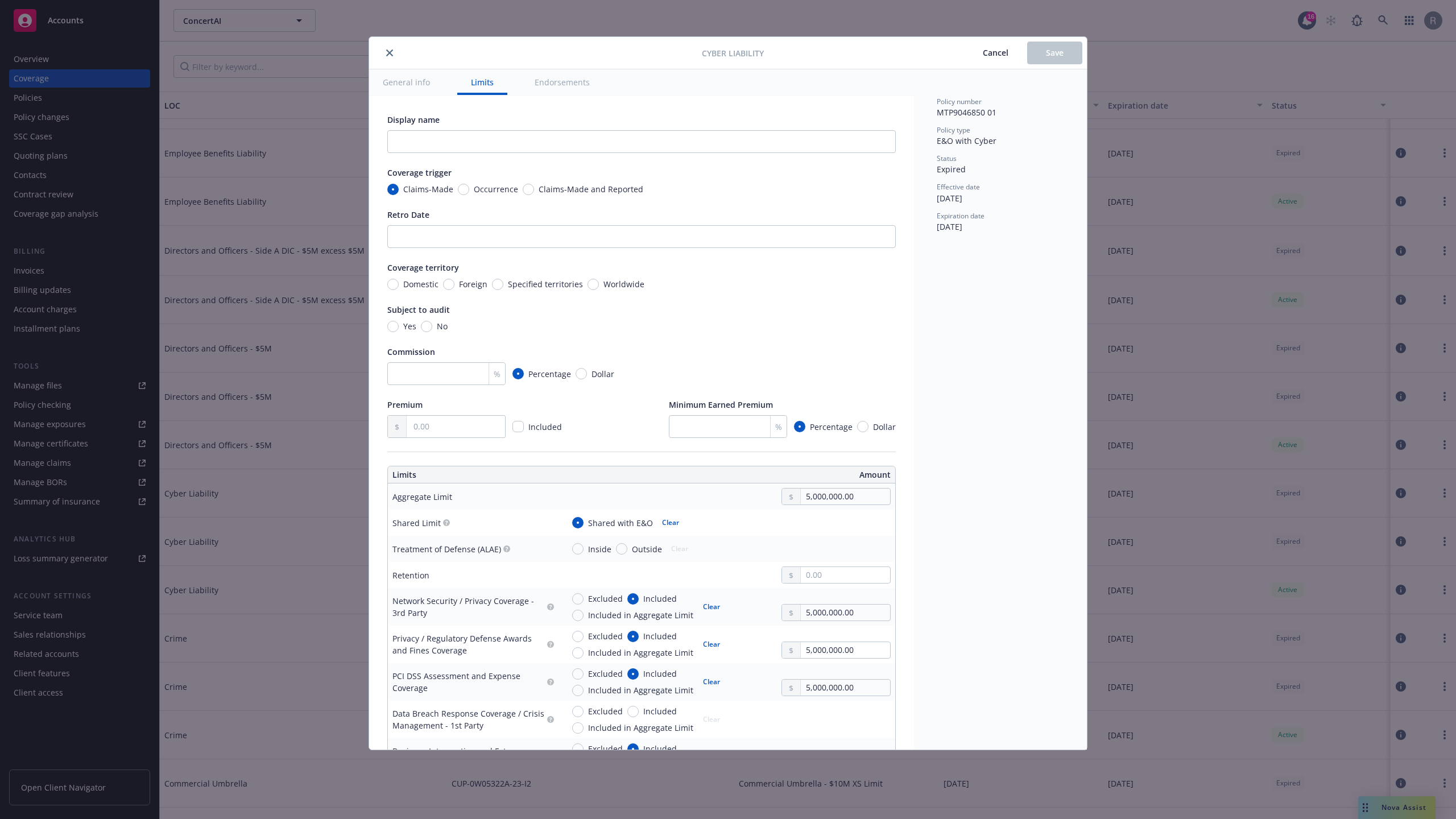
click at [422, 84] on button "General info" at bounding box center [406, 82] width 74 height 25
click at [410, 83] on button "General info" at bounding box center [406, 82] width 74 height 25
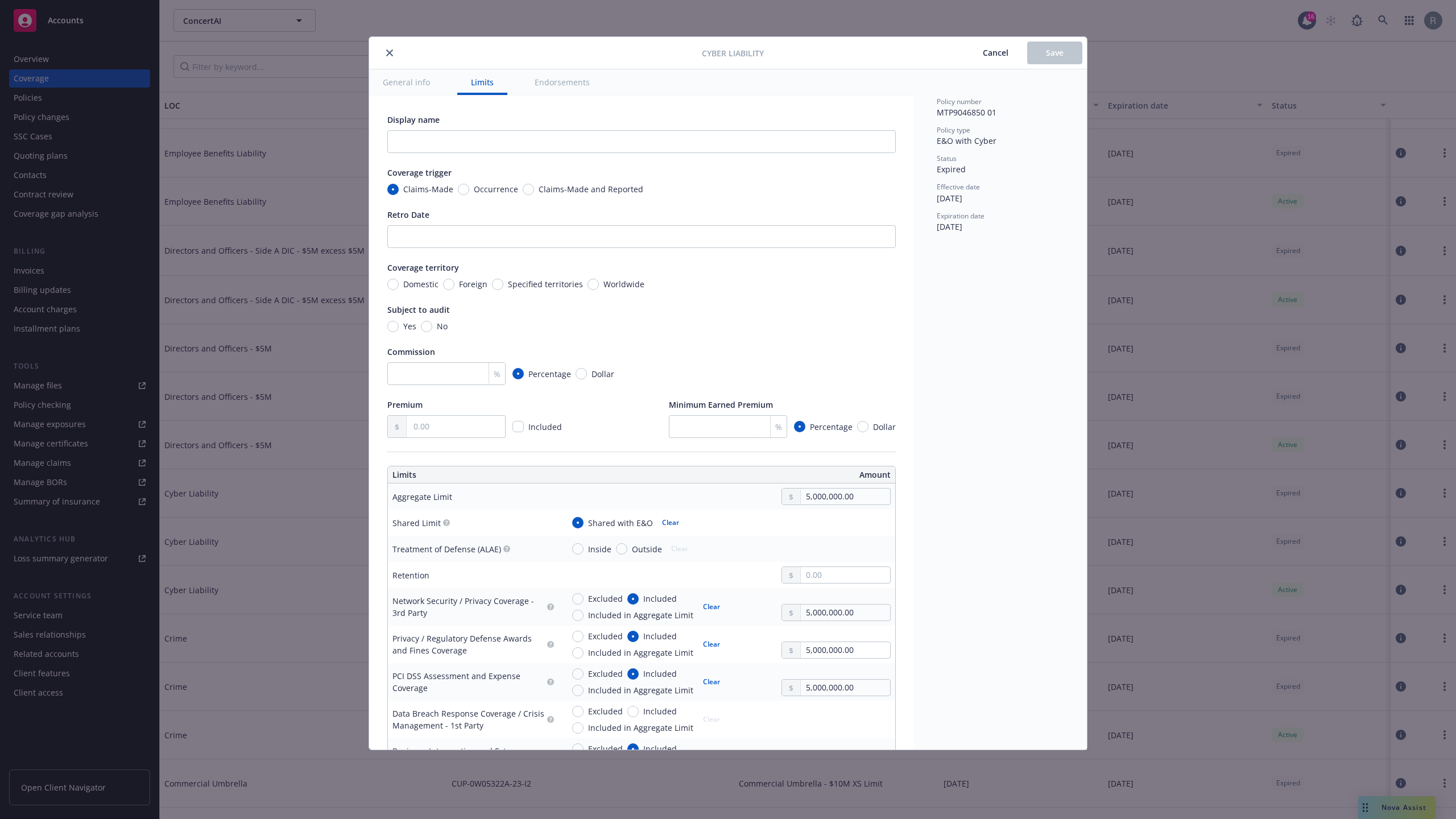
click at [410, 83] on button "General info" at bounding box center [406, 82] width 74 height 25
click at [412, 79] on button "General info" at bounding box center [406, 82] width 74 height 25
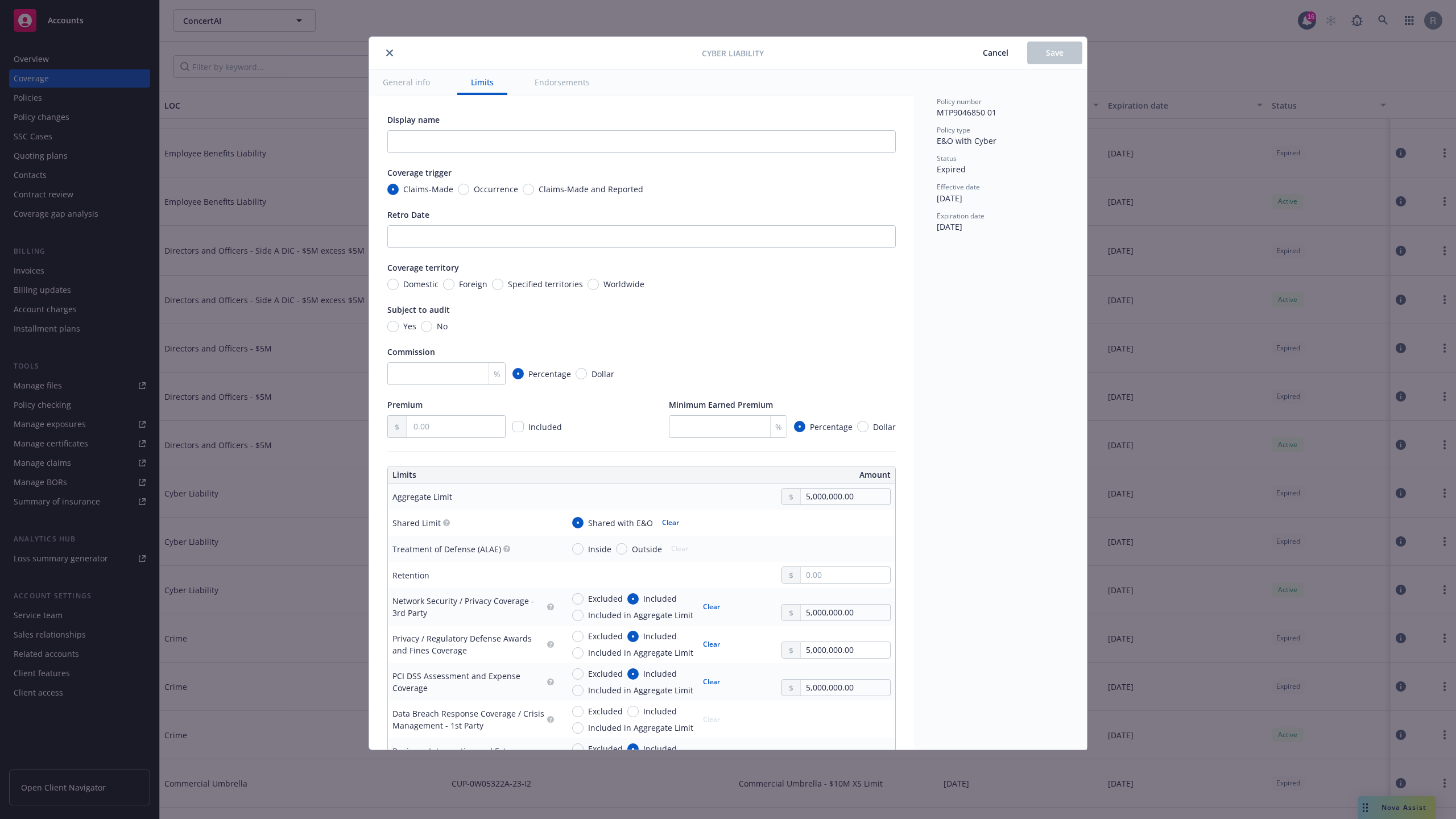
click at [985, 54] on span "Cancel" at bounding box center [995, 52] width 25 height 11
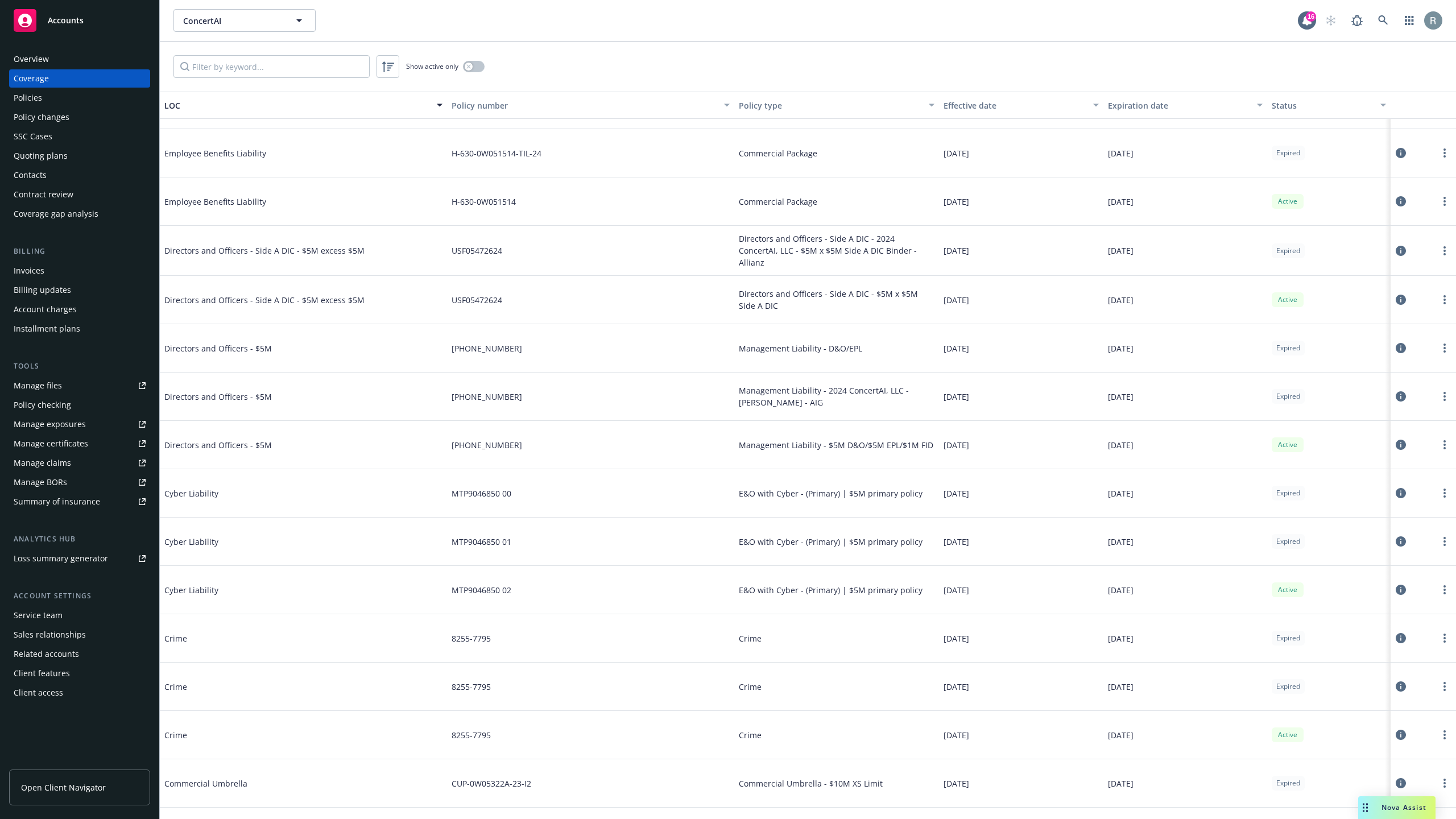
click at [1395, 488] on div at bounding box center [1423, 493] width 57 height 23
click at [1396, 495] on icon at bounding box center [1401, 493] width 10 height 10
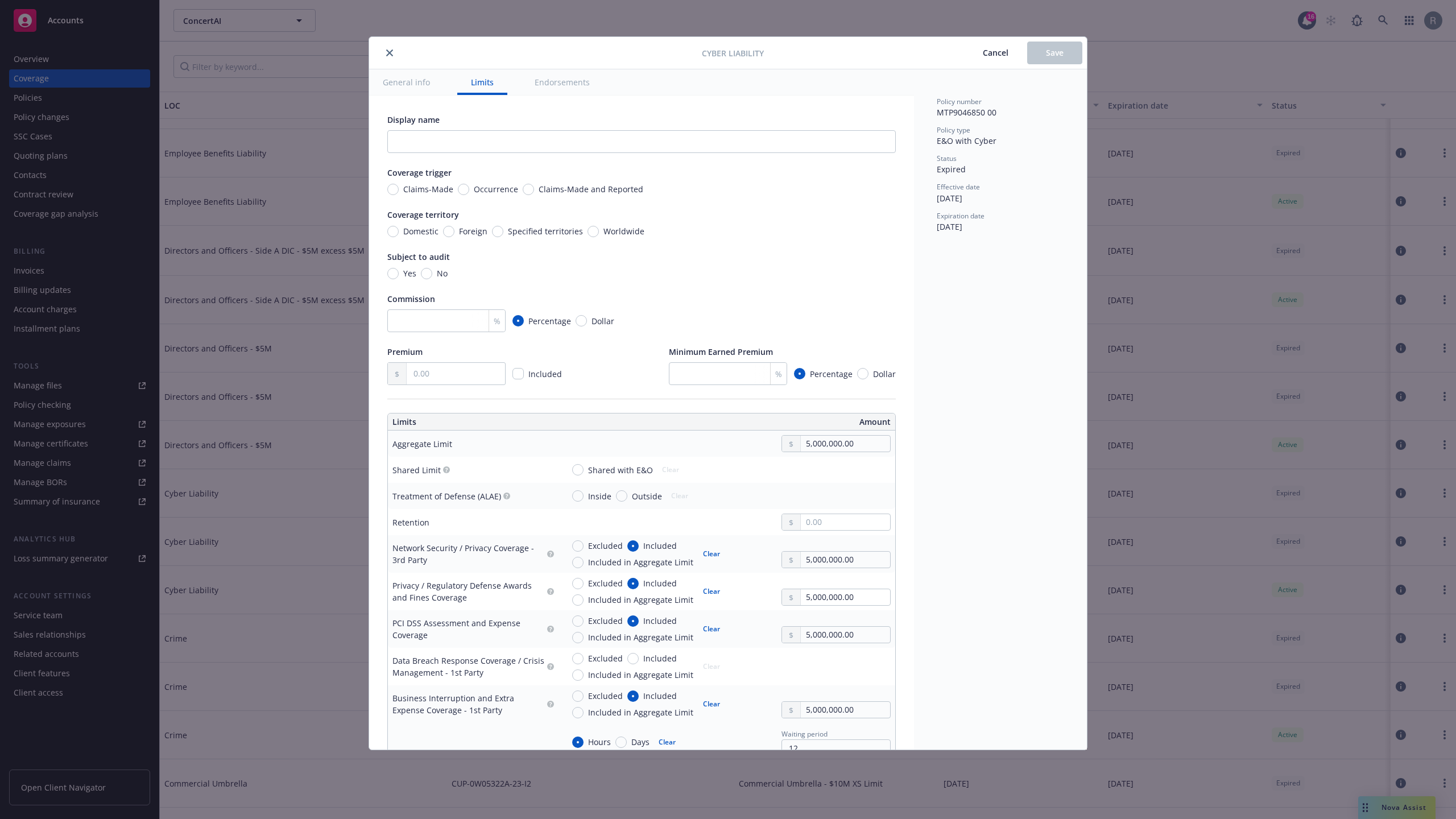
click at [423, 76] on button "General info" at bounding box center [406, 82] width 74 height 25
click at [552, 83] on button "Endorsements" at bounding box center [562, 82] width 83 height 25
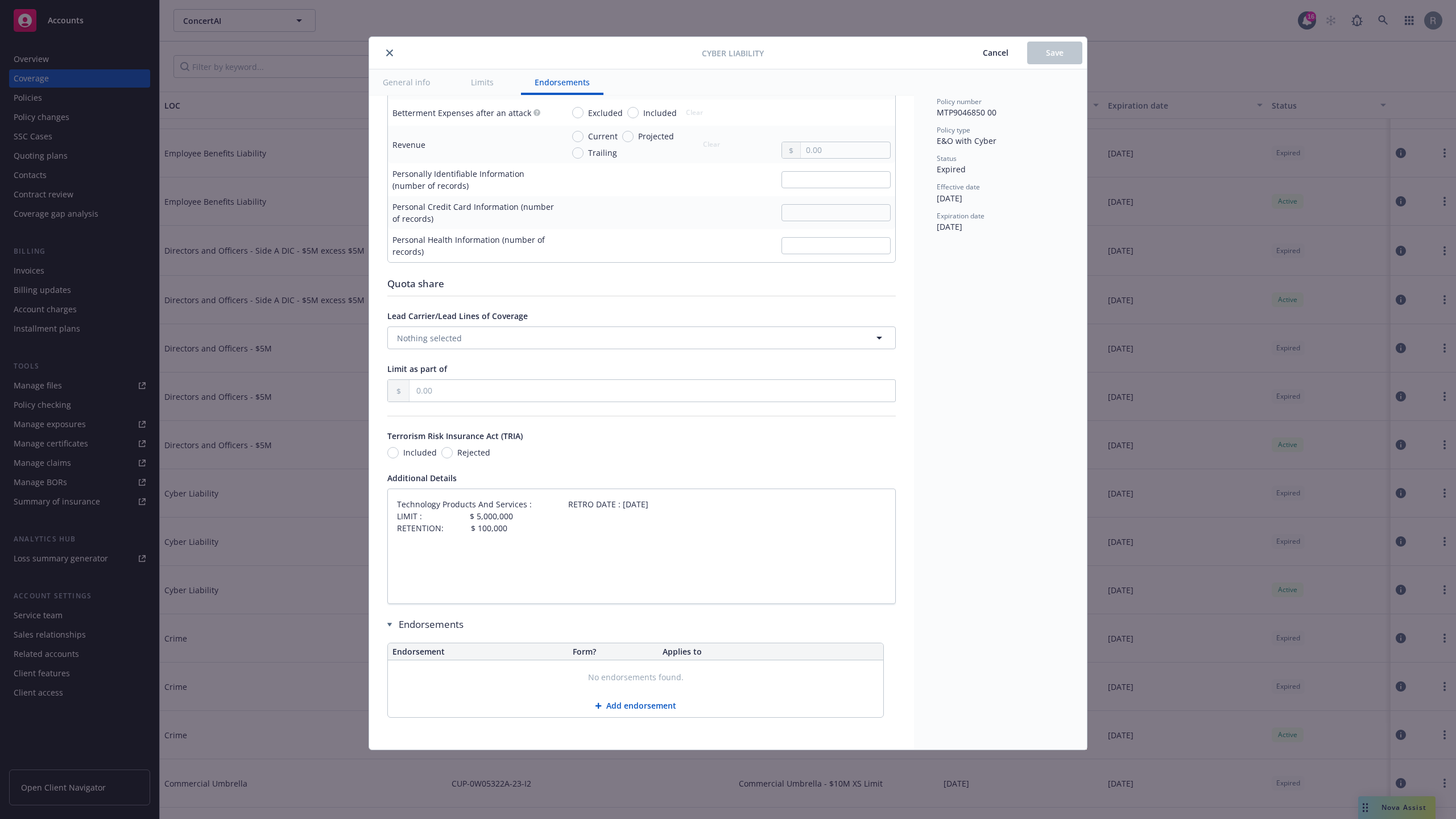
scroll to position [1969, 0]
type textarea "x"
click at [1227, 513] on div "Cyber Liability Cancel Save General info Limits Endorsements Display name Cover…" at bounding box center [728, 410] width 1456 height 819
click at [988, 44] on button "Cancel" at bounding box center [995, 53] width 63 height 23
